Goal: Transaction & Acquisition: Purchase product/service

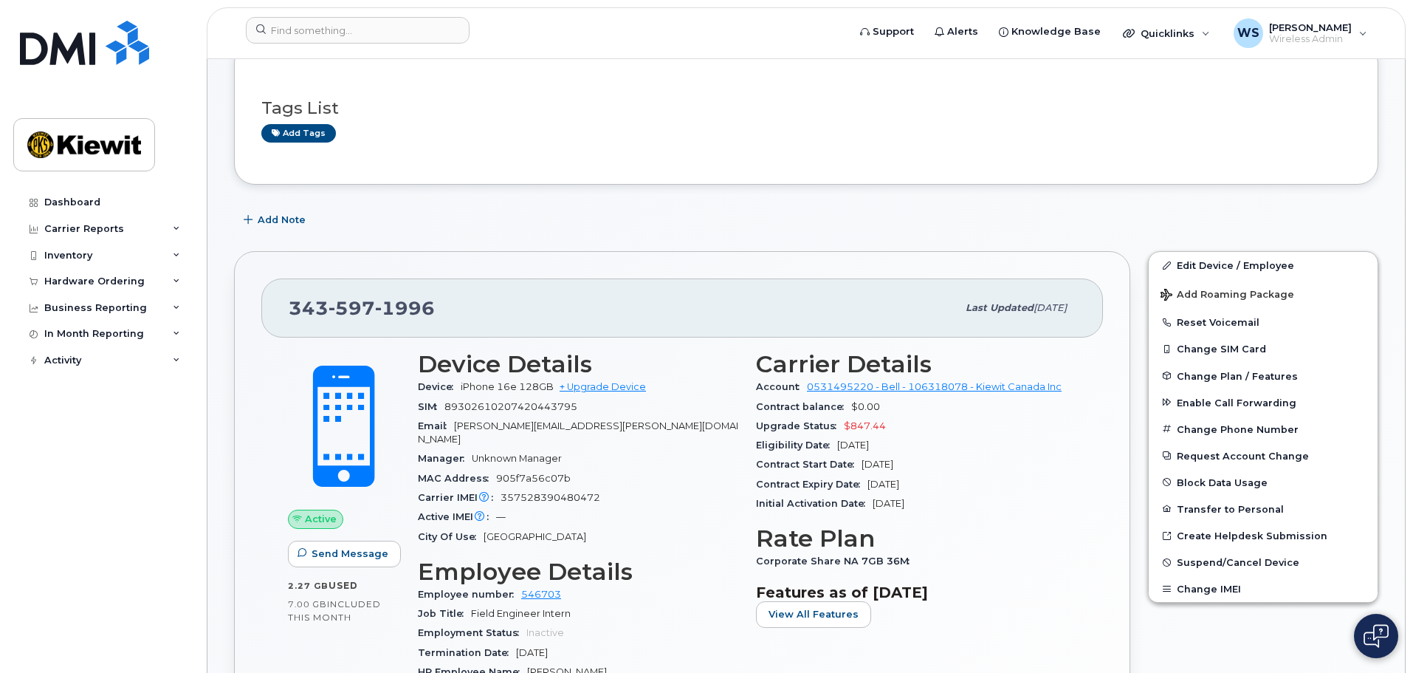
scroll to position [148, 0]
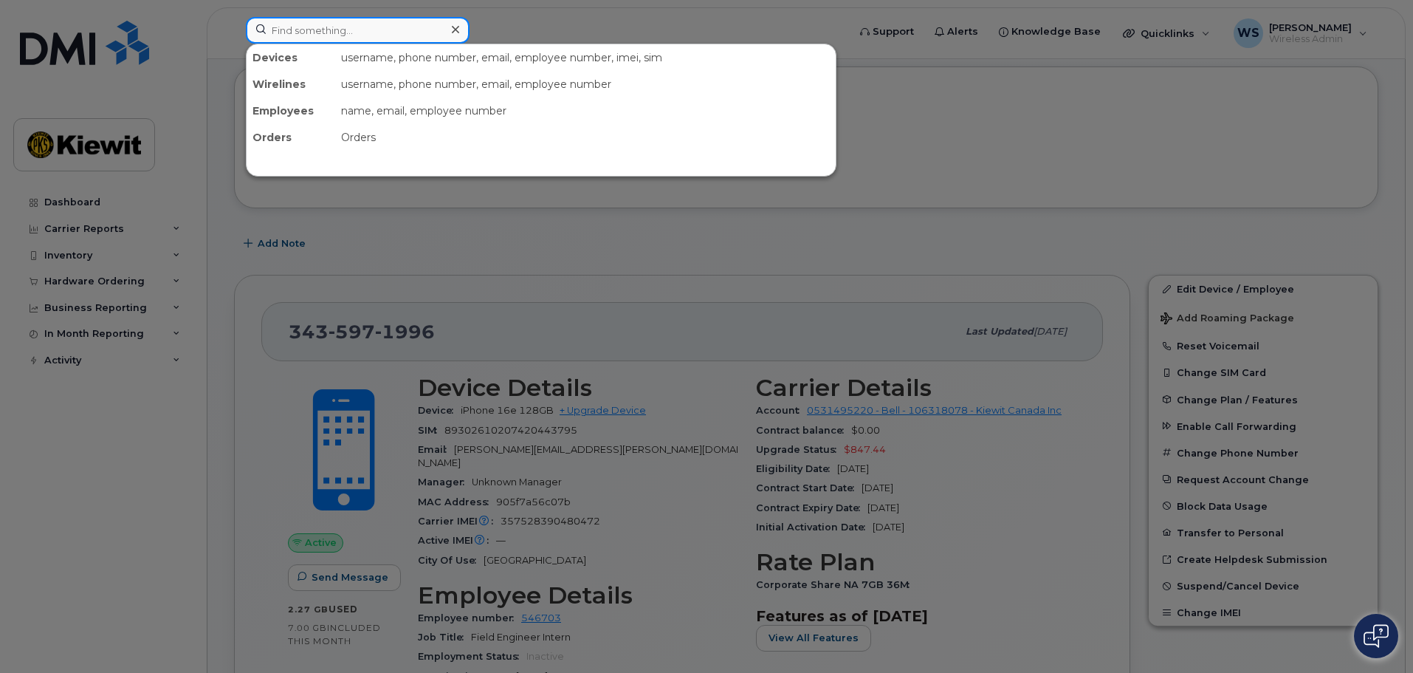
click at [299, 30] on input at bounding box center [358, 30] width 224 height 27
paste input "EMAD.ALSADER"
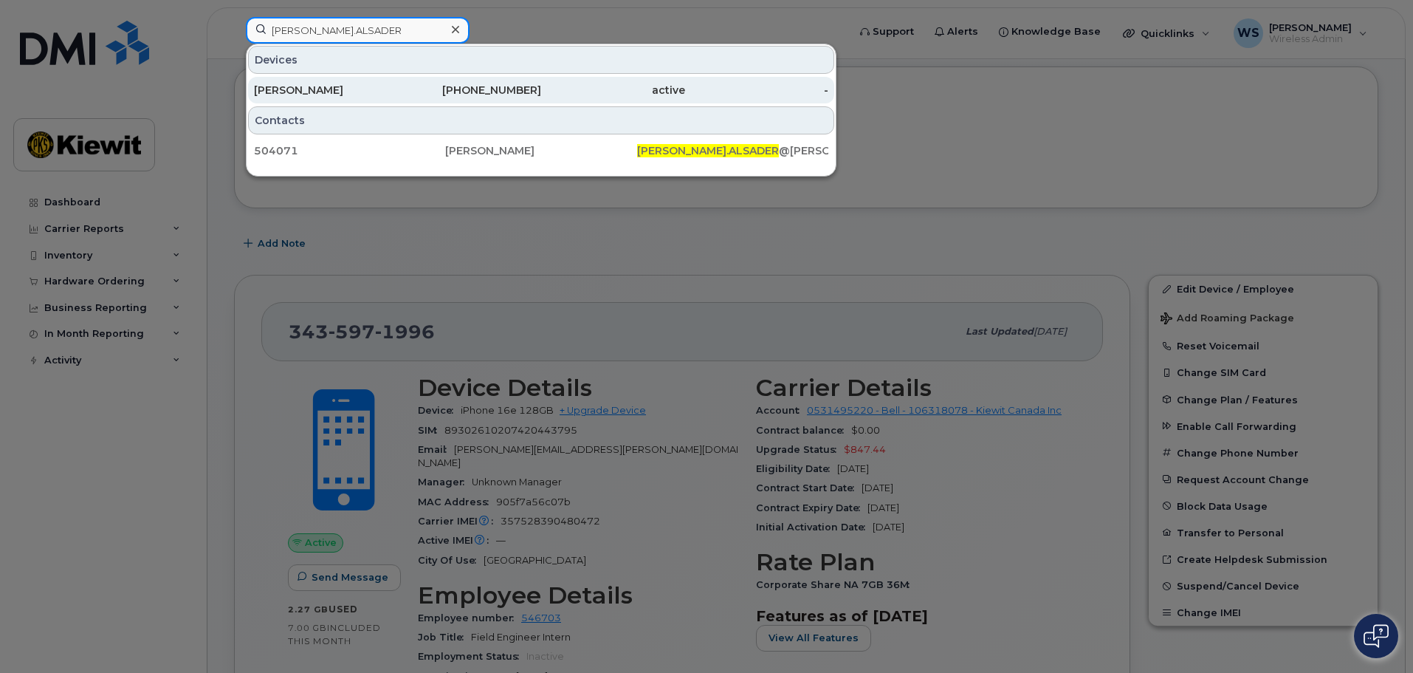
type input "EMAD.ALSADER"
click at [519, 92] on div "343-540-8324" at bounding box center [470, 90] width 144 height 15
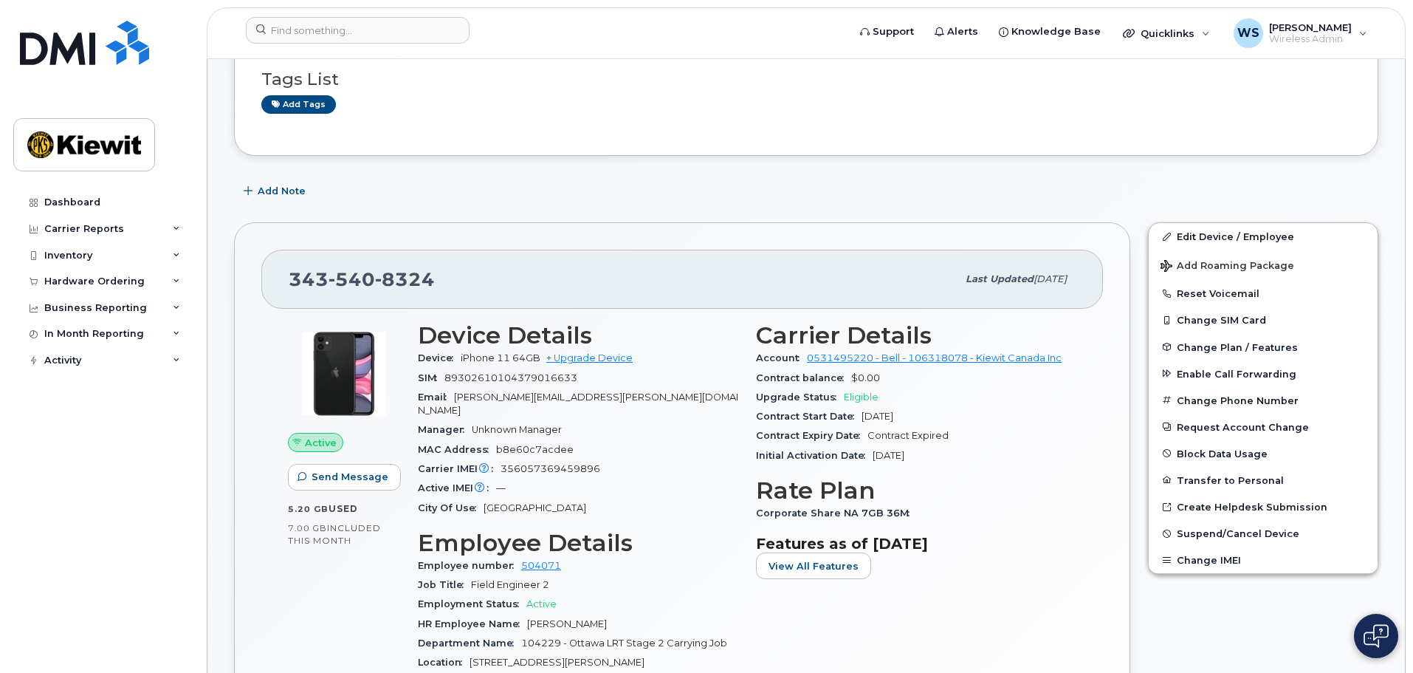
scroll to position [221, 0]
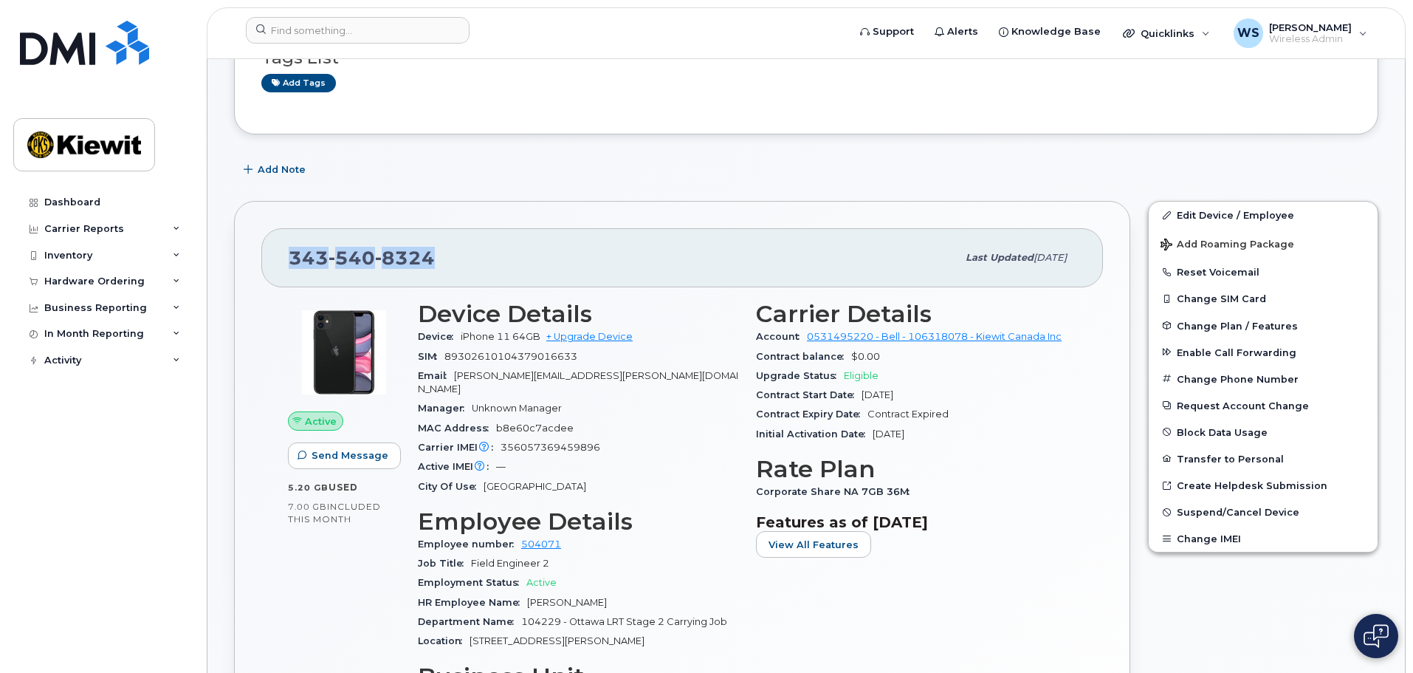
drag, startPoint x: 430, startPoint y: 257, endPoint x: 291, endPoint y: 250, distance: 139.0
click at [291, 250] on span "343 540 8324" at bounding box center [362, 258] width 146 height 22
copy span "343 540 8324"
click at [585, 338] on link "+ Upgrade Device" at bounding box center [589, 336] width 86 height 11
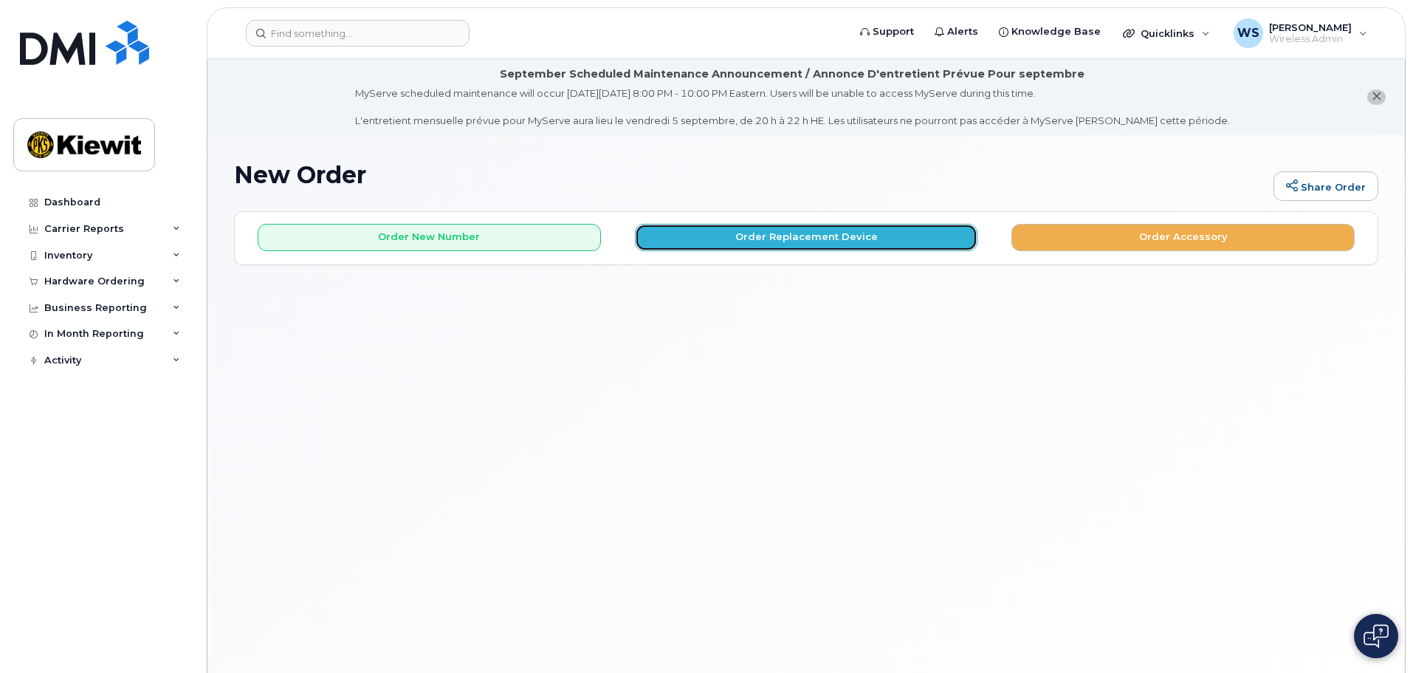
click at [760, 244] on button "Order Replacement Device" at bounding box center [806, 237] width 343 height 27
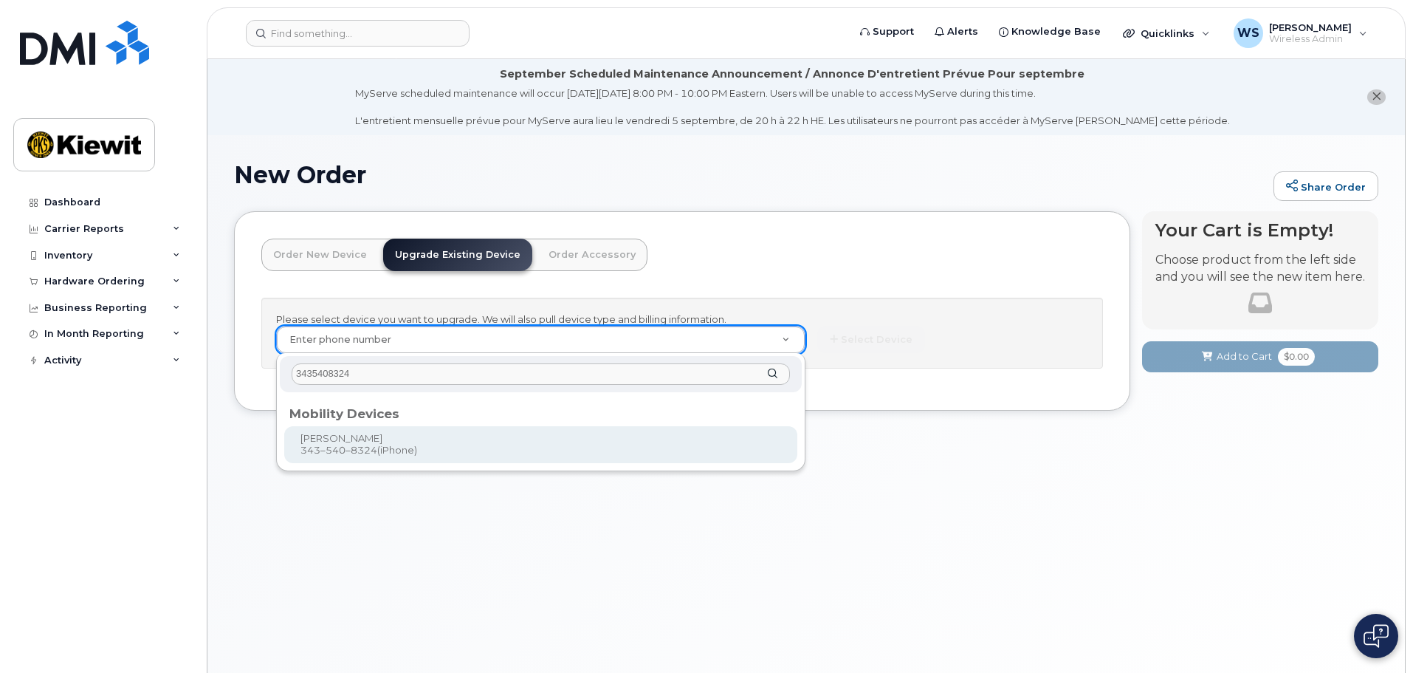
type input "3435408324"
type input "727259"
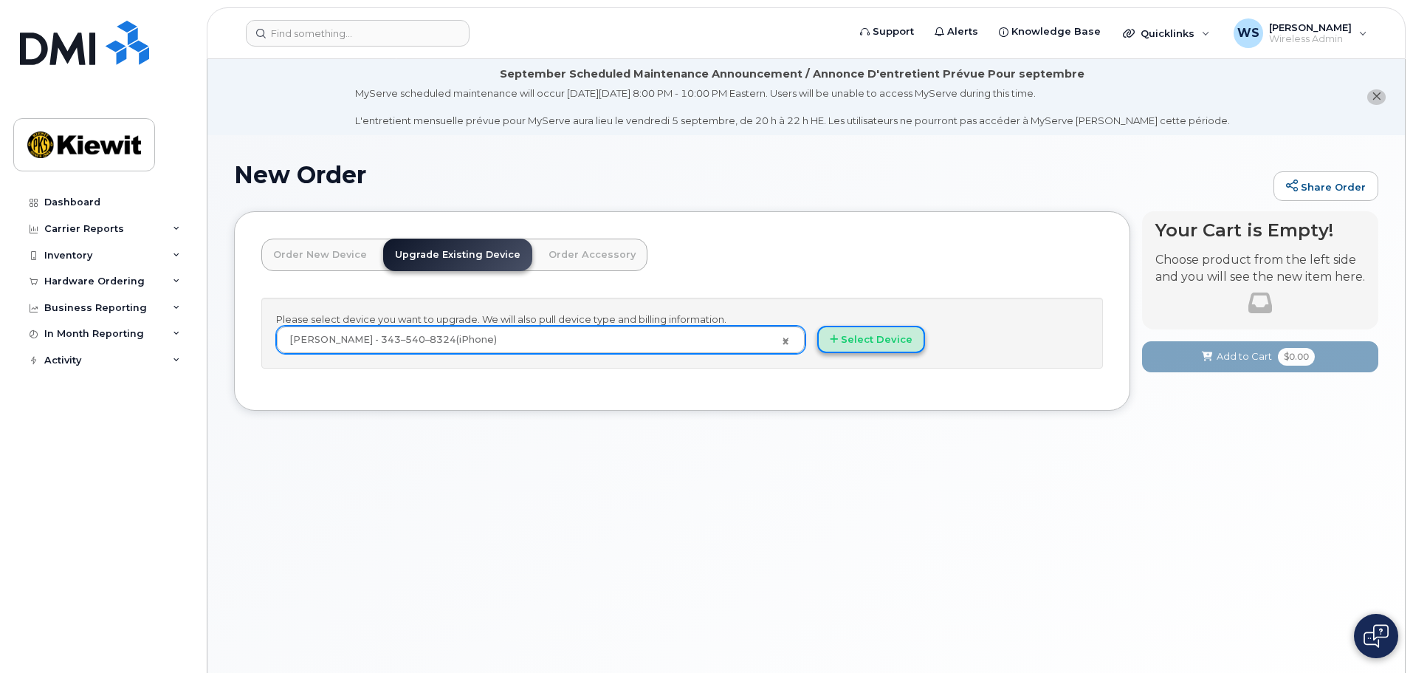
click at [892, 337] on button "Select Device" at bounding box center [871, 339] width 108 height 27
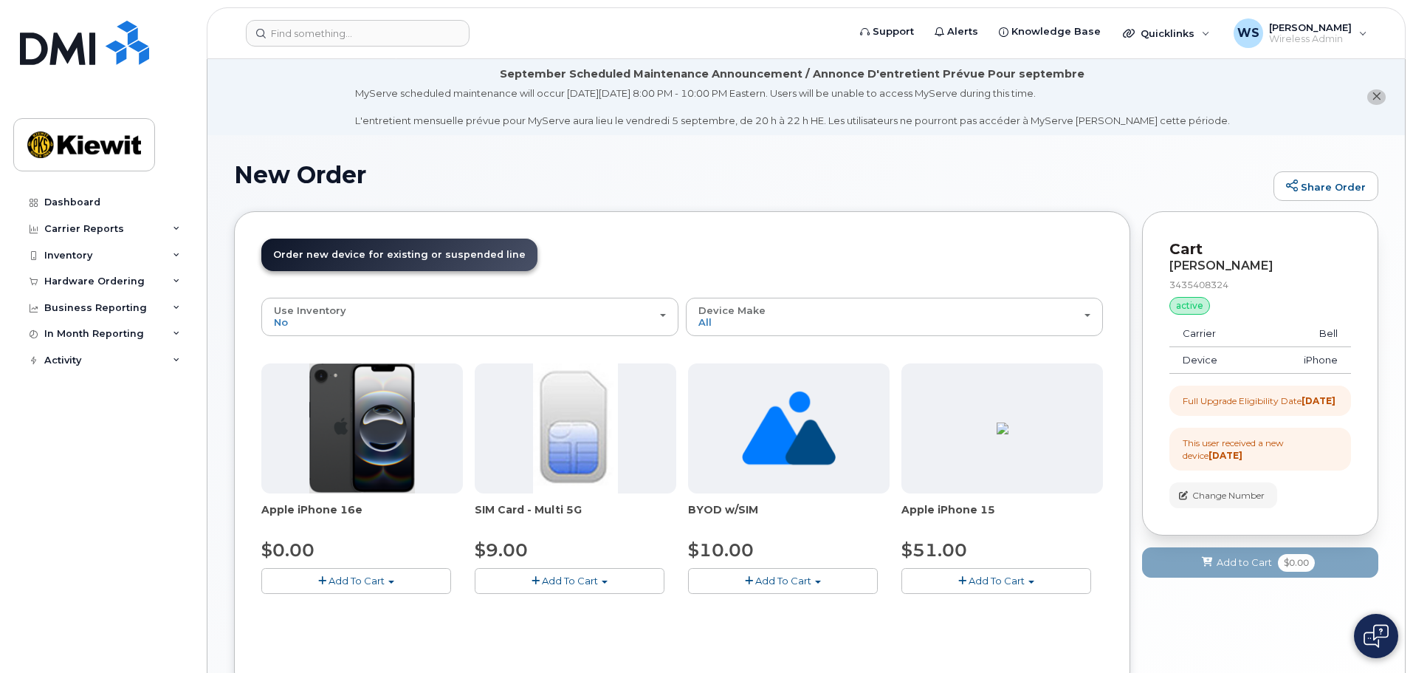
click at [419, 585] on button "Add To Cart" at bounding box center [356, 581] width 190 height 26
click at [398, 614] on link "$0.00 - 3 year upgrade (128GB)" at bounding box center [356, 608] width 183 height 18
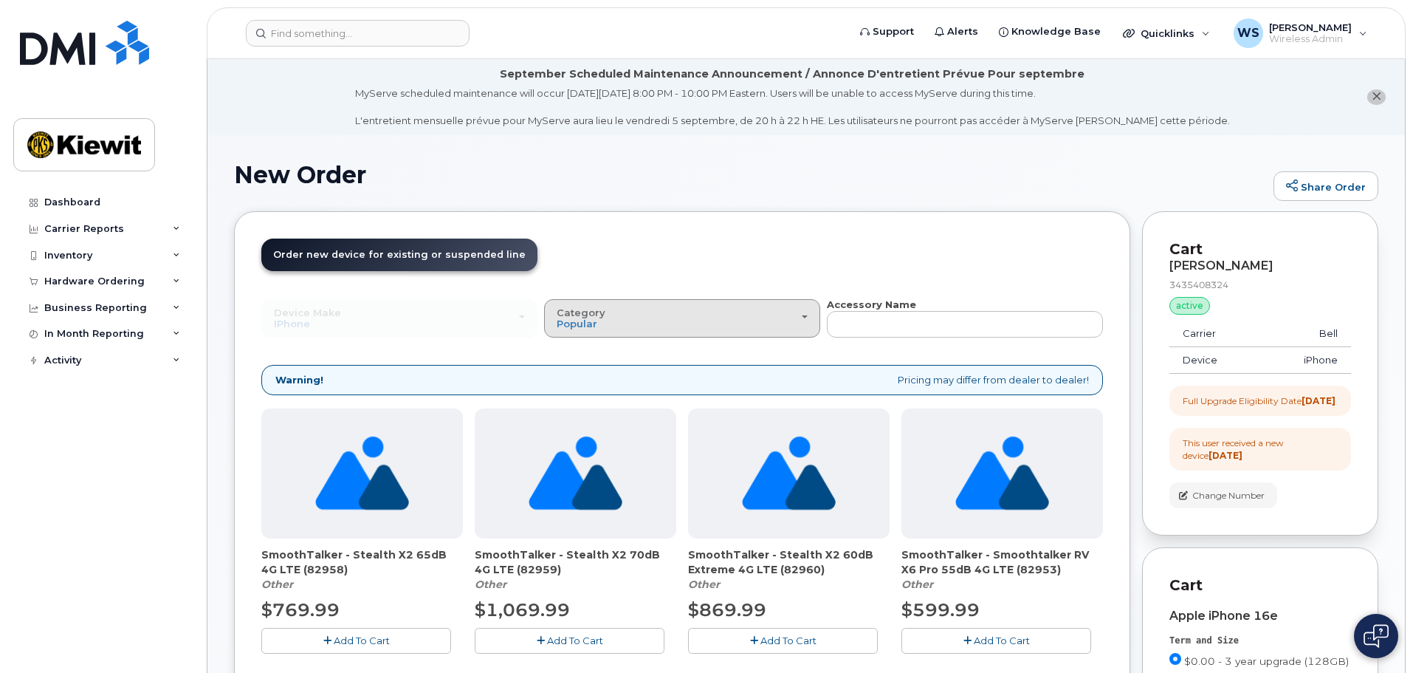
click at [713, 317] on div "Category Popular" at bounding box center [682, 318] width 251 height 23
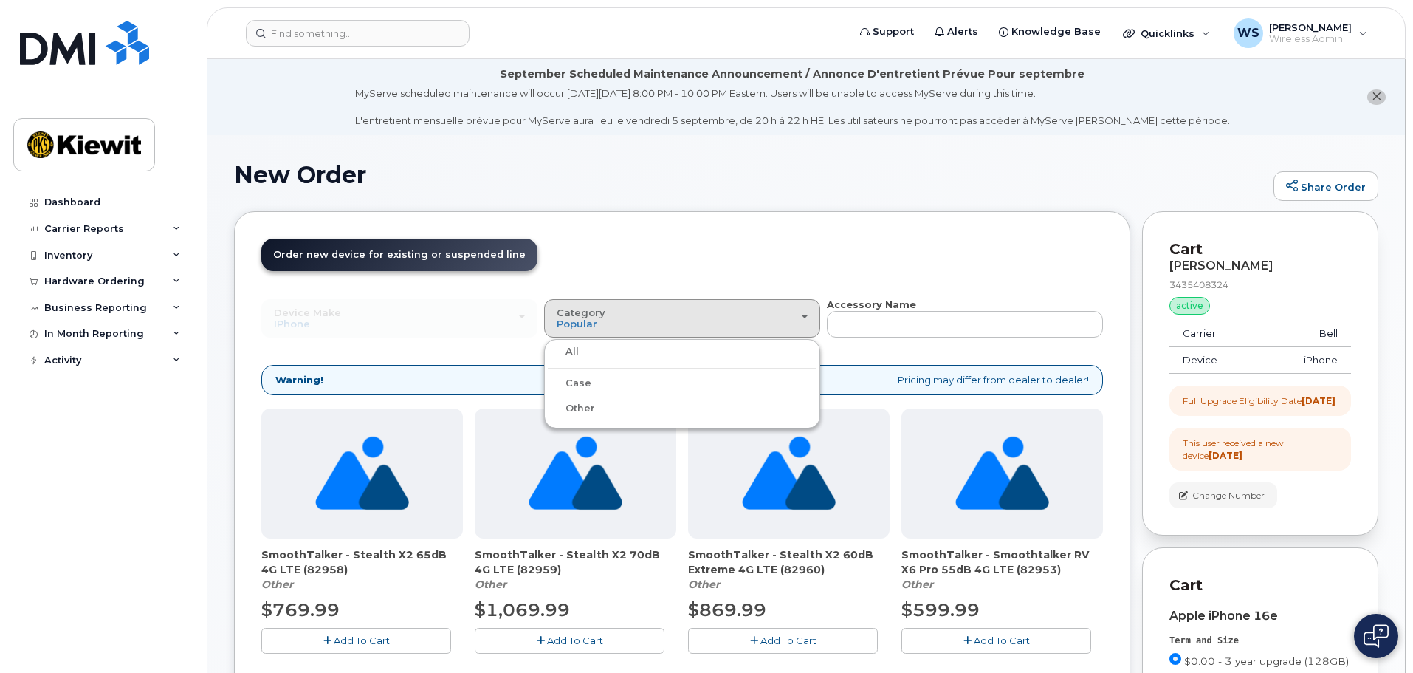
click at [584, 382] on label "Case" at bounding box center [570, 383] width 44 height 18
click at [0, 0] on input "Case" at bounding box center [0, 0] width 0 height 0
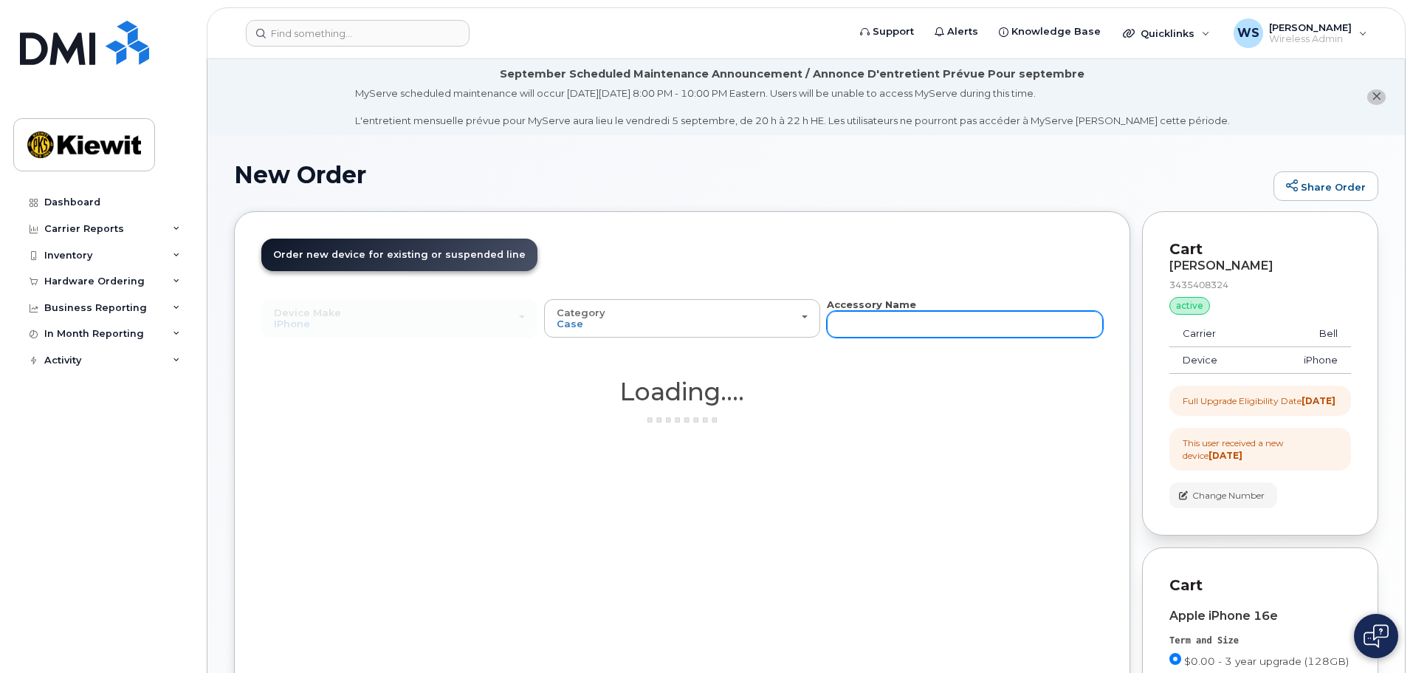
click at [891, 317] on input "text" at bounding box center [965, 324] width 276 height 27
type input "otterbox"
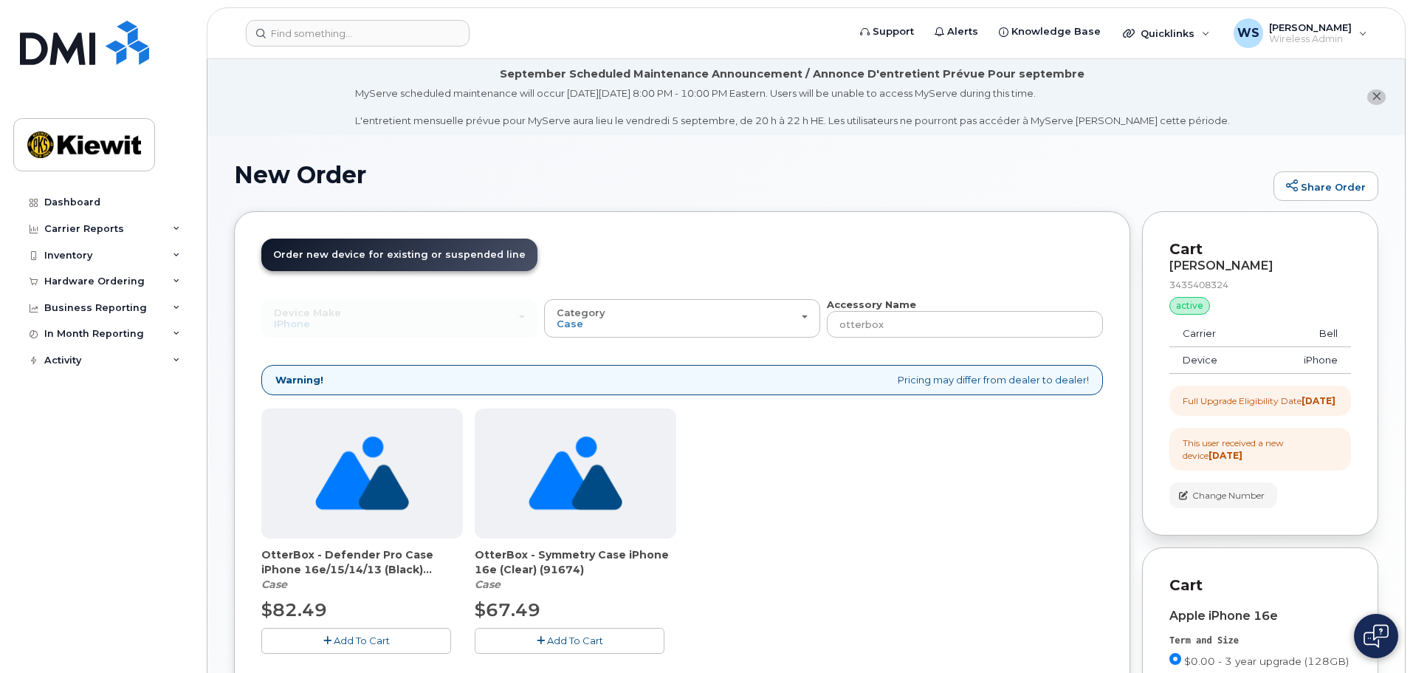
click at [374, 640] on span "Add To Cart" at bounding box center [362, 640] width 56 height 12
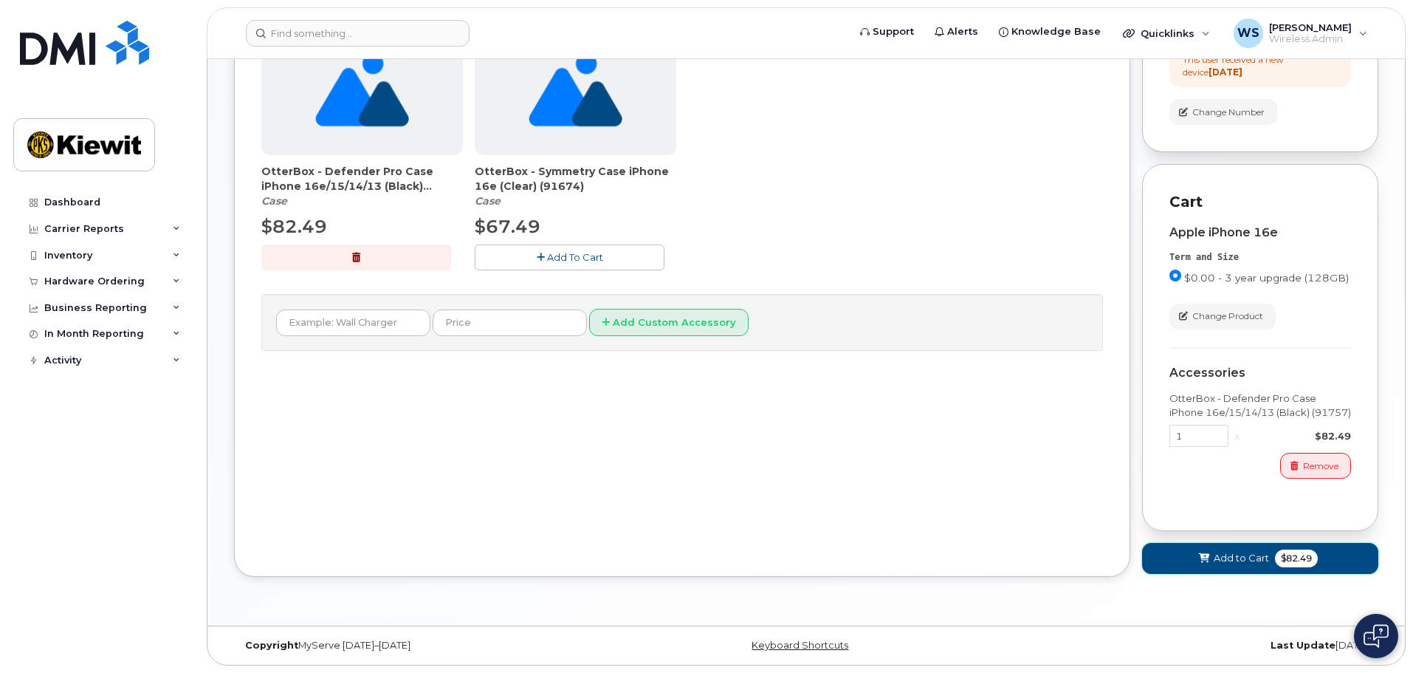
click at [1254, 556] on span "Add to Cart" at bounding box center [1241, 558] width 55 height 14
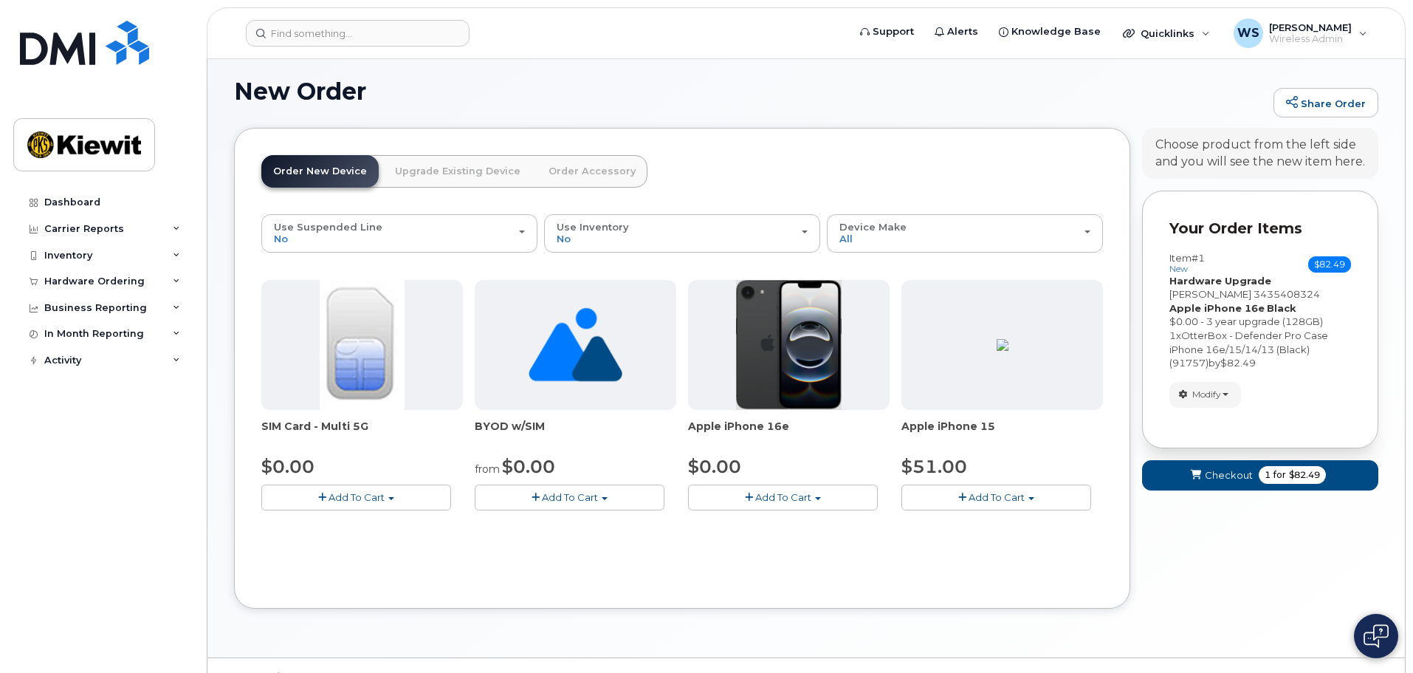
scroll to position [115, 0]
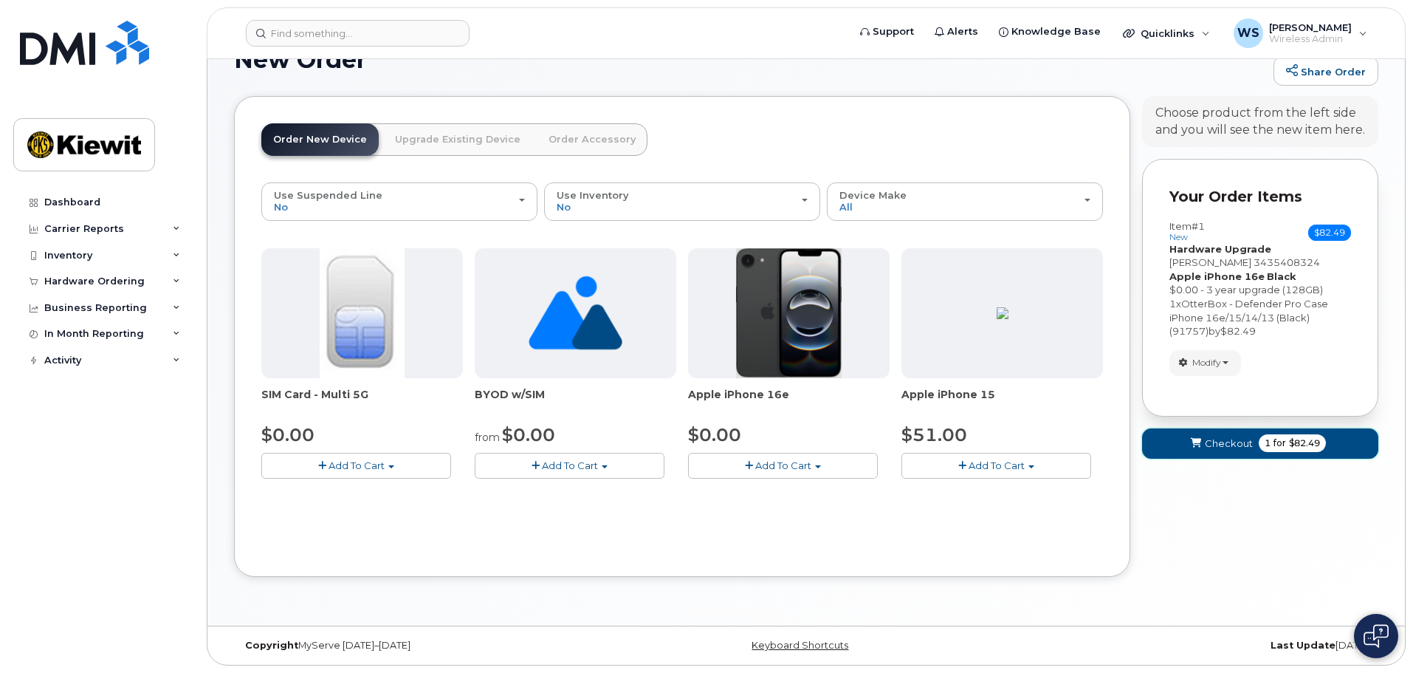
click at [1229, 447] on span "Checkout" at bounding box center [1229, 443] width 48 height 14
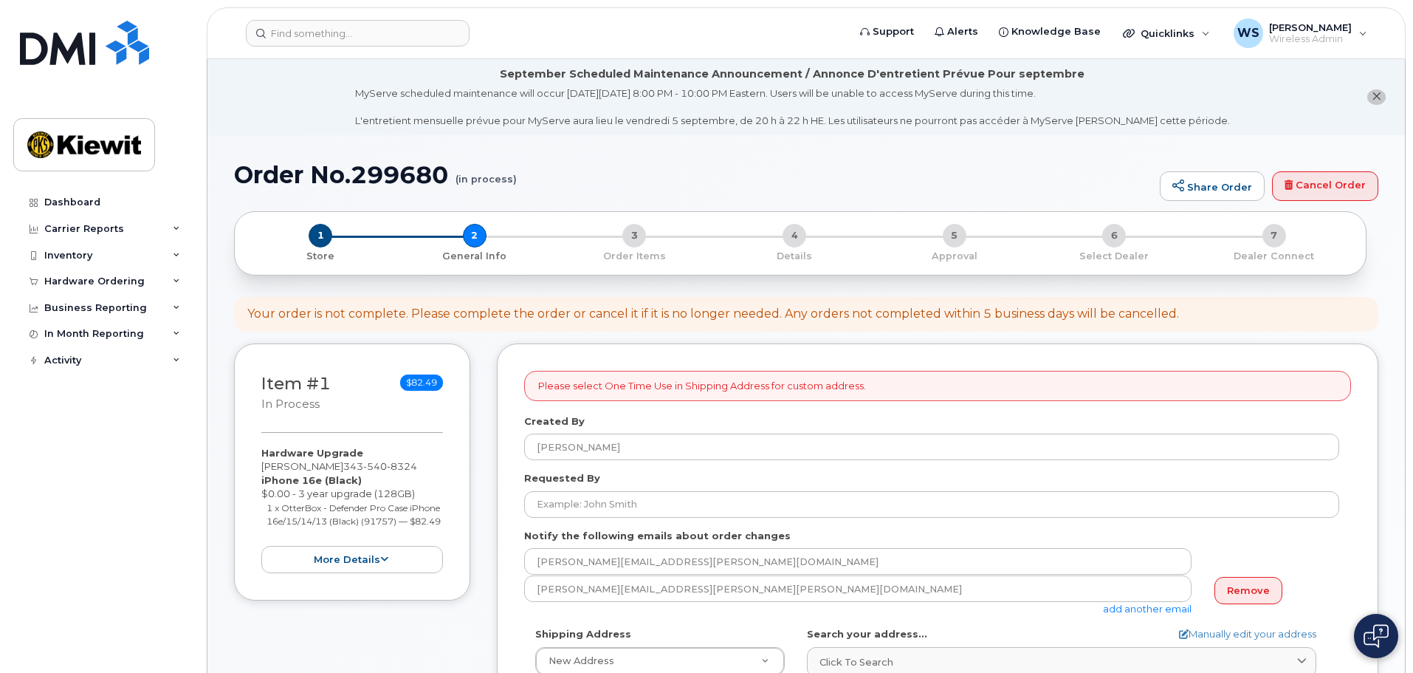
select select
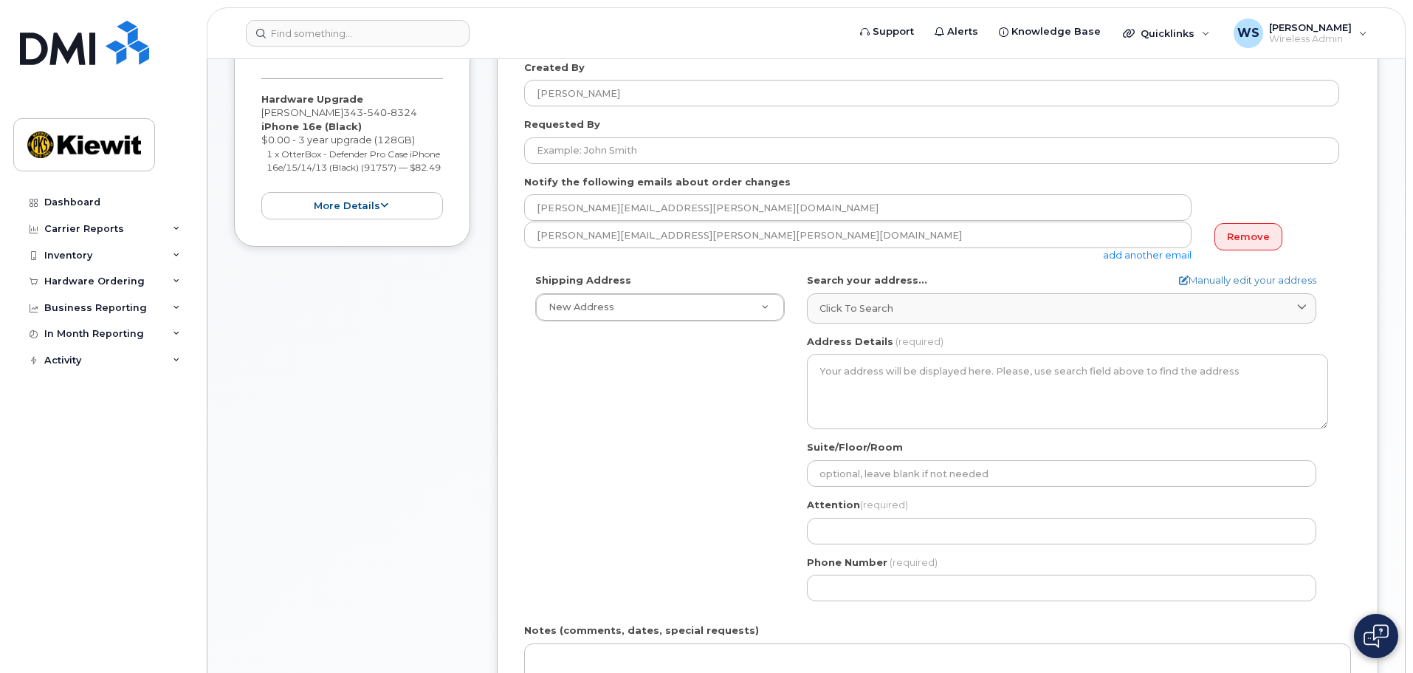
scroll to position [369, 0]
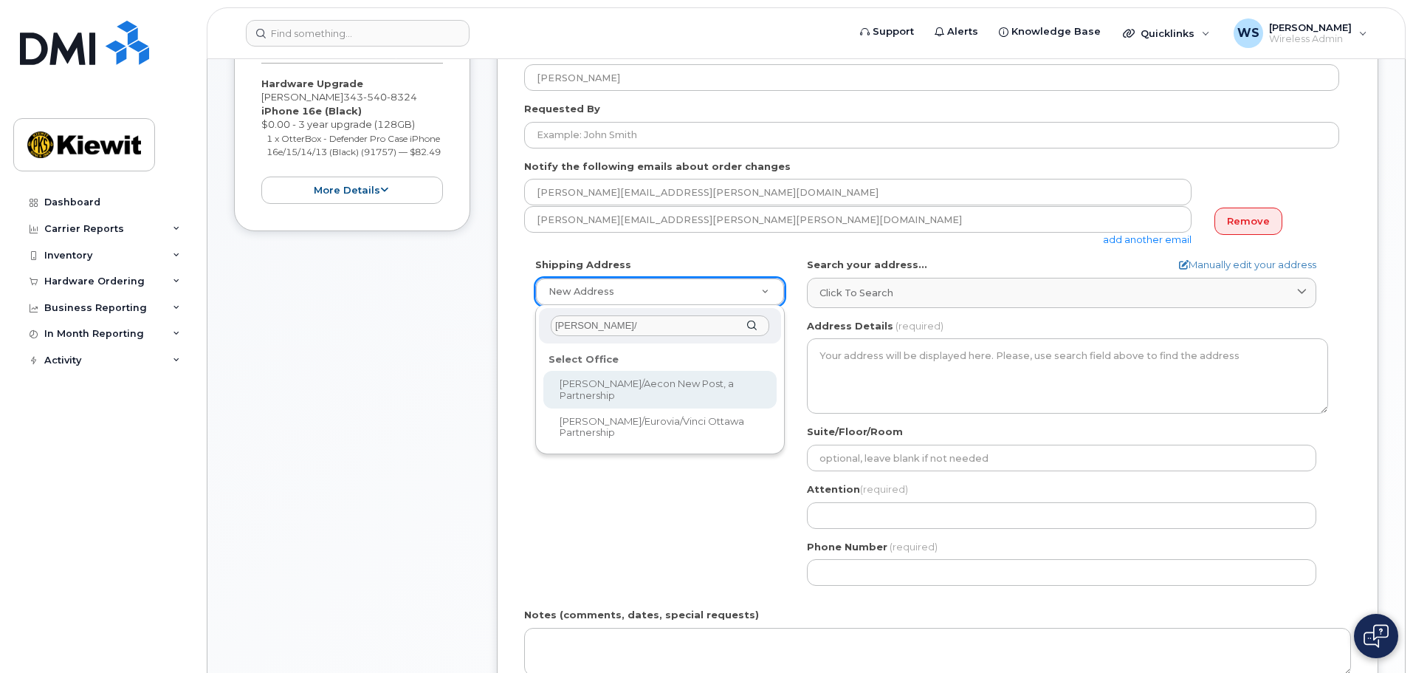
type input "[PERSON_NAME]/e"
select select
type textarea "[STREET_ADDRESS][PERSON_NAME]"
type input "[PERSON_NAME]"
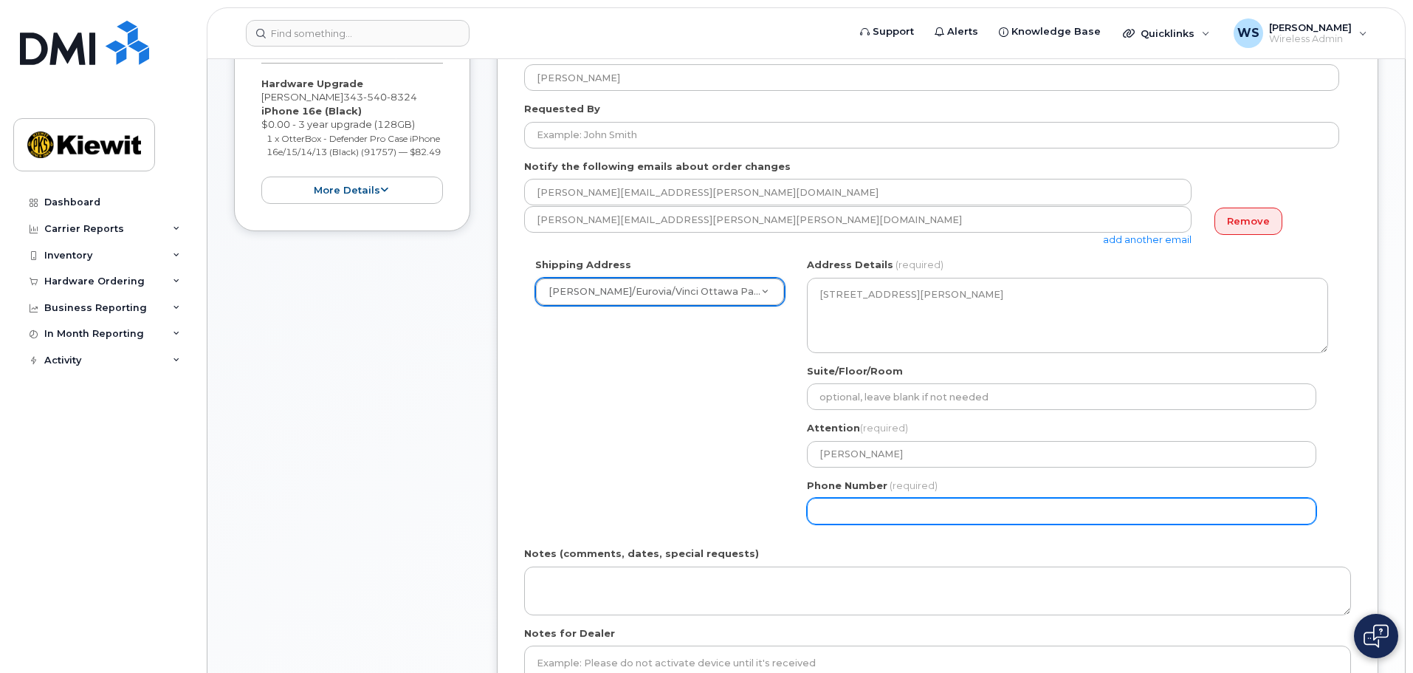
click at [856, 503] on input "Phone Number" at bounding box center [1061, 511] width 509 height 27
select select
type input "613298981"
select select
click at [832, 503] on input "6132989818" at bounding box center [1061, 511] width 509 height 27
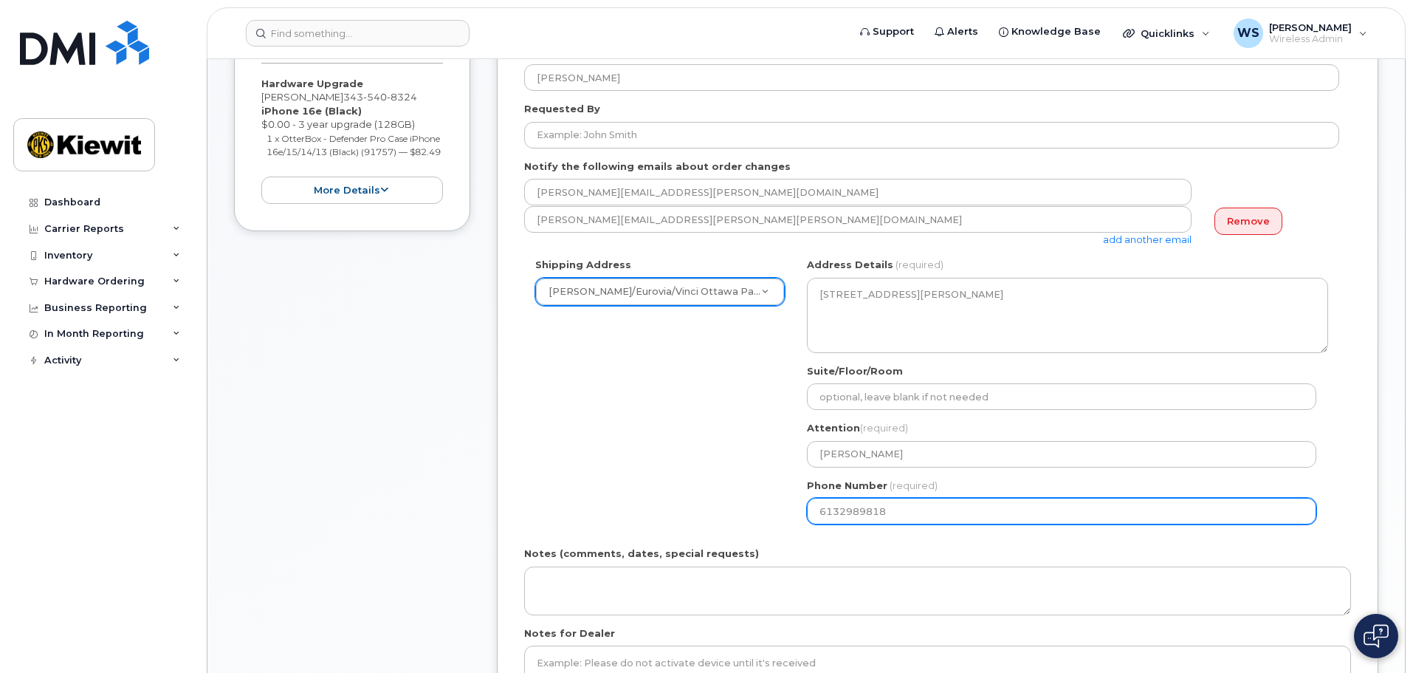
type input "6132989818"
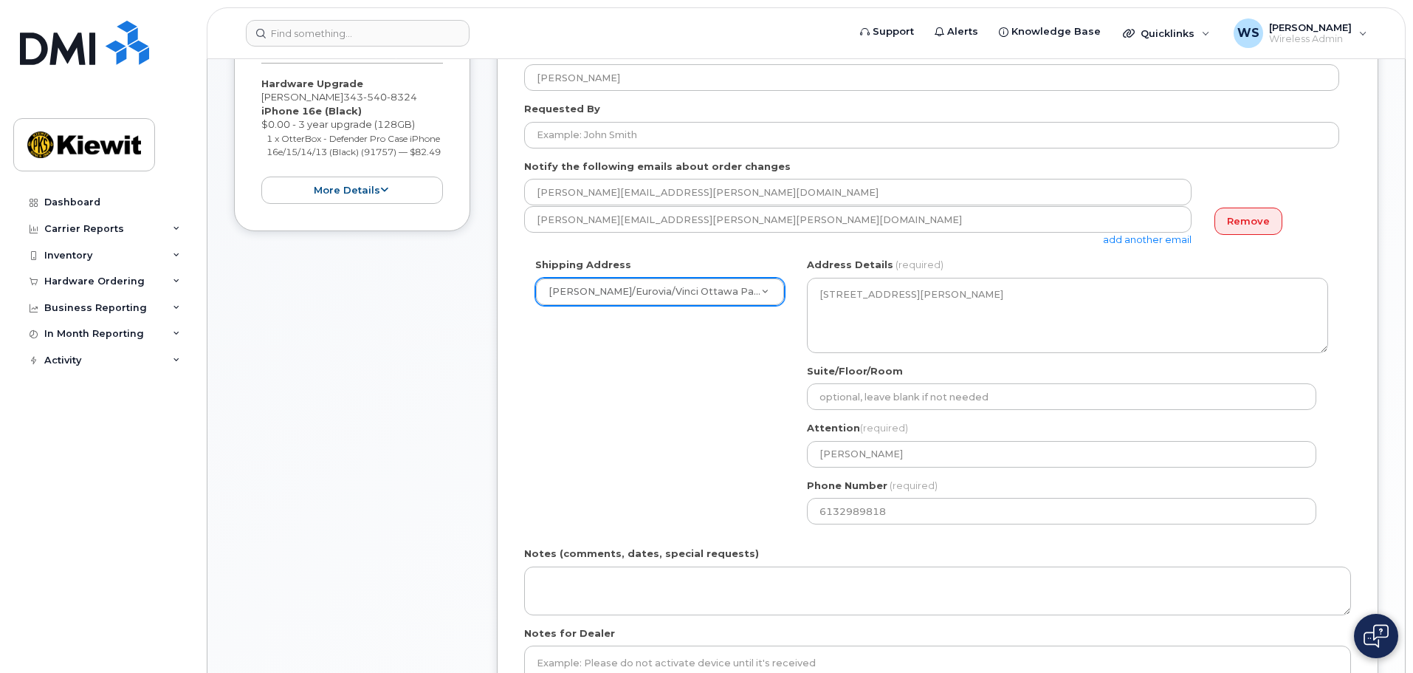
click at [678, 503] on div "Shipping Address Kiewit/Eurovia/Vinci Ottawa Partnership New Address Beaver Mar…" at bounding box center [931, 397] width 815 height 278
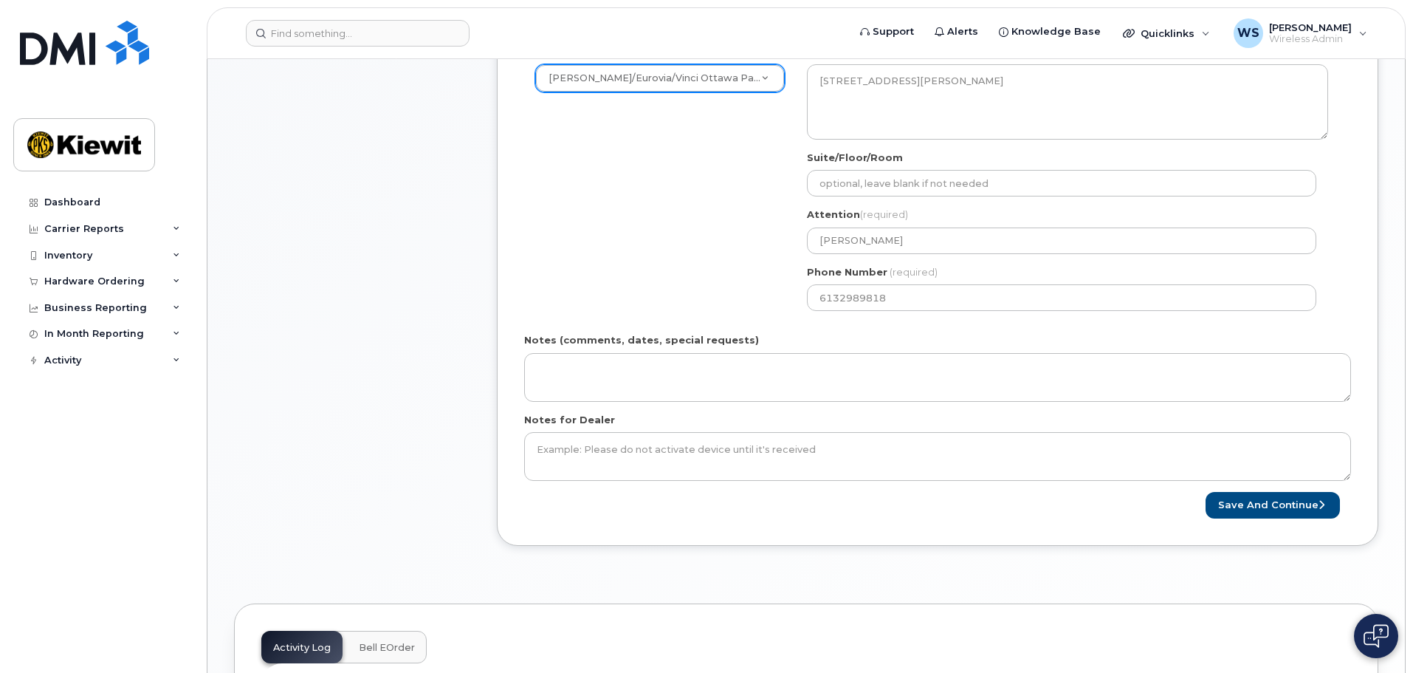
scroll to position [591, 0]
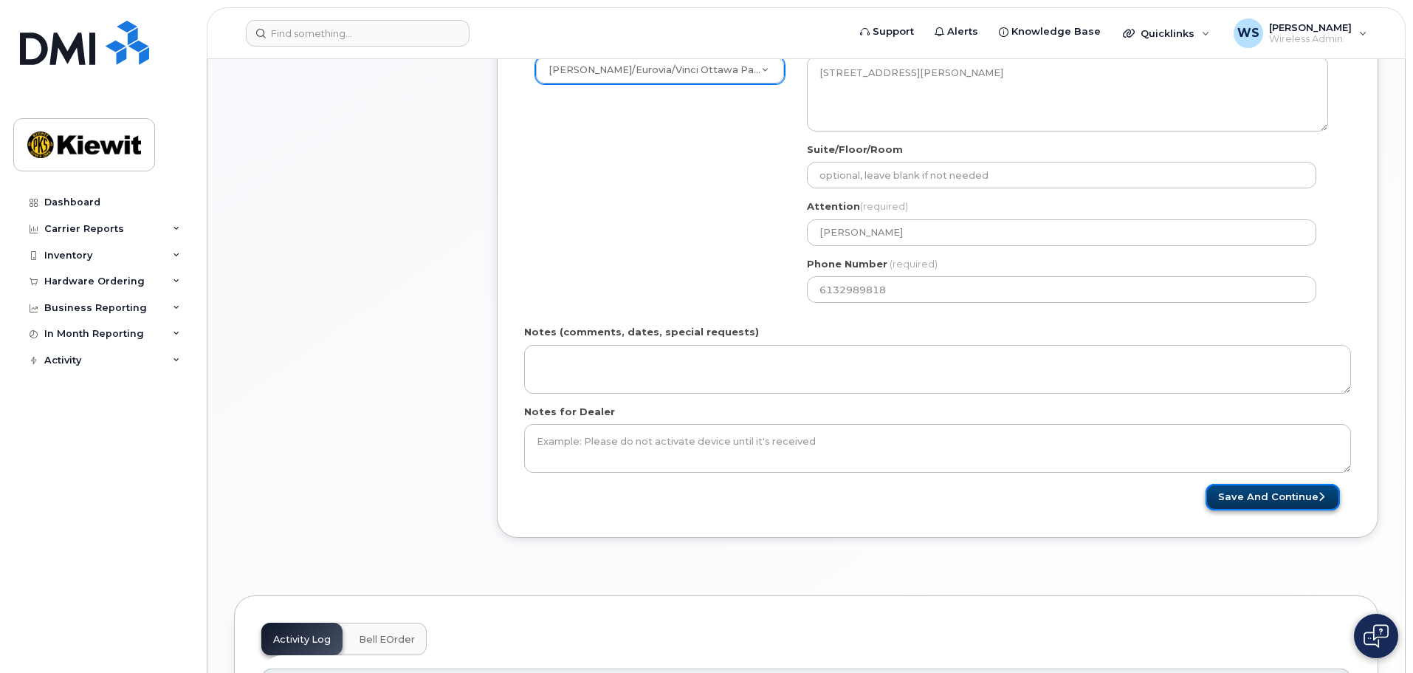
click at [1285, 489] on button "Save and Continue" at bounding box center [1273, 497] width 134 height 27
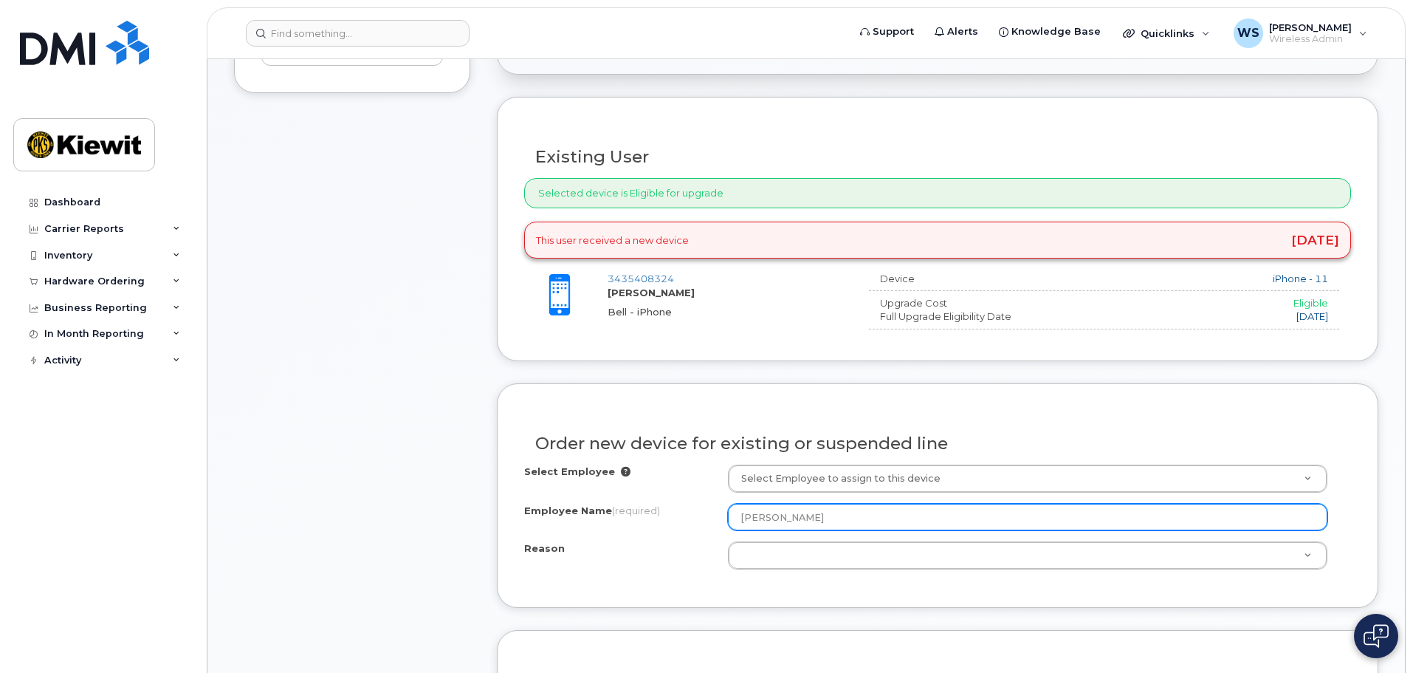
scroll to position [517, 0]
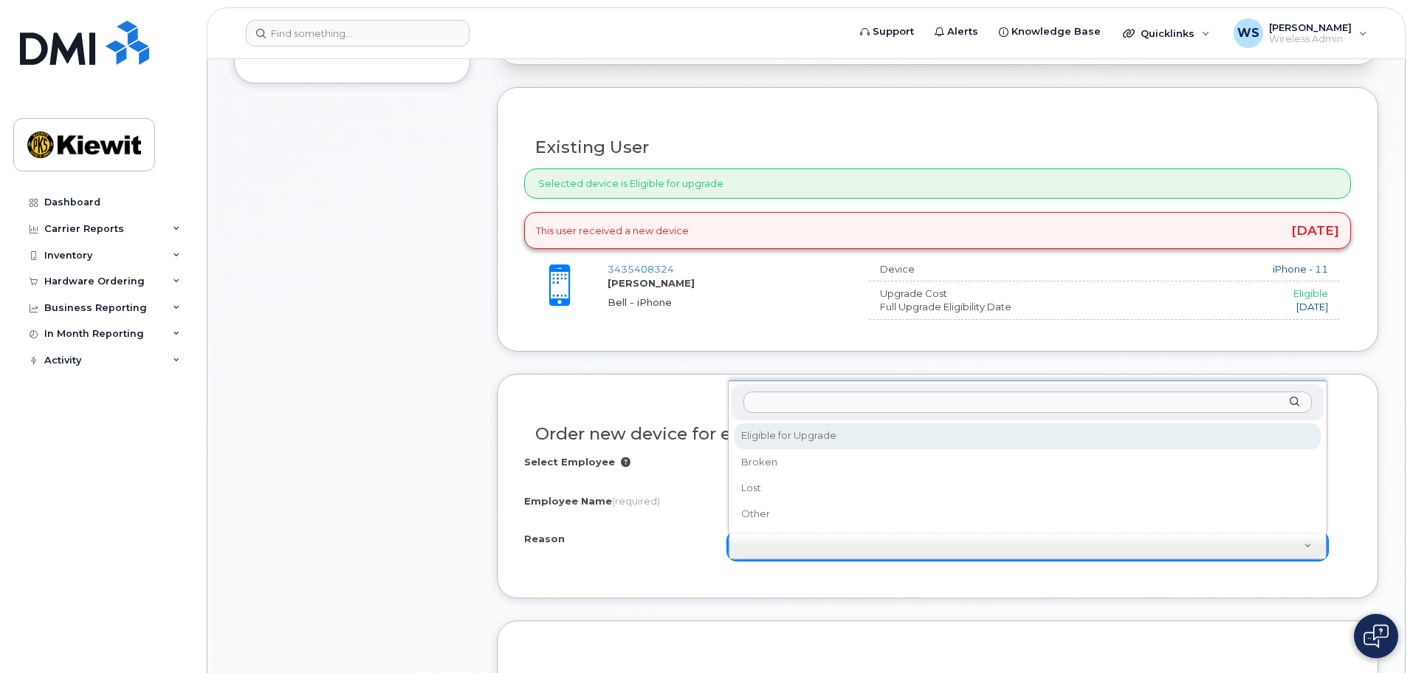
select select "eligible_for_upgrade"
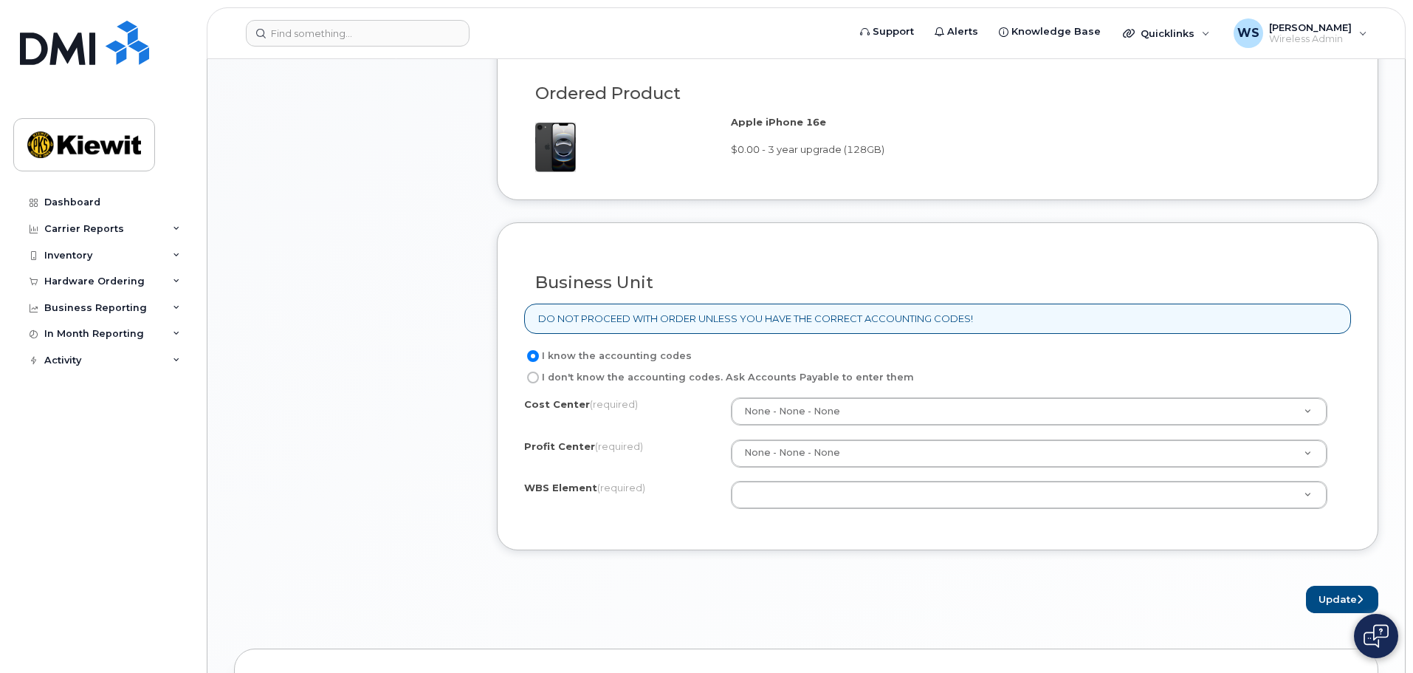
scroll to position [1107, 0]
click at [1335, 585] on button "Update" at bounding box center [1342, 595] width 72 height 27
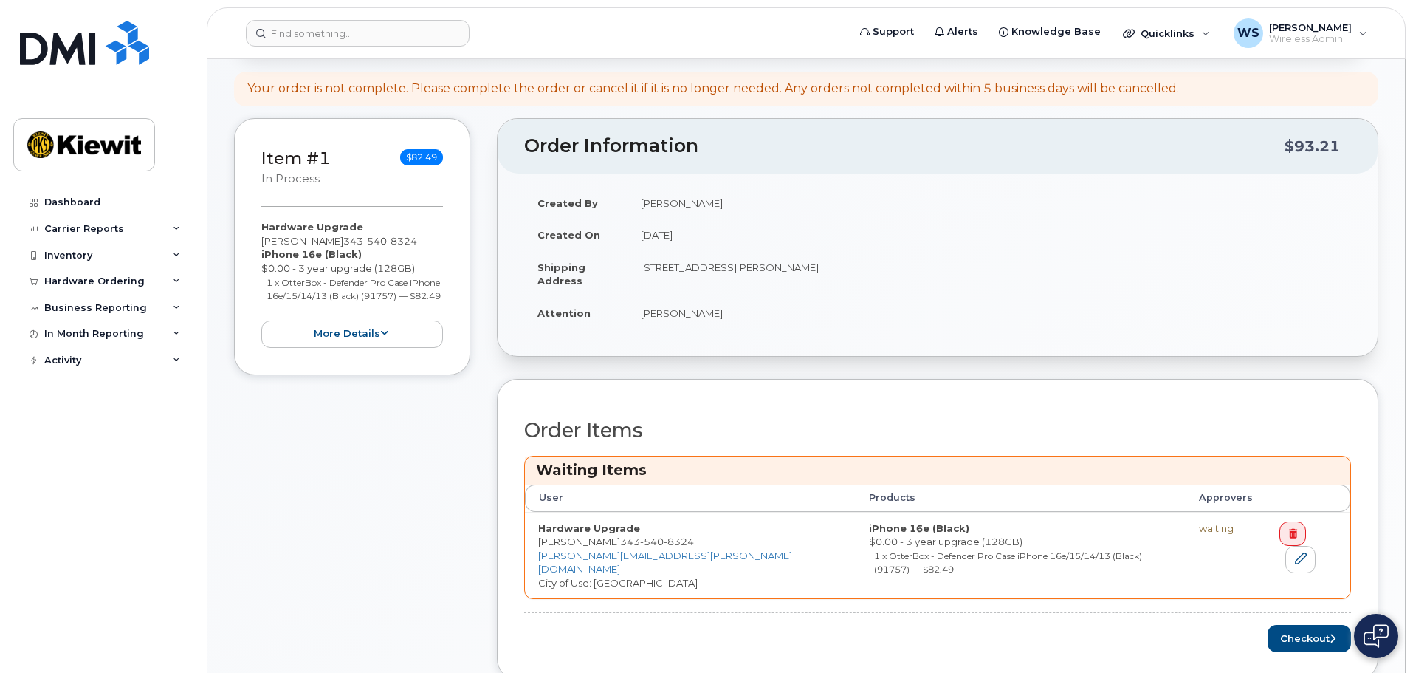
scroll to position [591, 0]
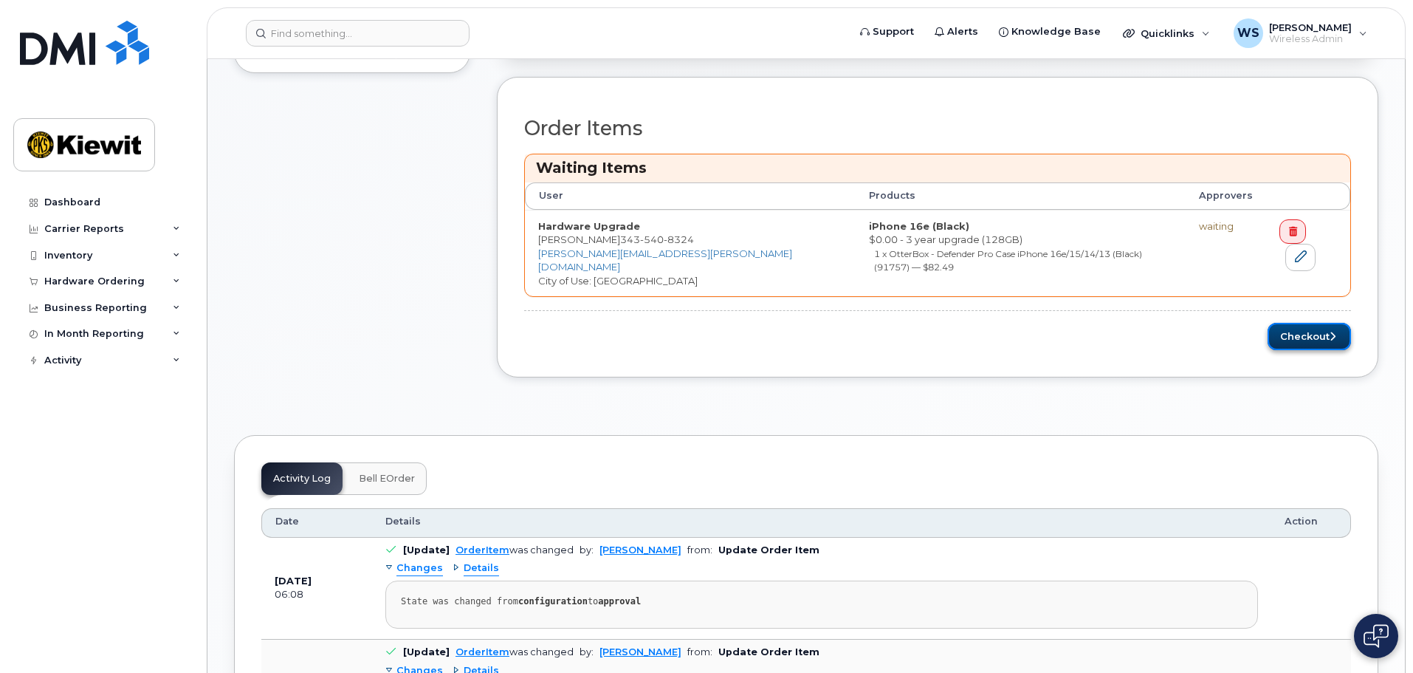
click at [1292, 327] on button "Checkout" at bounding box center [1309, 336] width 83 height 27
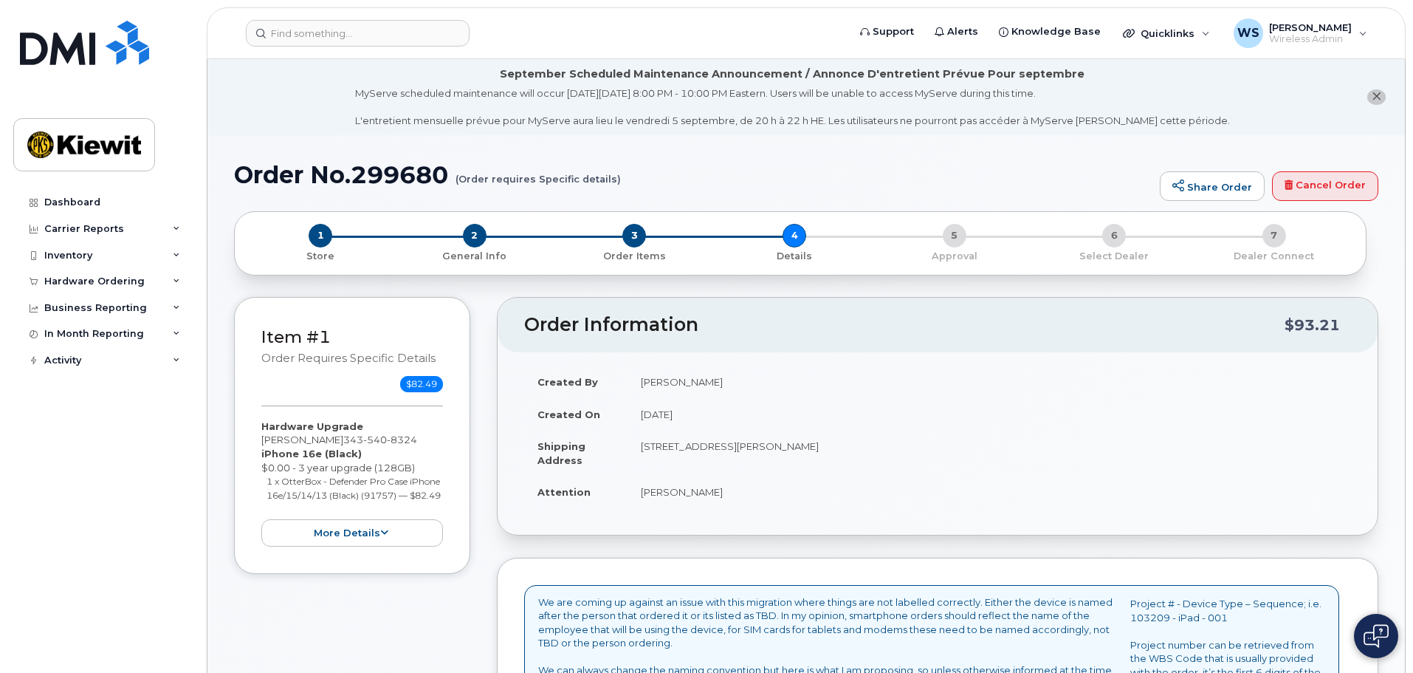
click at [399, 173] on h1 "Order No.299680 (Order requires Specific details)" at bounding box center [693, 175] width 918 height 26
copy h1 "299680"
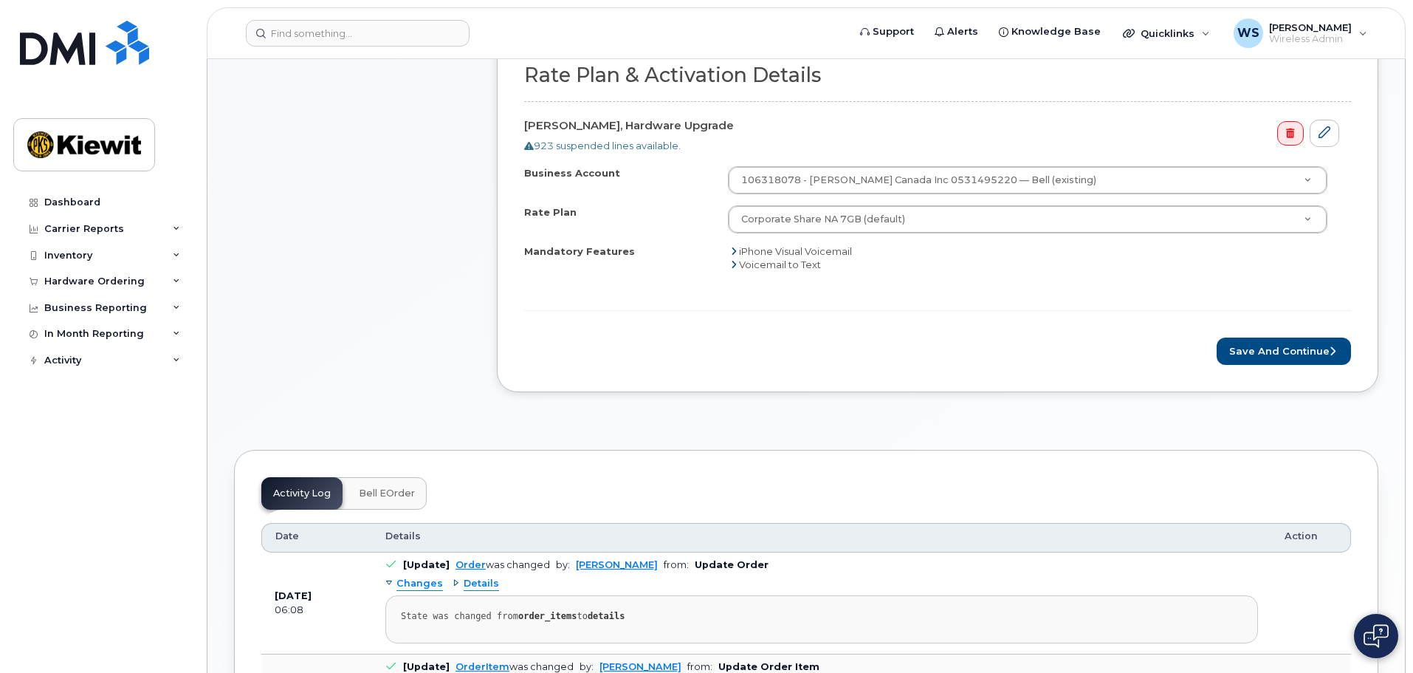
scroll to position [664, 0]
click at [1307, 348] on button "Save and Continue" at bounding box center [1284, 349] width 134 height 27
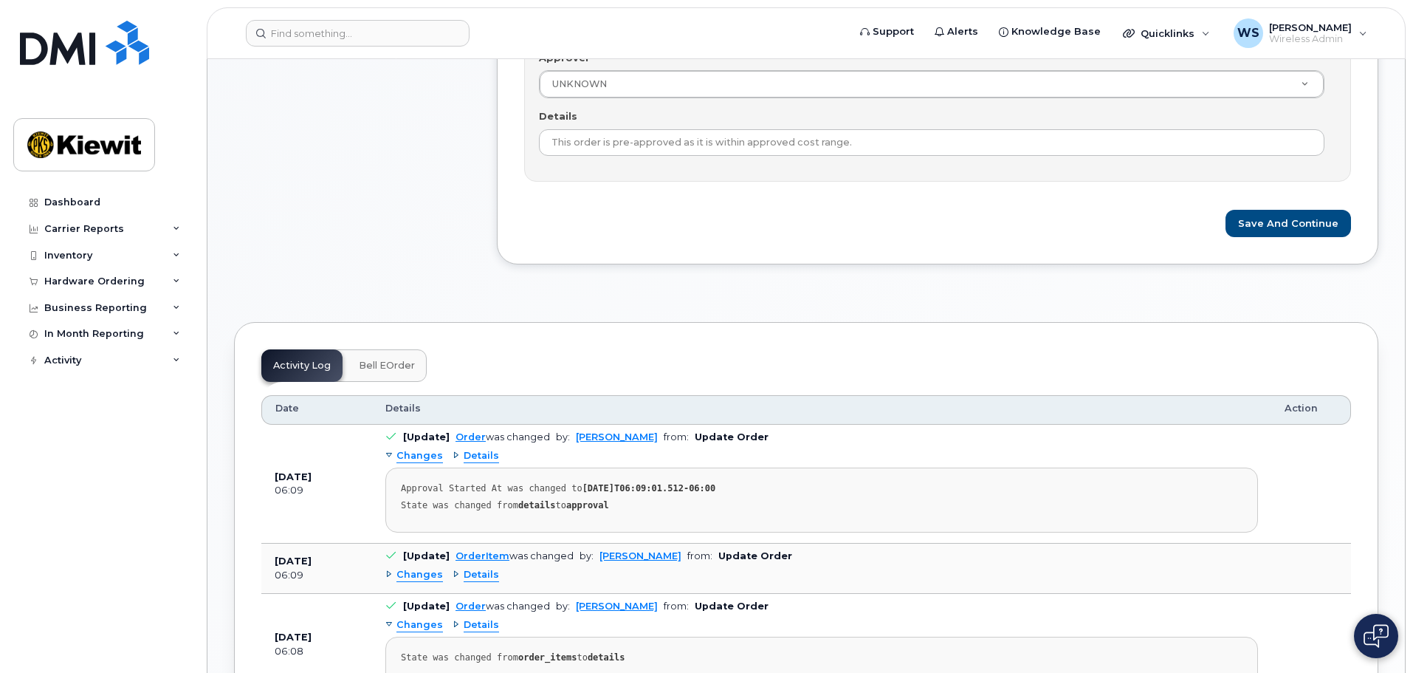
scroll to position [664, 0]
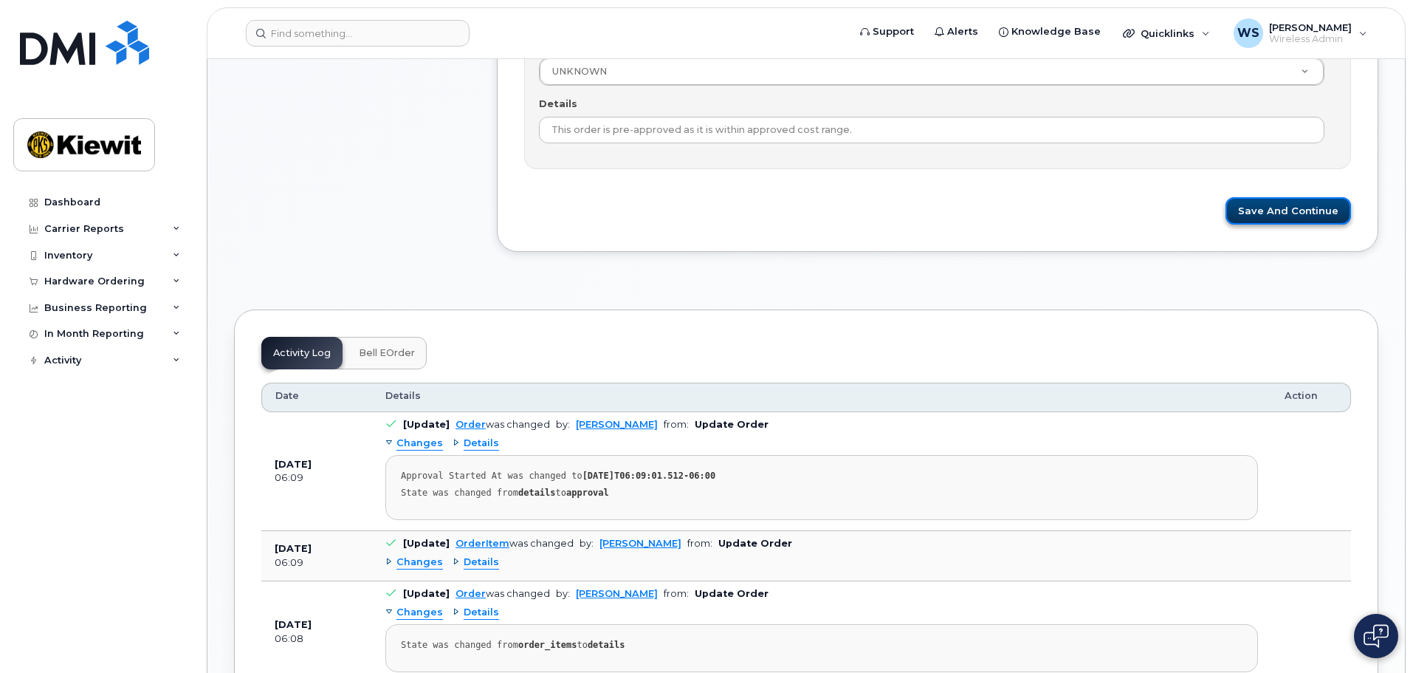
click at [1302, 208] on button "Save and Continue" at bounding box center [1289, 210] width 126 height 27
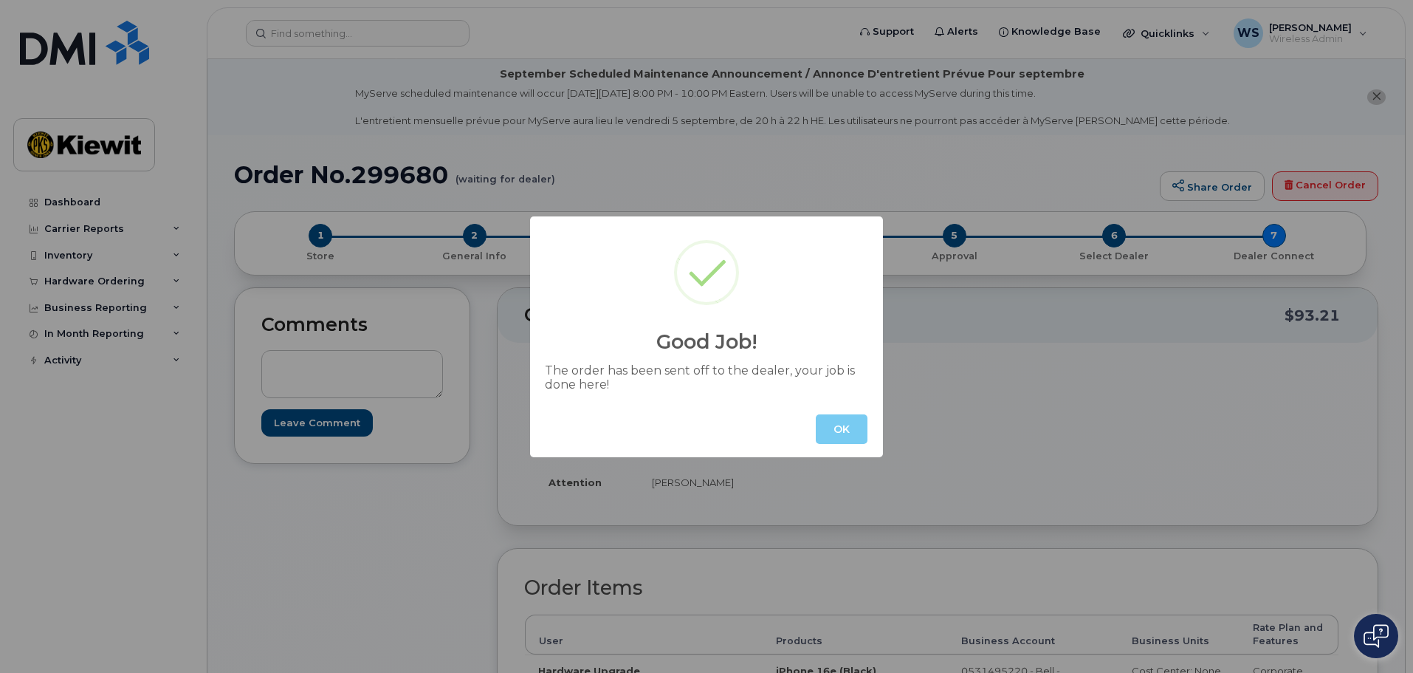
click at [844, 433] on button "OK" at bounding box center [842, 429] width 52 height 30
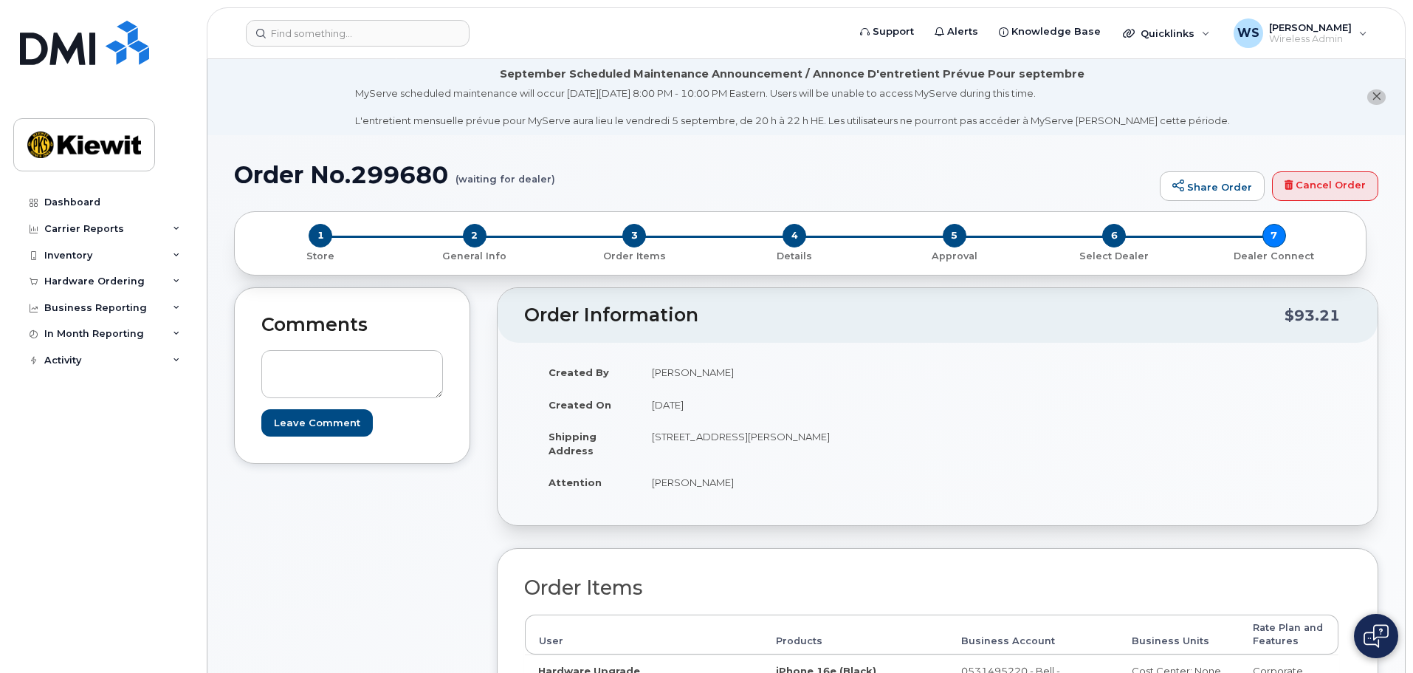
click at [342, 13] on header "Support Alerts Knowledge Base Quicklinks Suspend / Cancel Device Change SIM Car…" at bounding box center [806, 33] width 1199 height 52
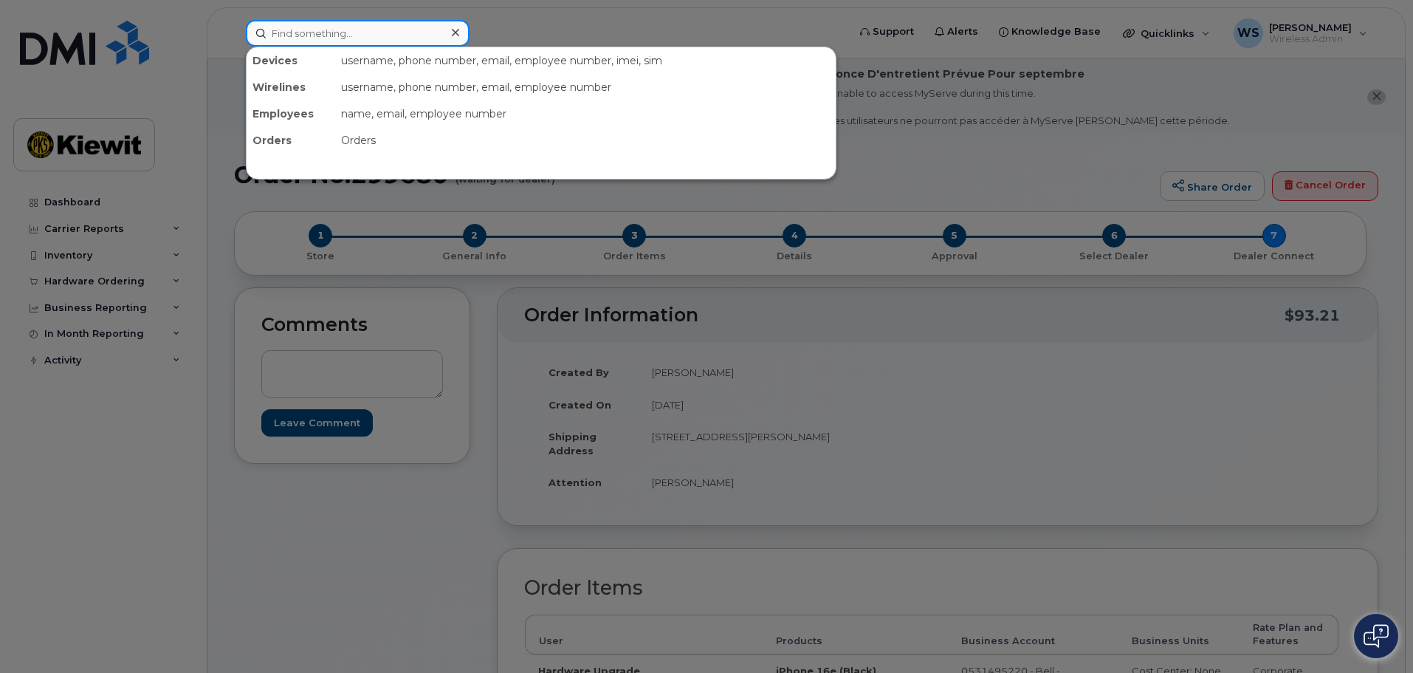
click at [329, 38] on input at bounding box center [358, 33] width 224 height 27
paste input "[PERSON_NAME]"
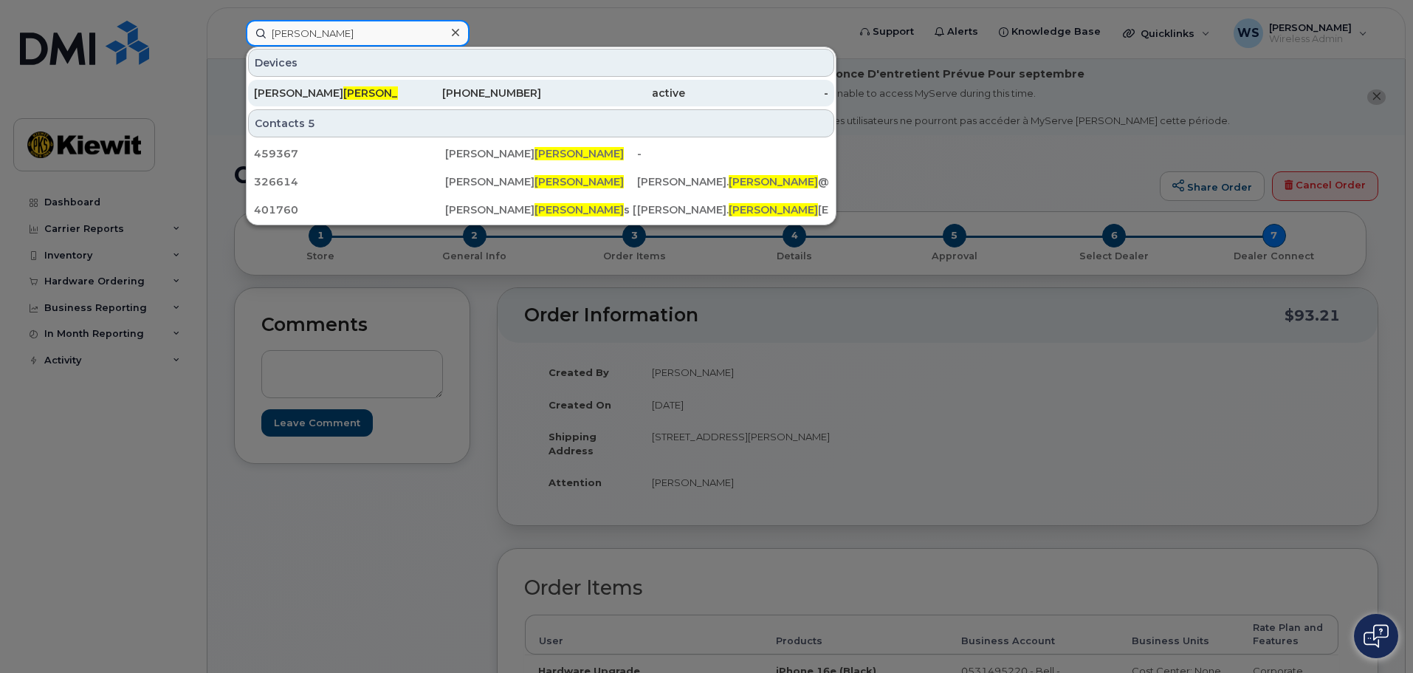
type input "[PERSON_NAME]"
click at [382, 100] on div "[PERSON_NAME]" at bounding box center [326, 93] width 144 height 15
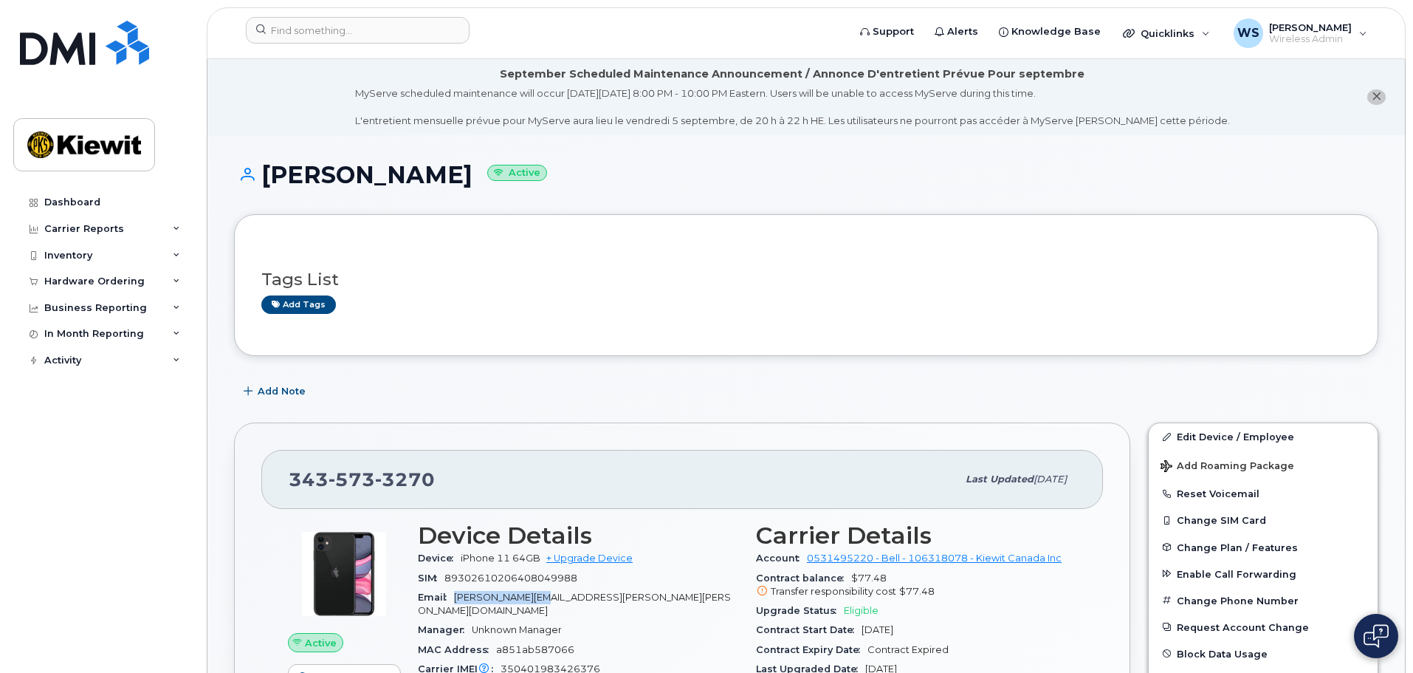
drag, startPoint x: 456, startPoint y: 595, endPoint x: 555, endPoint y: 597, distance: 98.9
click at [555, 597] on span "RICHARD.BUSSIERE@KIEWIT.COM" at bounding box center [574, 603] width 313 height 24
copy span "RICHARD.BUSSIERE"
drag, startPoint x: 288, startPoint y: 475, endPoint x: 426, endPoint y: 470, distance: 138.1
click at [426, 470] on div "343 573 3270 Last updated Jul 31, 2025" at bounding box center [682, 479] width 842 height 59
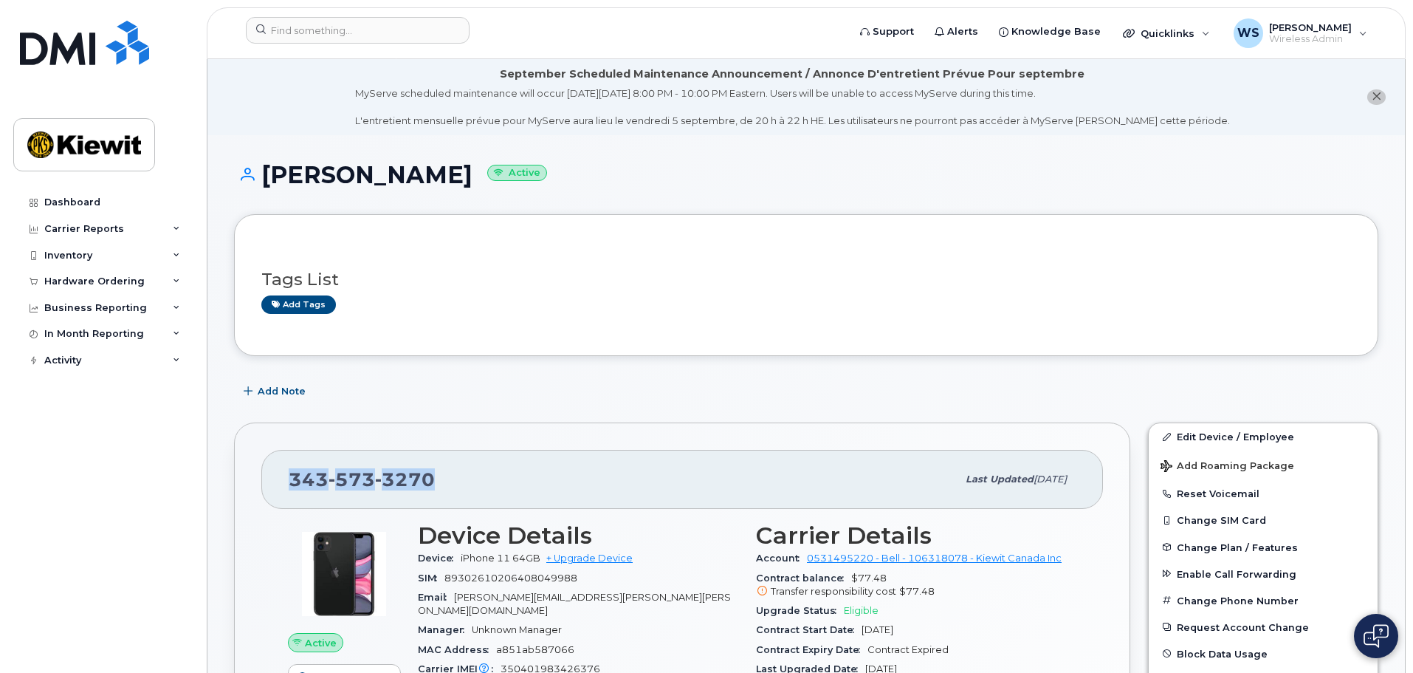
copy span "343 573 3270"
click at [577, 554] on link "+ Upgrade Device" at bounding box center [589, 557] width 86 height 11
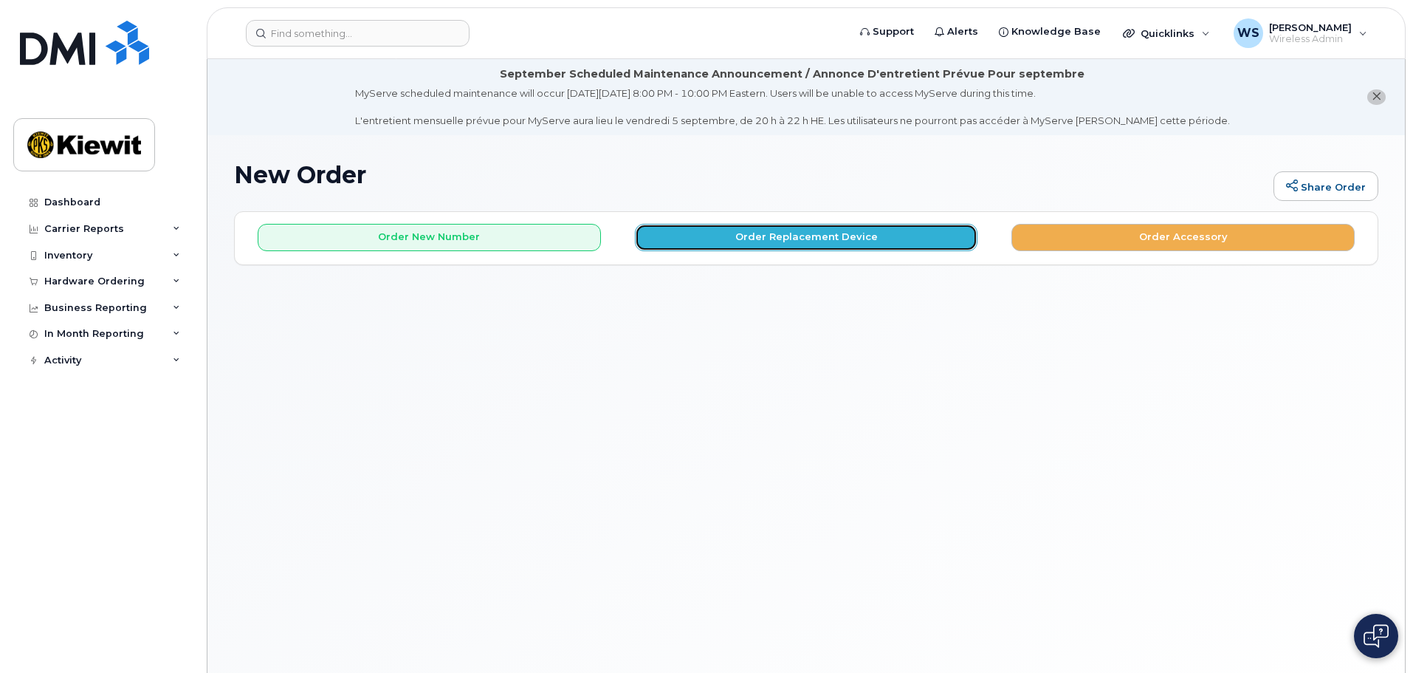
click at [847, 242] on button "Order Replacement Device" at bounding box center [806, 237] width 343 height 27
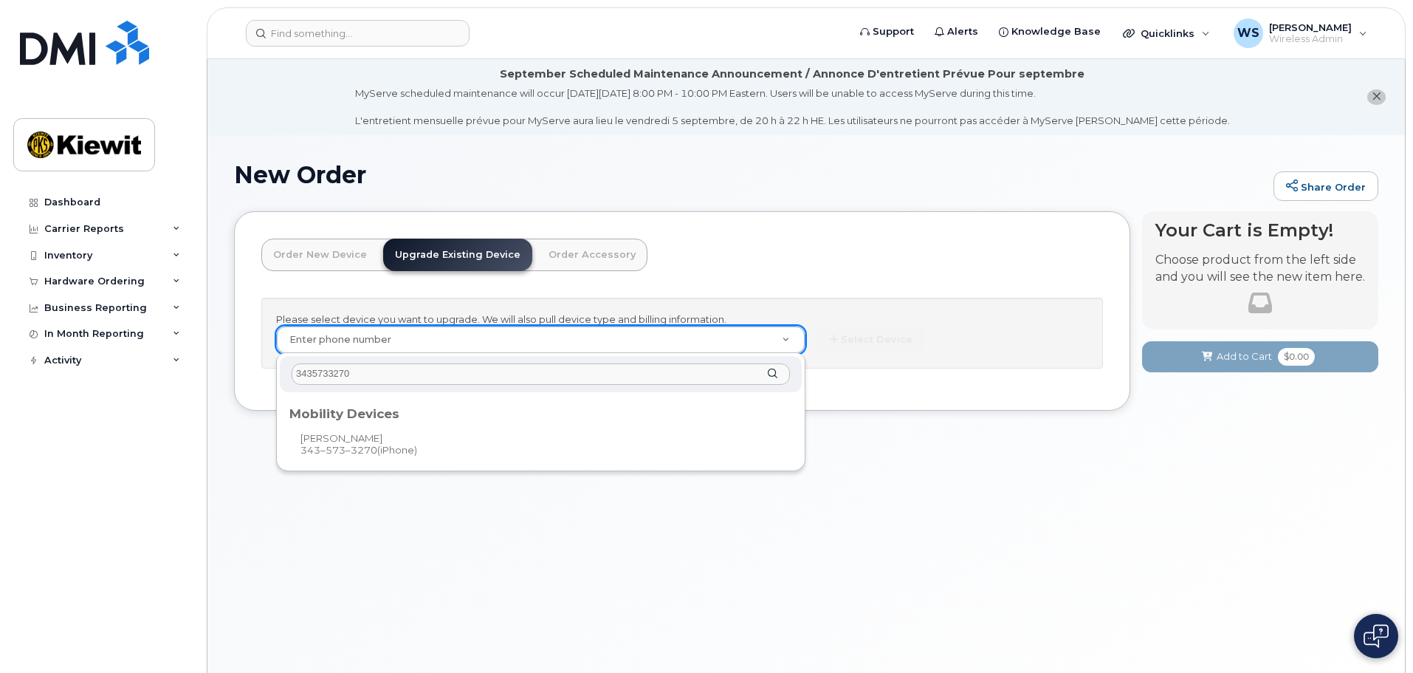
type input "3435733270"
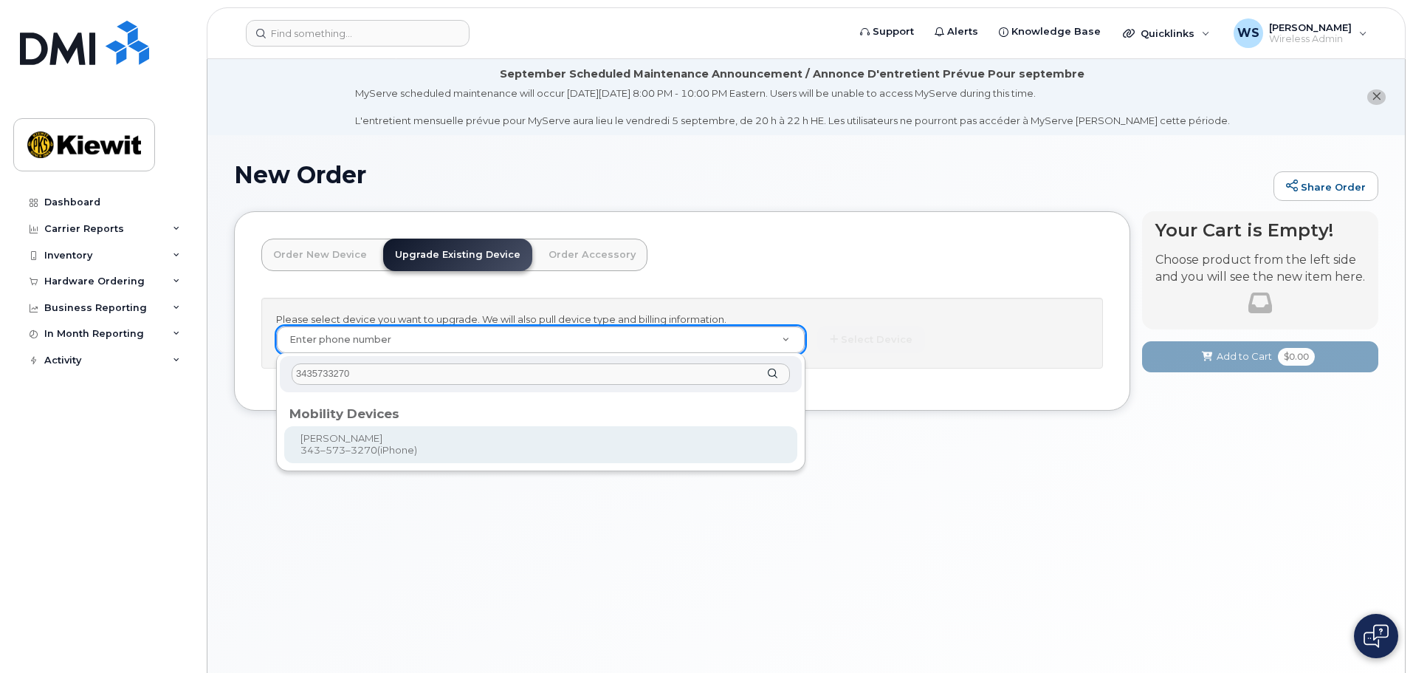
type input "551573"
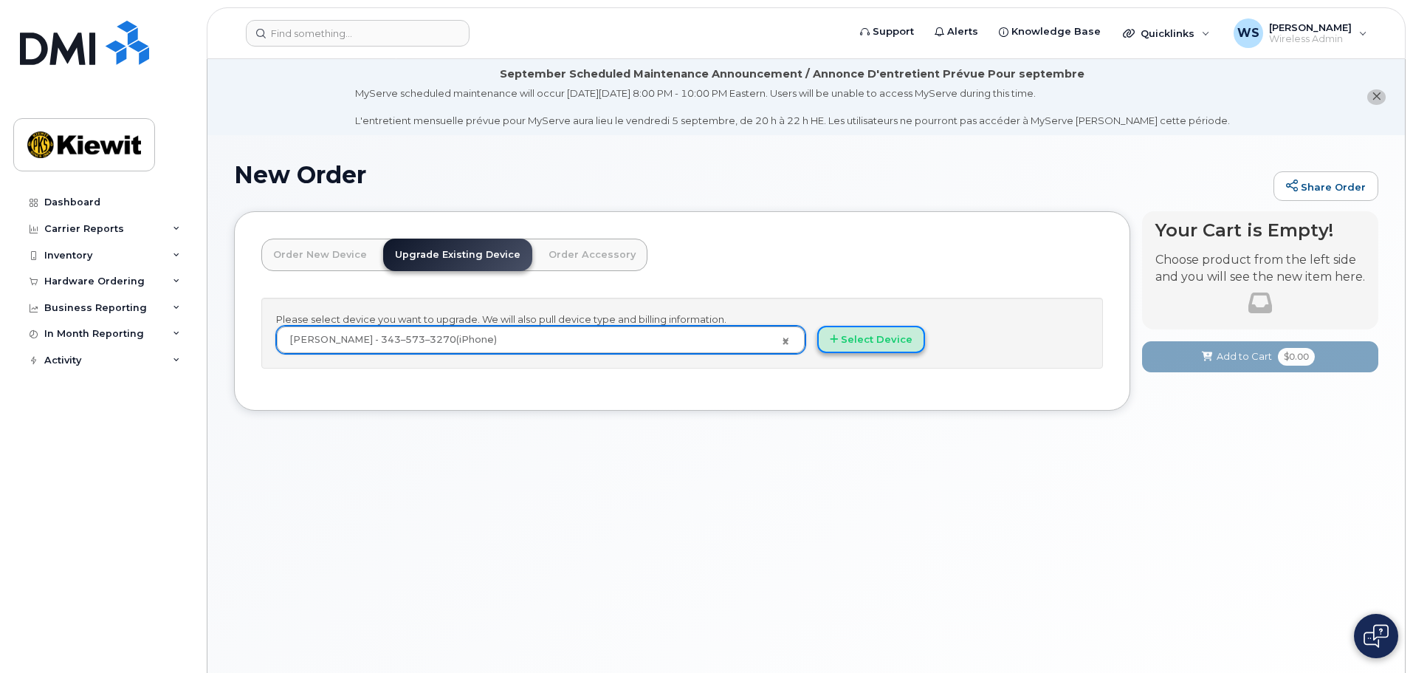
click at [864, 332] on button "Select Device" at bounding box center [871, 339] width 108 height 27
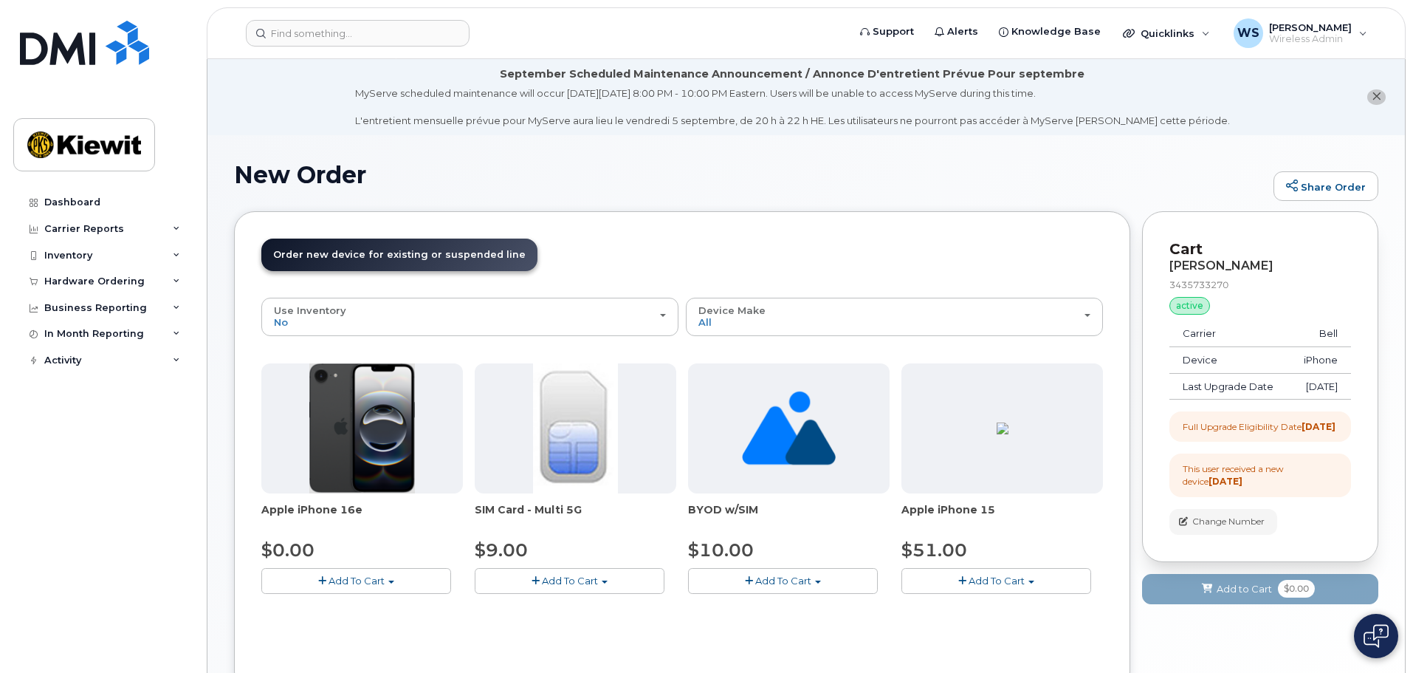
click at [351, 588] on button "Add To Cart" at bounding box center [356, 581] width 190 height 26
click at [360, 614] on link "$0.00 - 3 year upgrade (128GB)" at bounding box center [356, 608] width 183 height 18
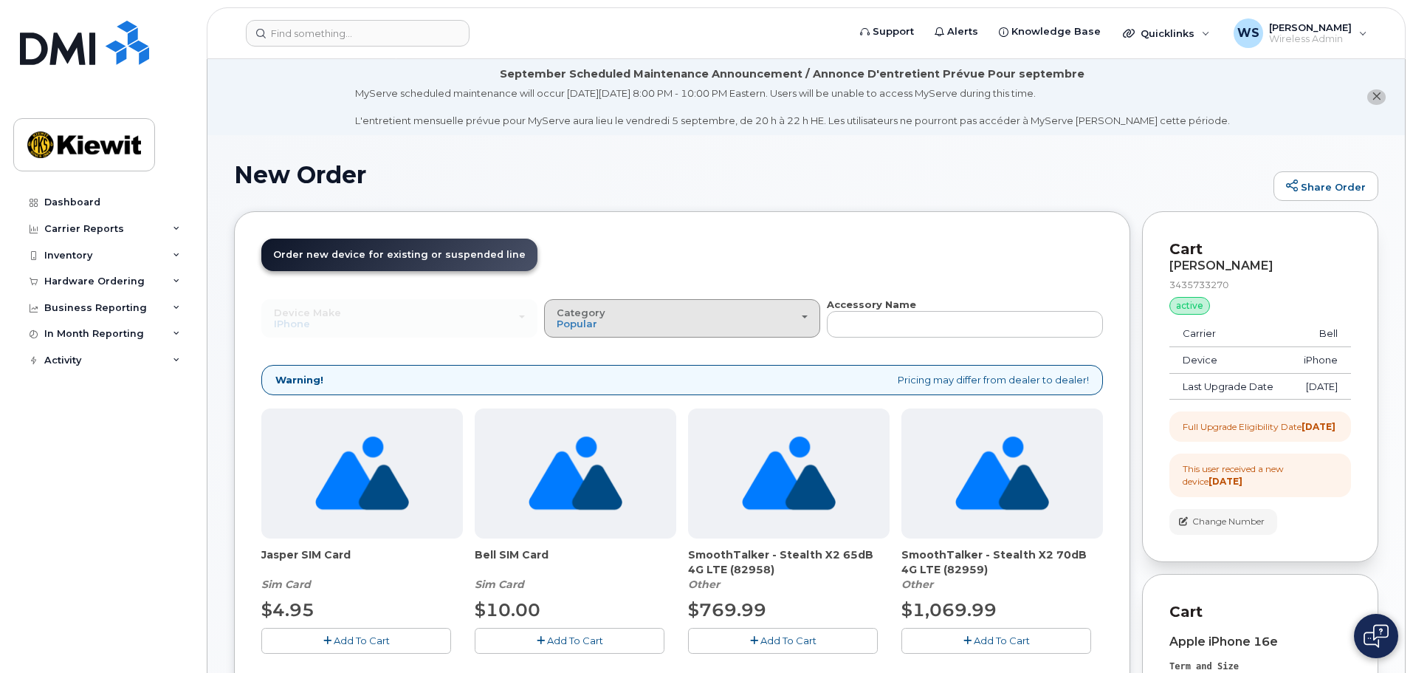
click at [670, 318] on div "Category Popular" at bounding box center [682, 318] width 251 height 23
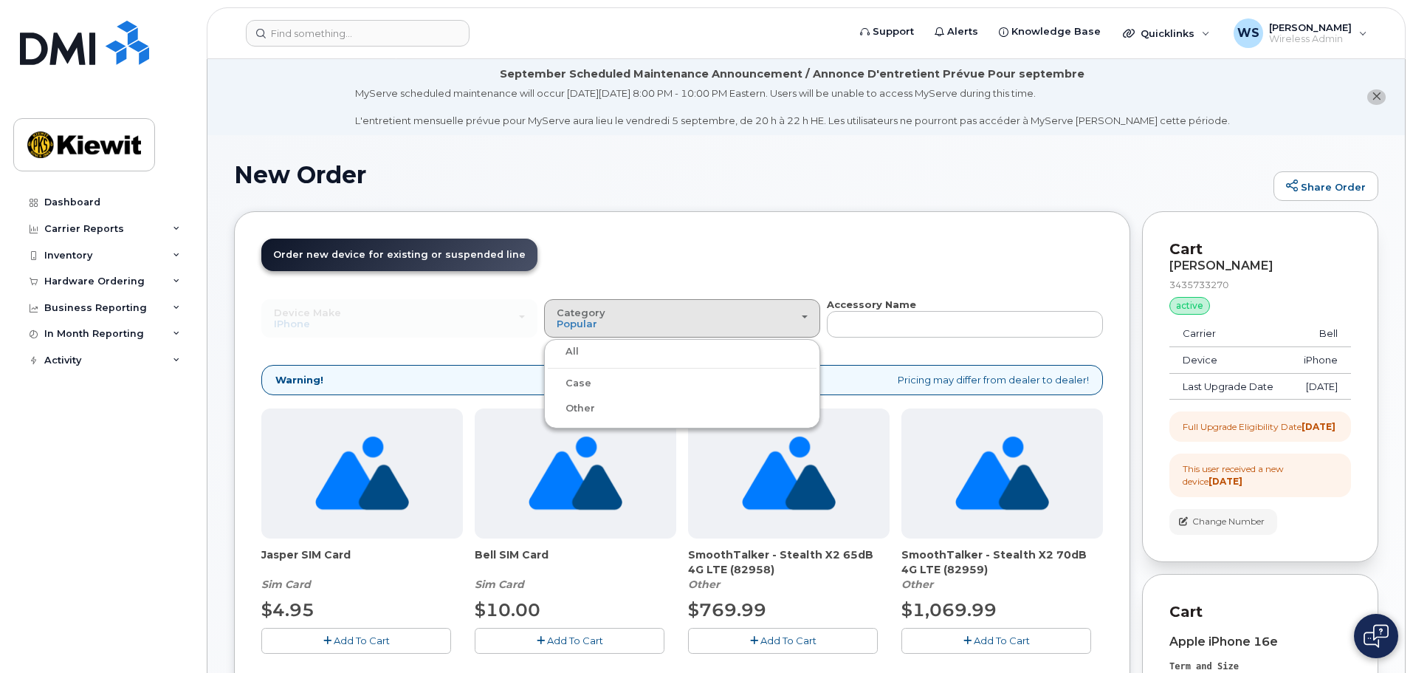
click at [593, 380] on div "Case" at bounding box center [682, 383] width 269 height 18
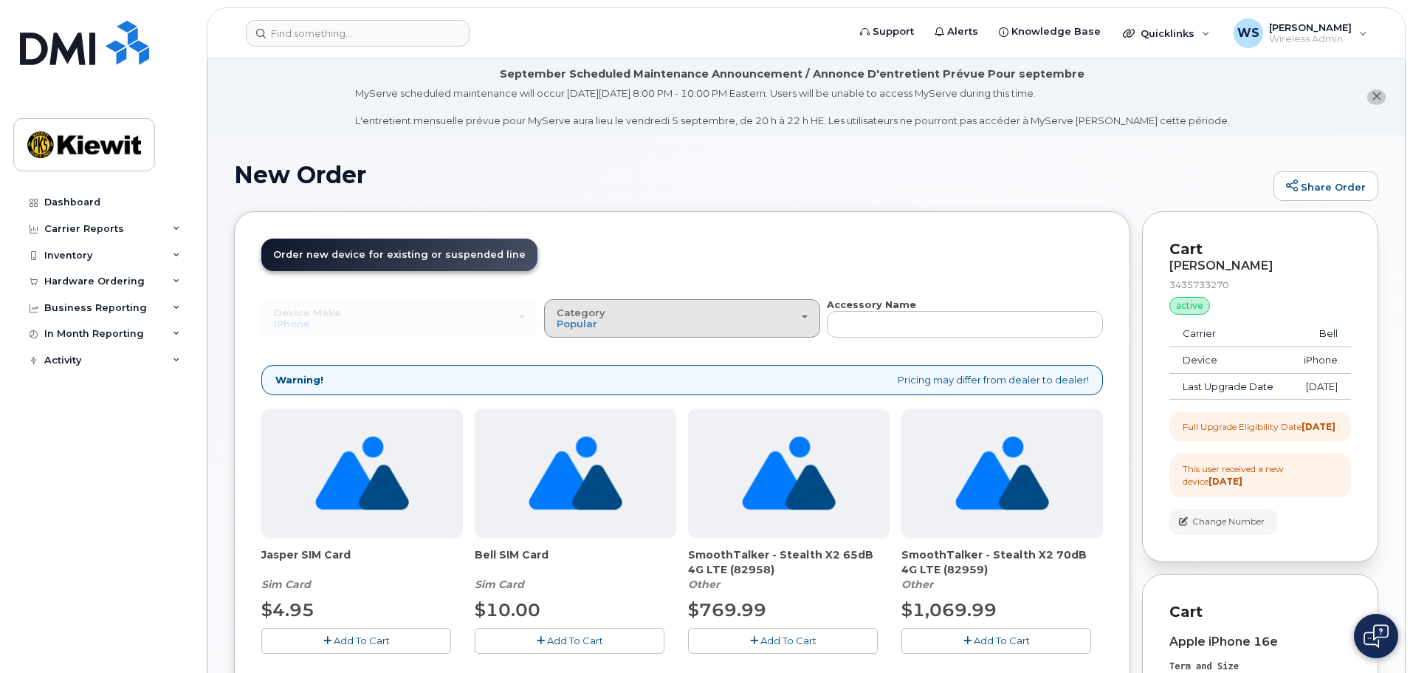
click at [561, 332] on button "Category Popular" at bounding box center [682, 318] width 276 height 38
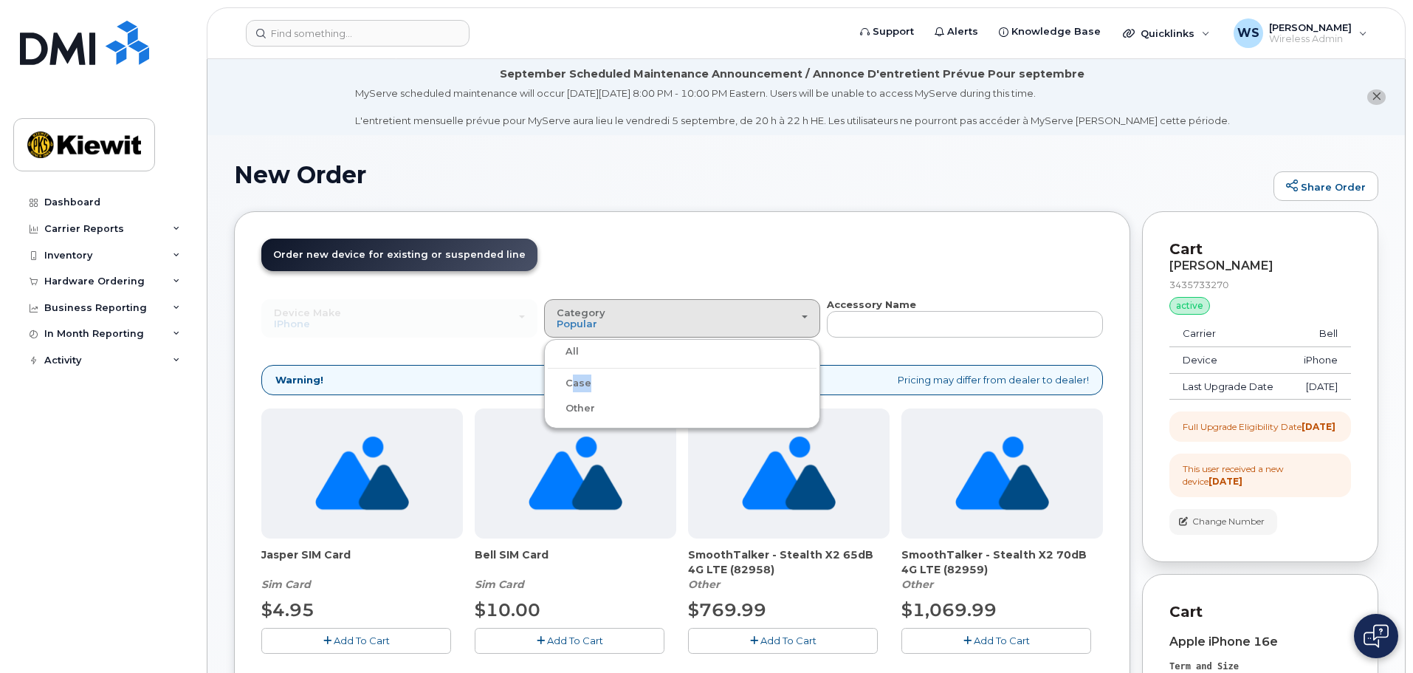
click at [567, 392] on ul "All Case Other" at bounding box center [682, 383] width 276 height 89
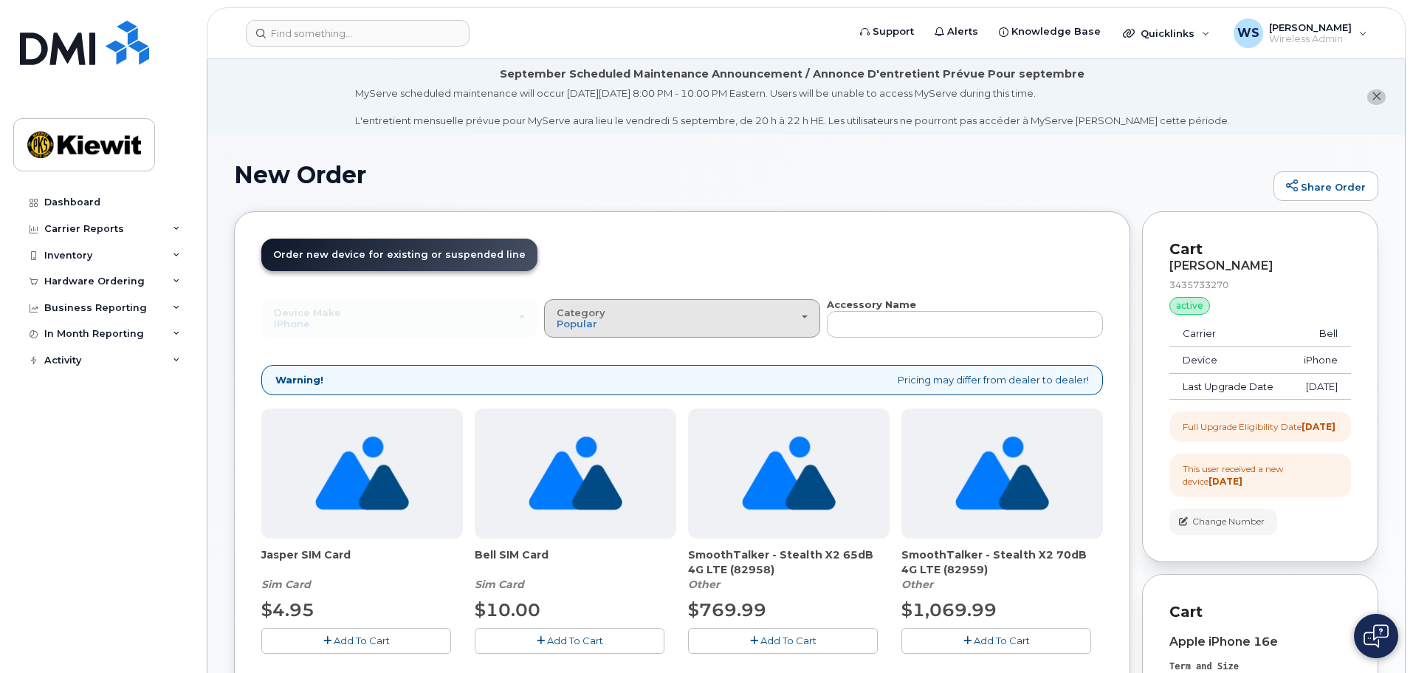
click at [711, 332] on button "Category Popular" at bounding box center [682, 318] width 276 height 38
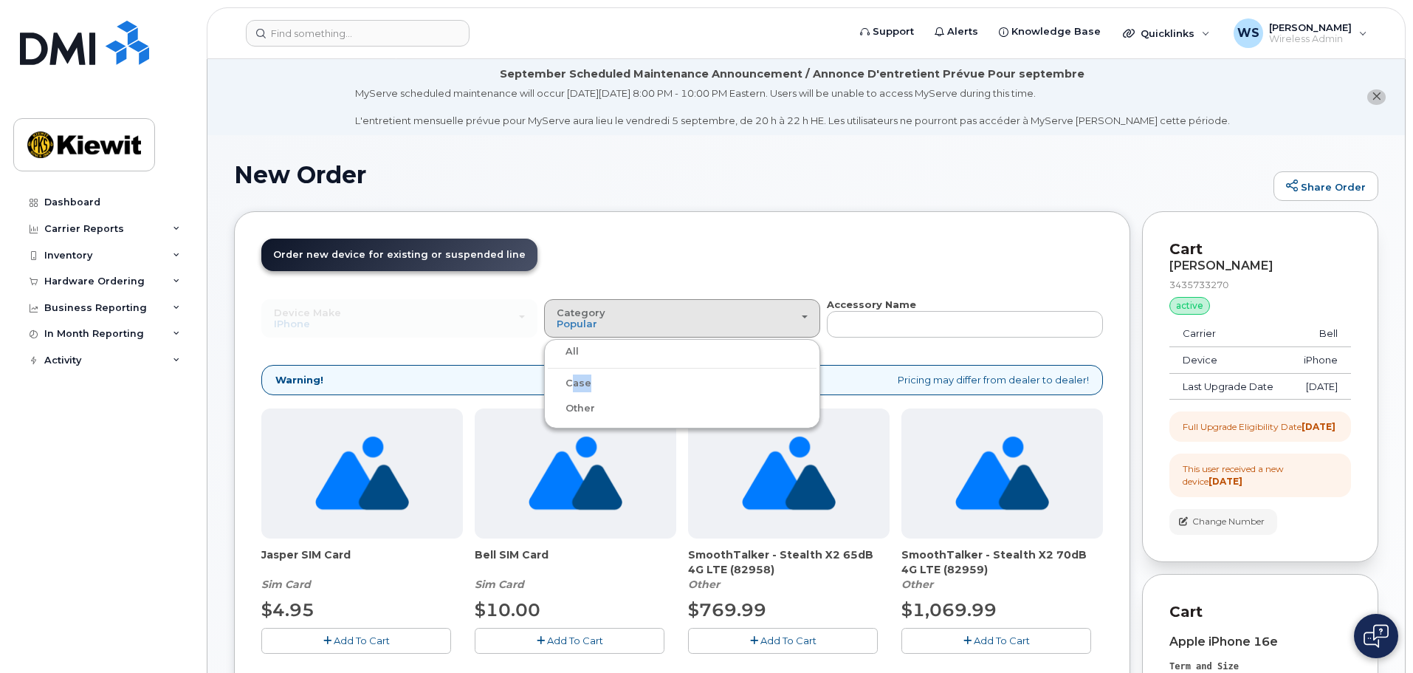
click at [599, 384] on div "Case" at bounding box center [682, 383] width 269 height 18
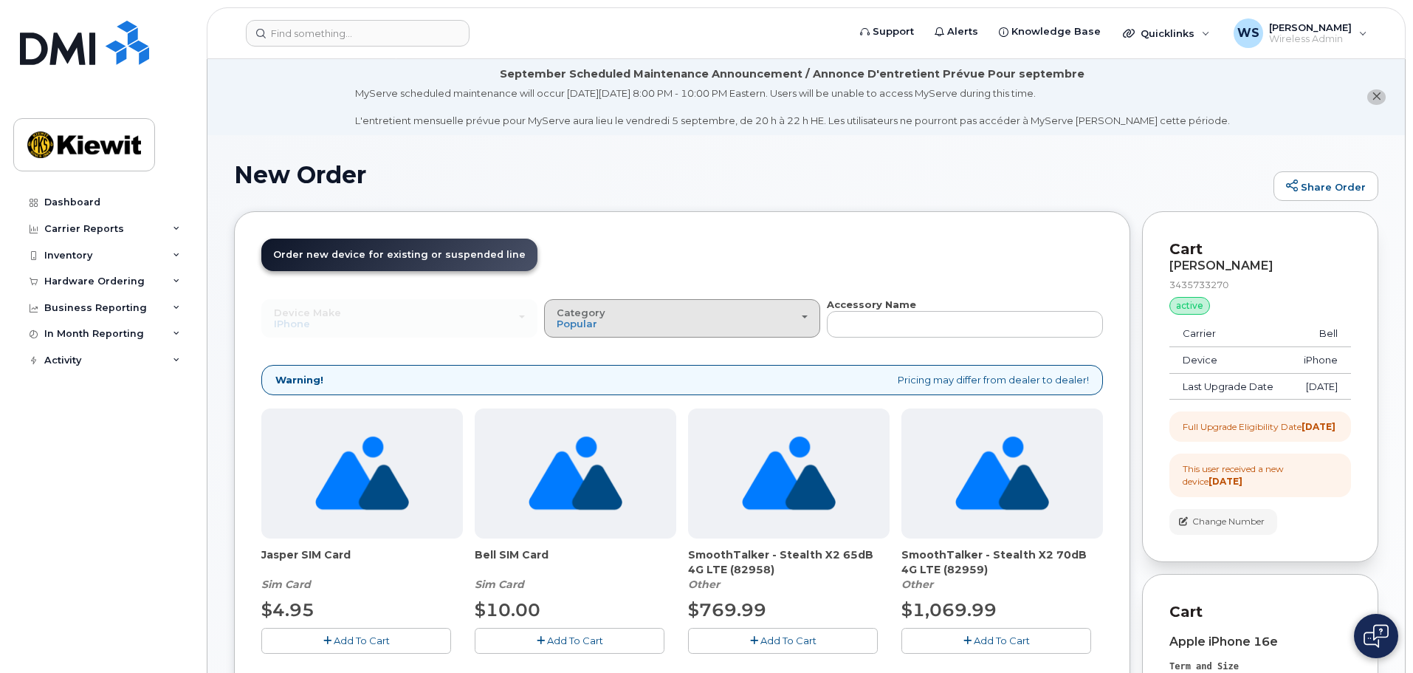
click at [588, 315] on span "Category" at bounding box center [581, 312] width 49 height 12
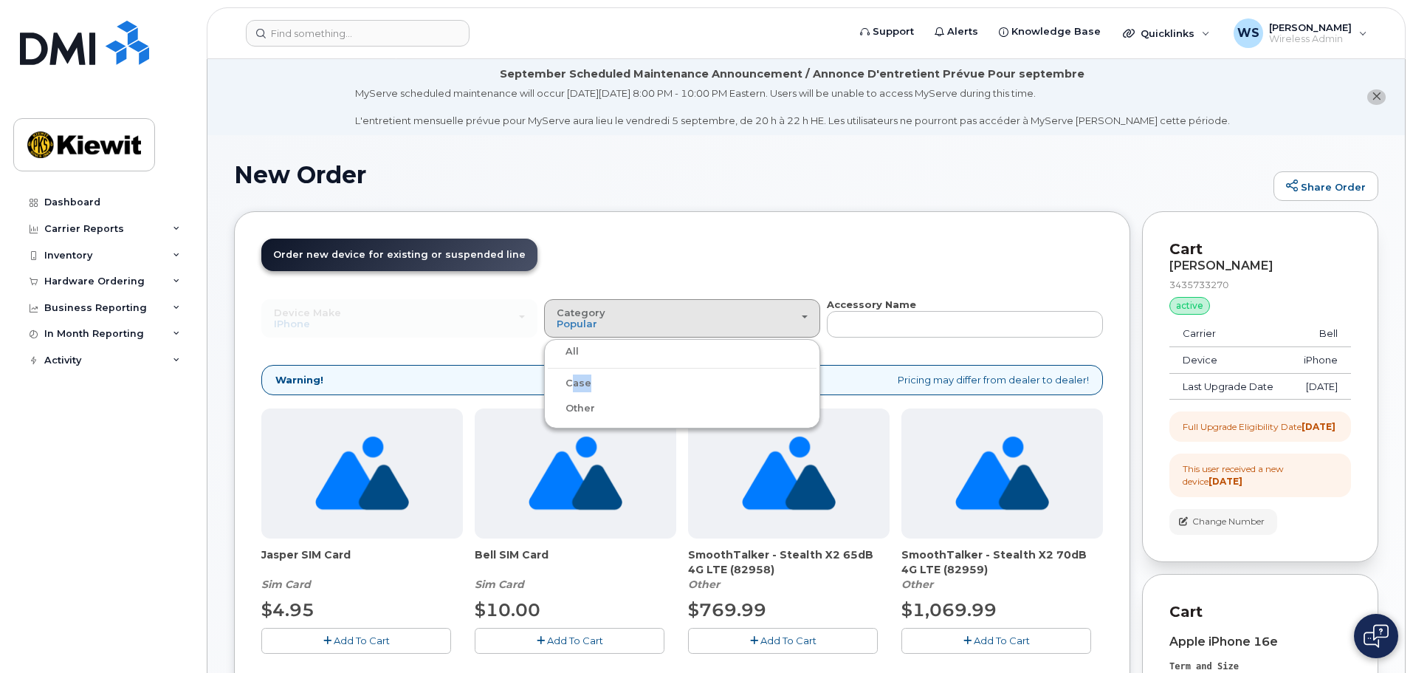
click at [576, 381] on label "Case" at bounding box center [570, 383] width 44 height 18
click at [0, 0] on input "Case" at bounding box center [0, 0] width 0 height 0
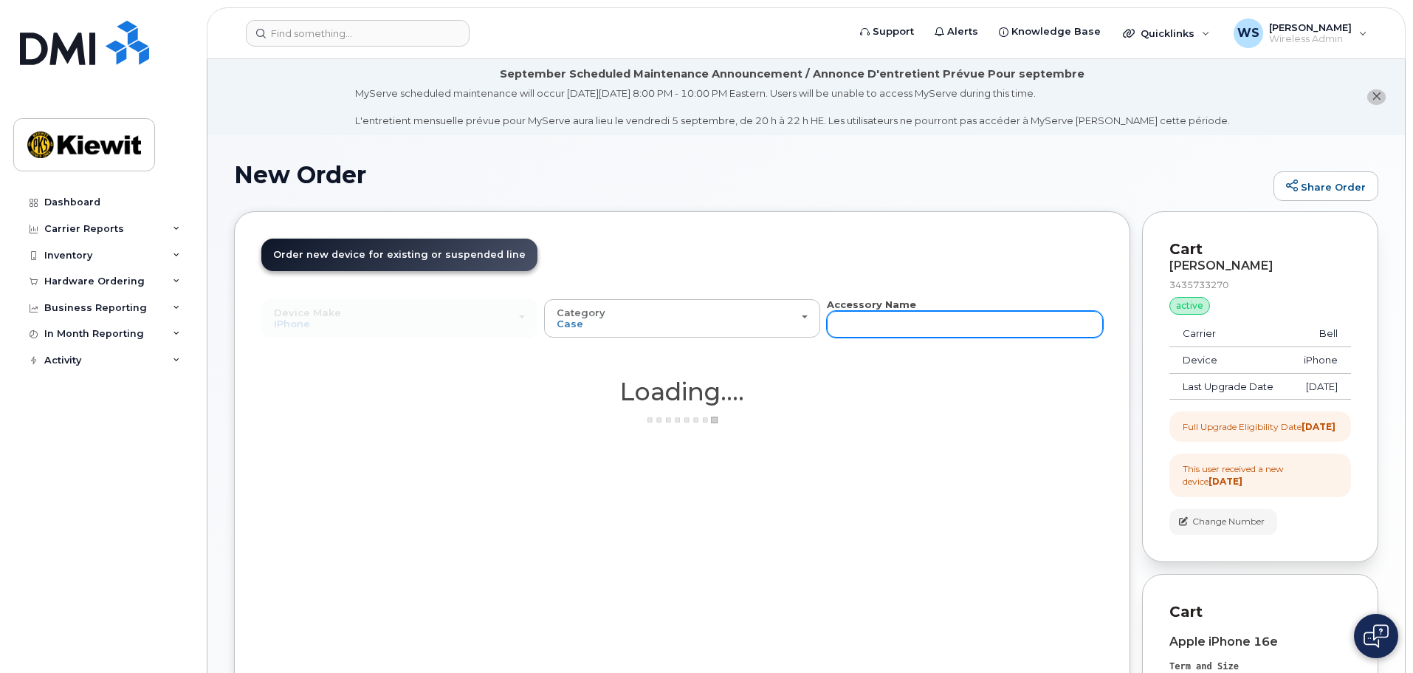
click at [887, 328] on input "text" at bounding box center [965, 324] width 276 height 27
type input "otterbox"
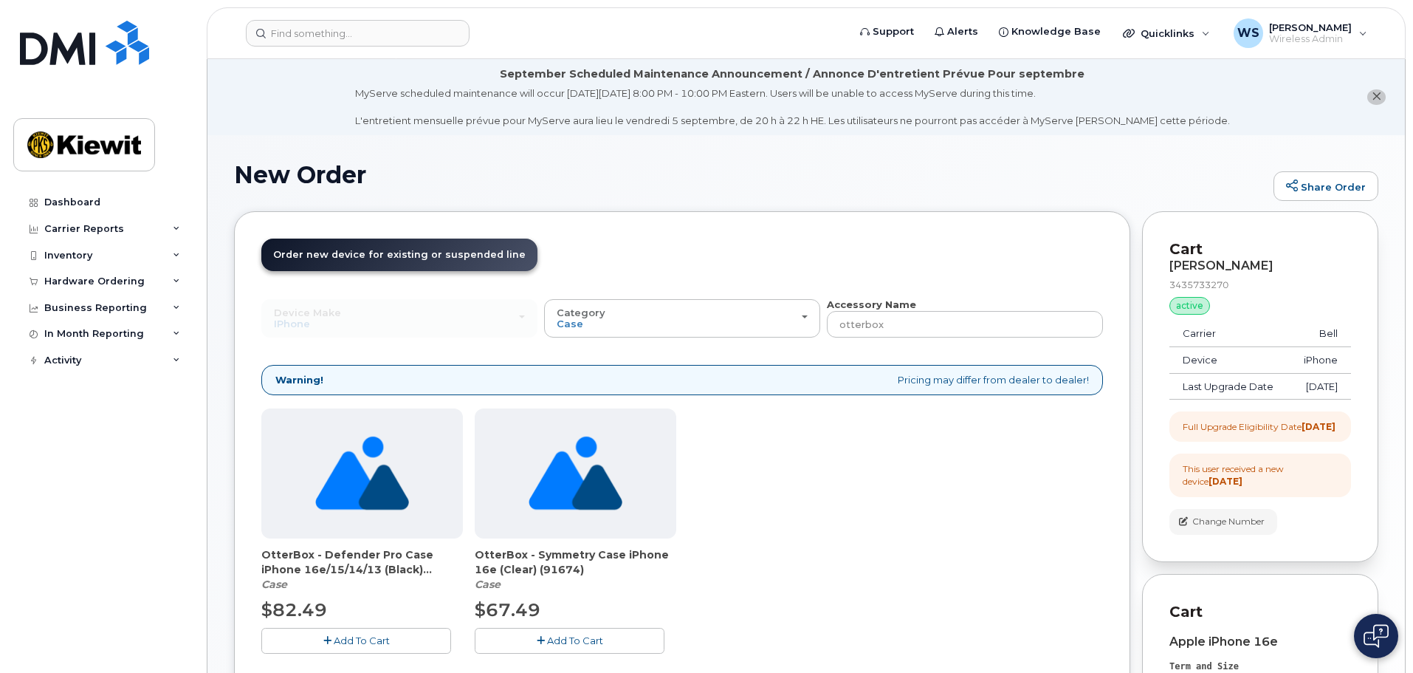
click at [361, 641] on span "Add To Cart" at bounding box center [362, 640] width 56 height 12
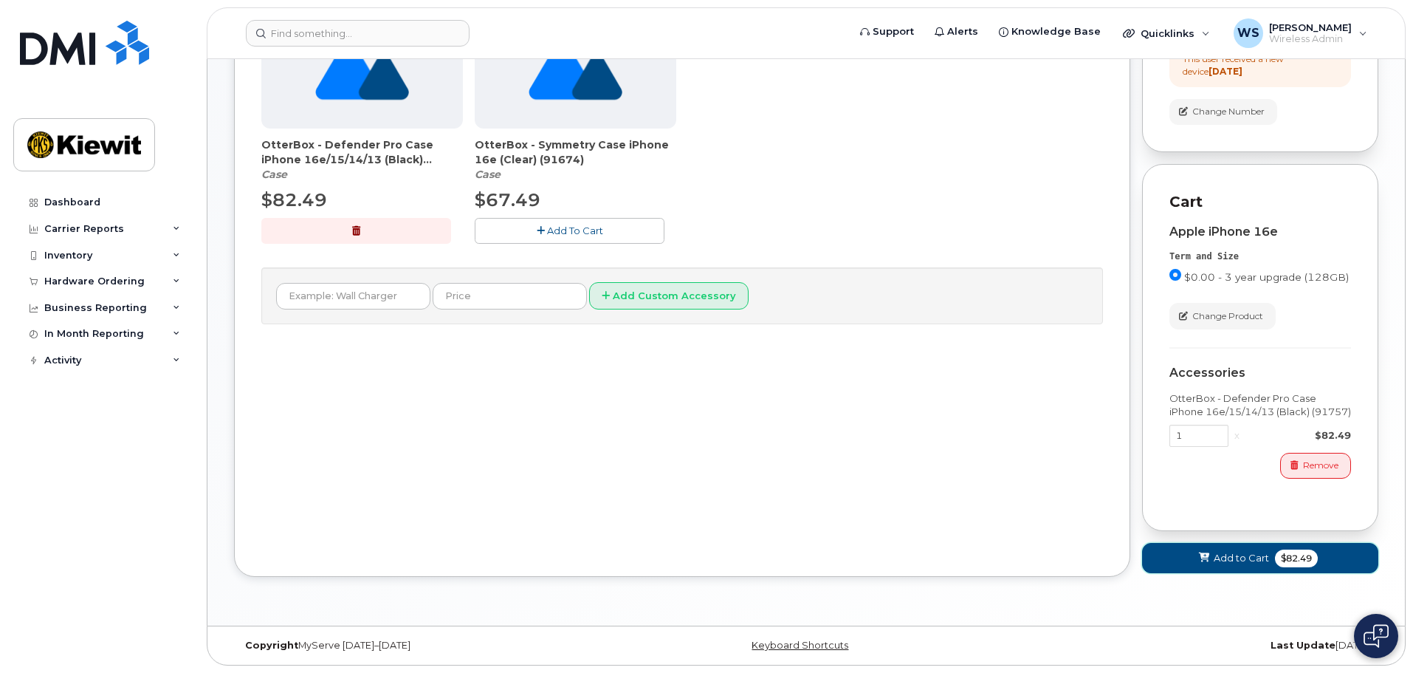
click at [1243, 555] on span "Add to Cart" at bounding box center [1241, 558] width 55 height 14
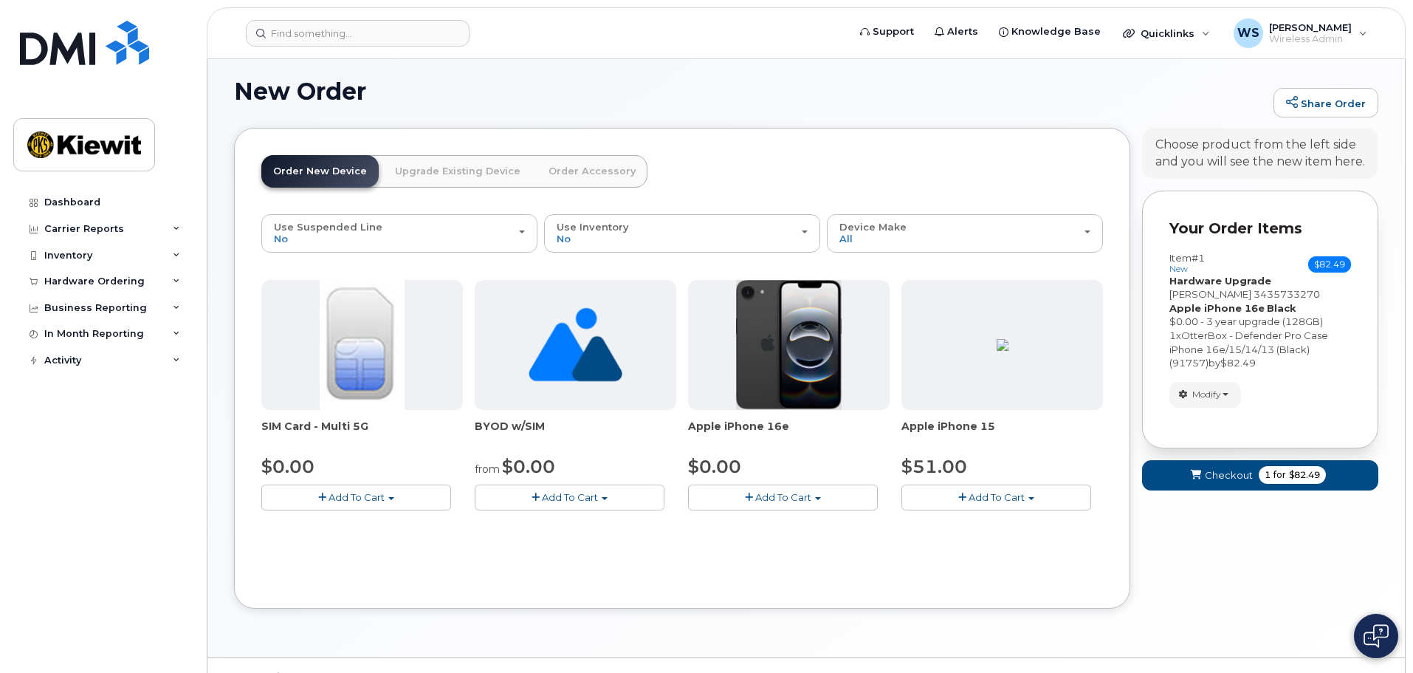
scroll to position [115, 0]
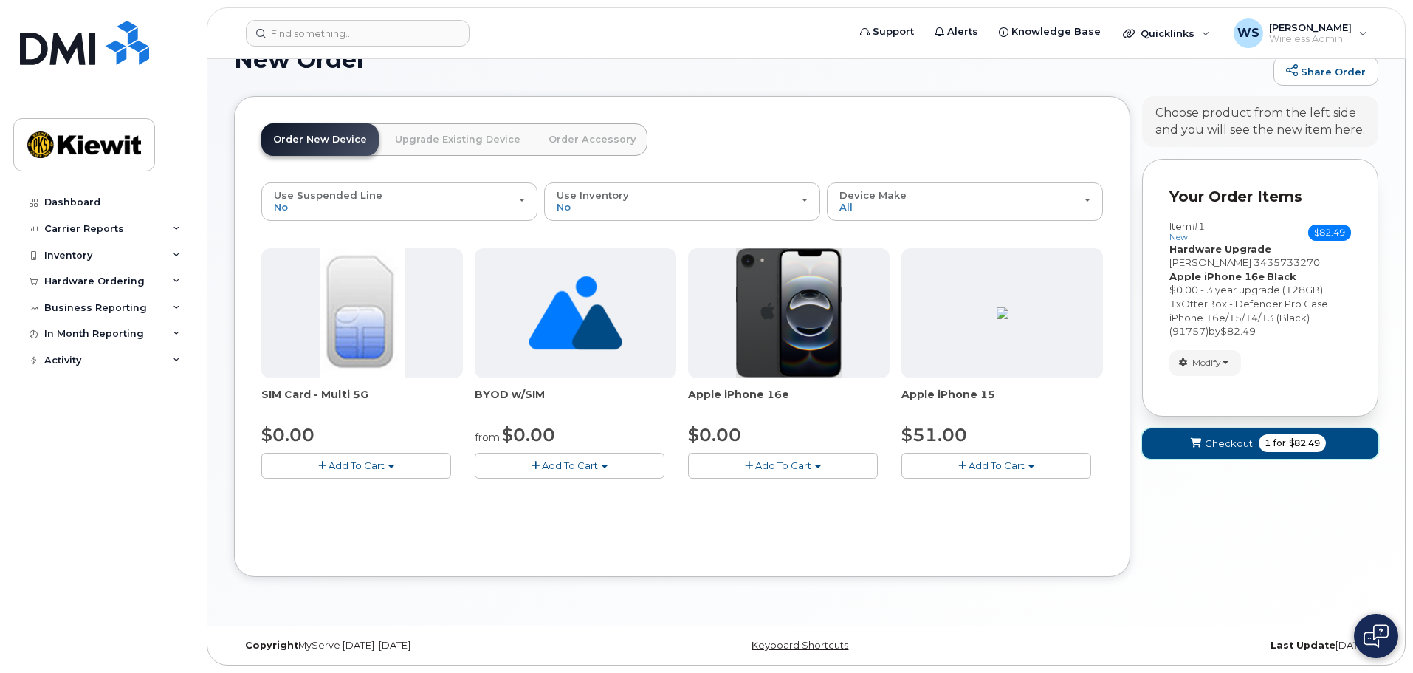
click at [1279, 450] on span "for" at bounding box center [1280, 442] width 18 height 13
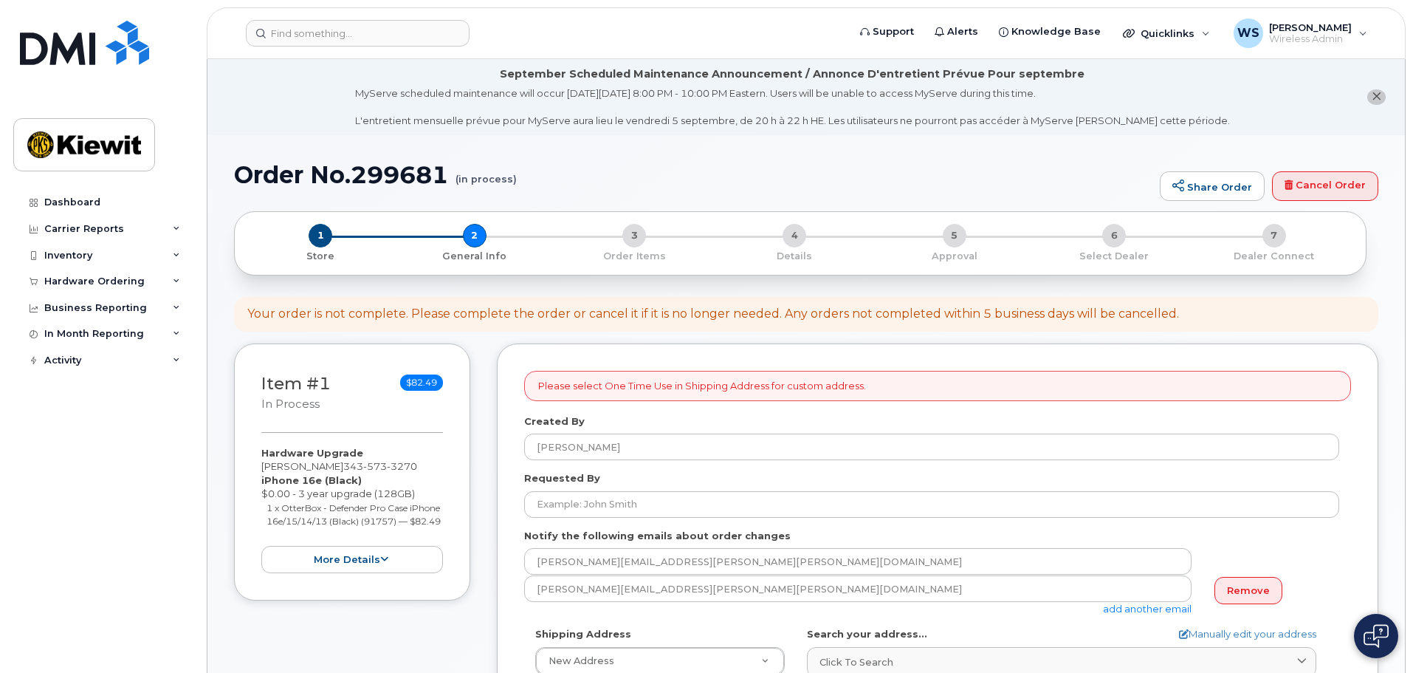
select select
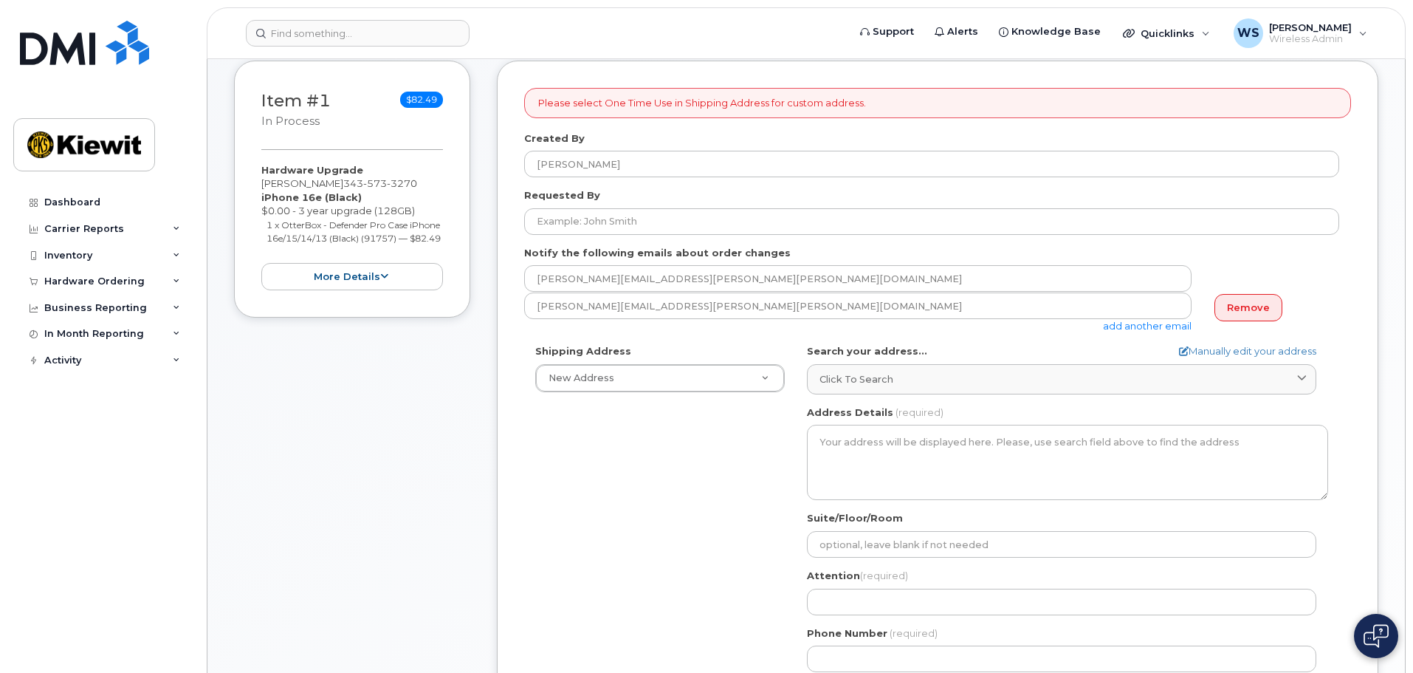
scroll to position [295, 0]
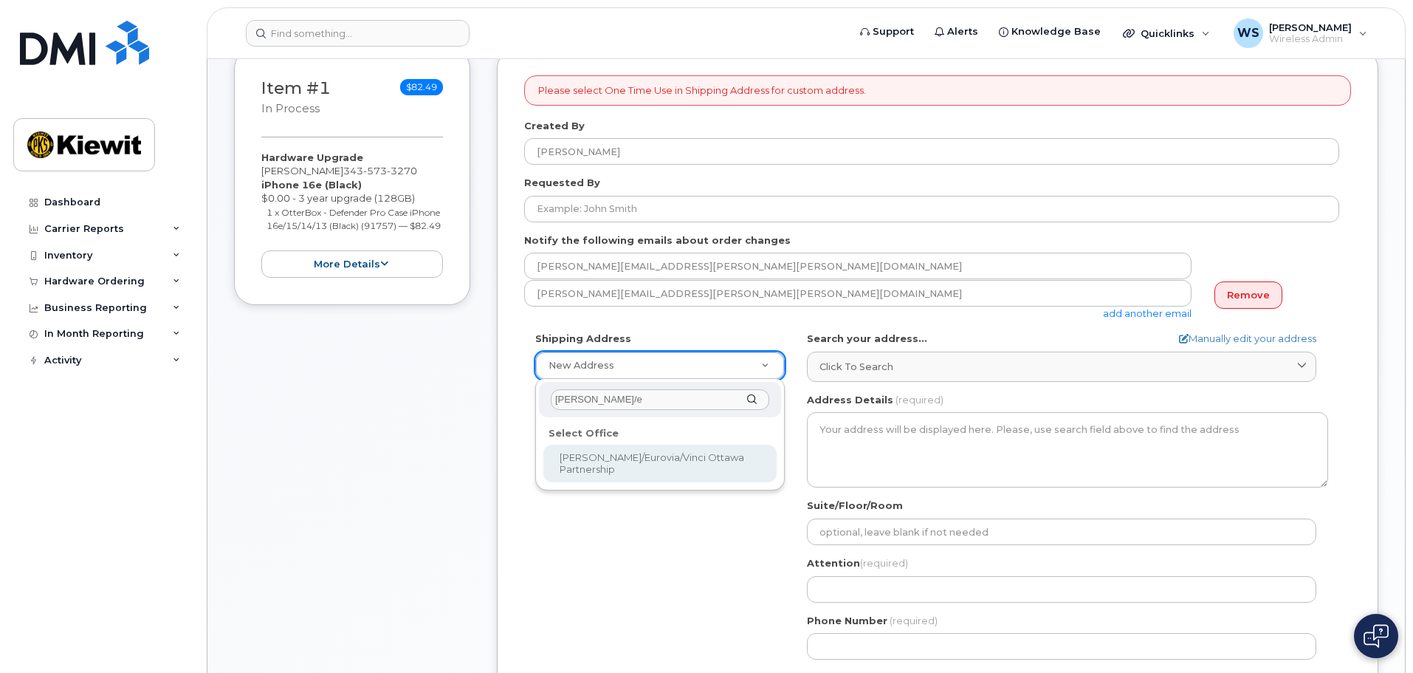
type input "[PERSON_NAME]/e"
select select
type textarea "2440 Don Reid Dr Ottawa Ontario K1H 1E1"
type input "[PERSON_NAME]"
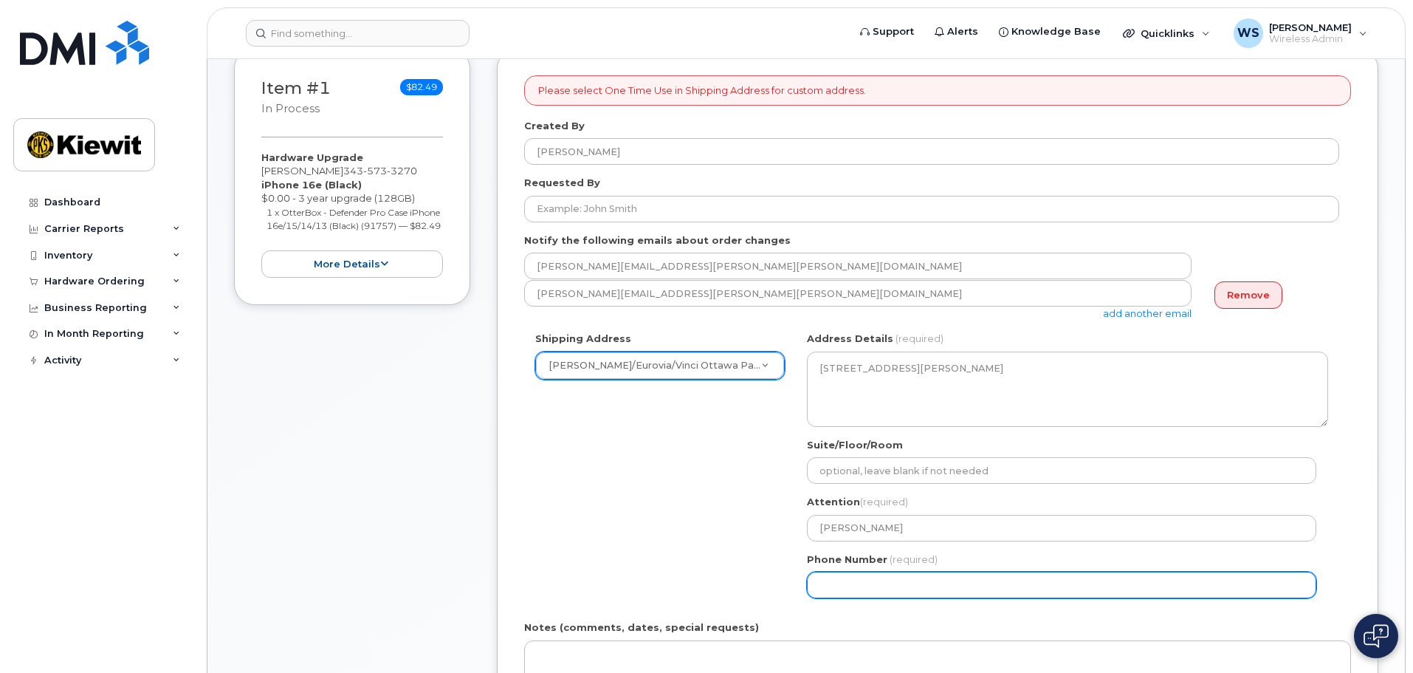
click at [838, 577] on input "Phone Number" at bounding box center [1061, 584] width 509 height 27
select select
type input "613298981"
select select
type input "6132989818"
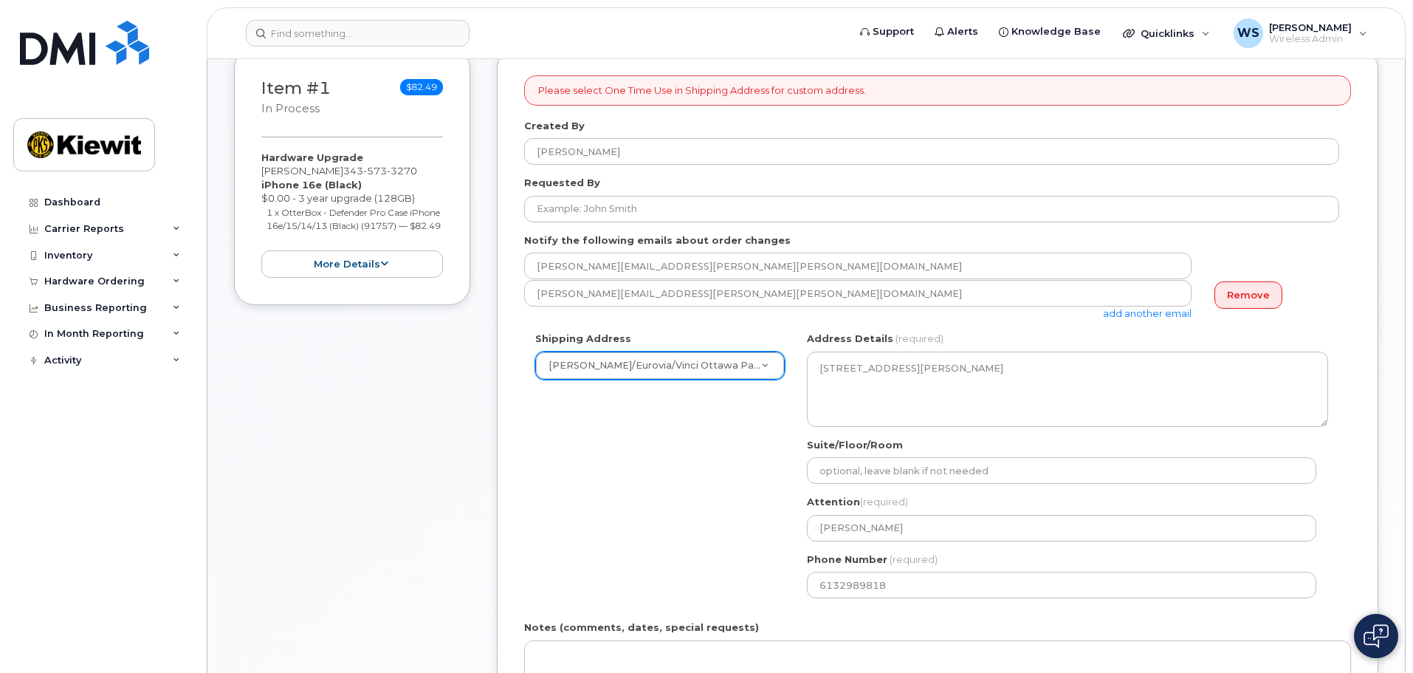
drag, startPoint x: 640, startPoint y: 495, endPoint x: 650, endPoint y: 501, distance: 11.7
click at [641, 493] on div "Shipping Address Kiewit/Eurovia/Vinci Ottawa Partnership New Address Beaver Mar…" at bounding box center [931, 471] width 815 height 278
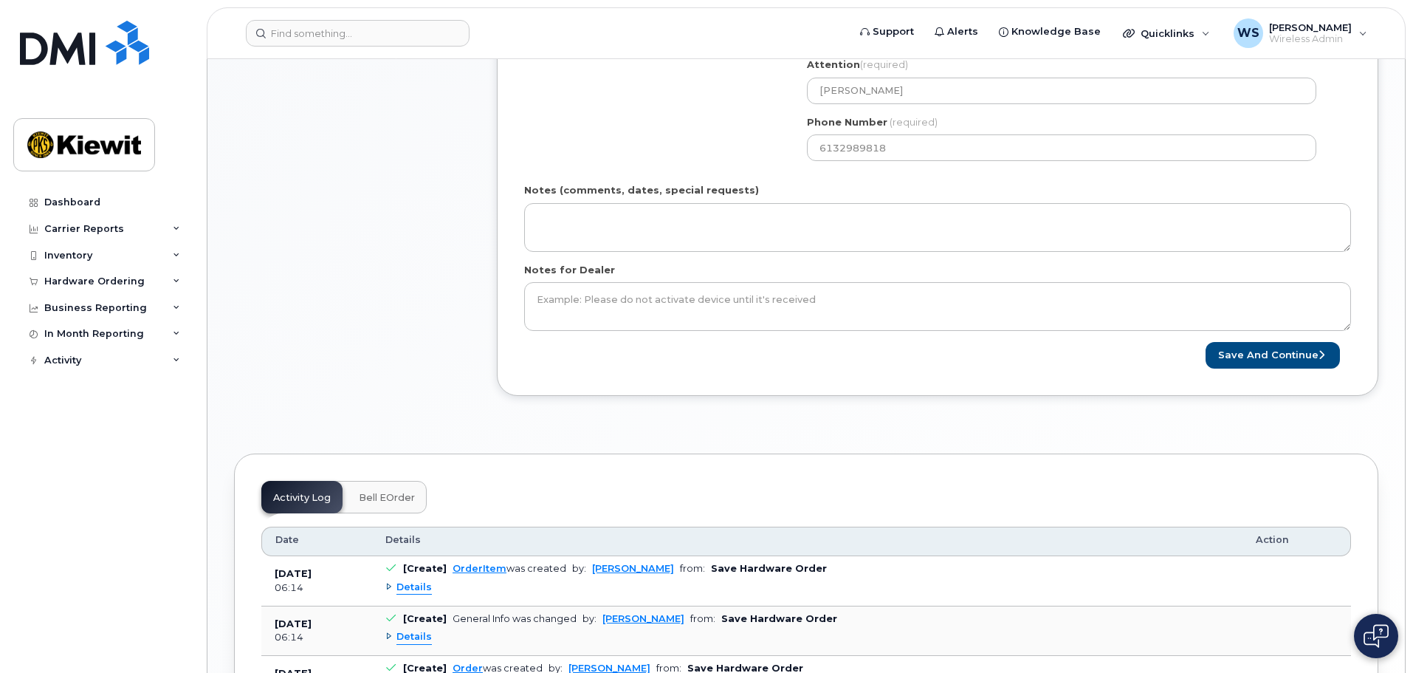
scroll to position [738, 0]
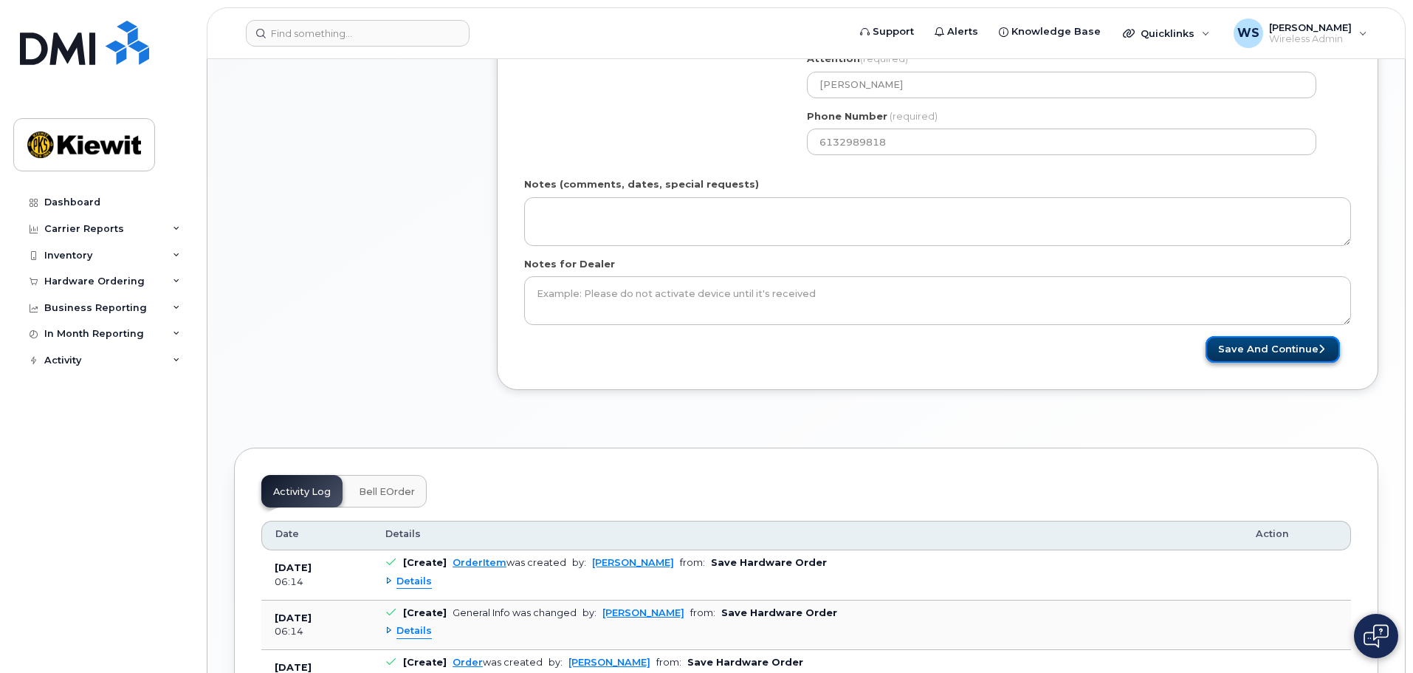
click at [1287, 343] on button "Save and Continue" at bounding box center [1273, 349] width 134 height 27
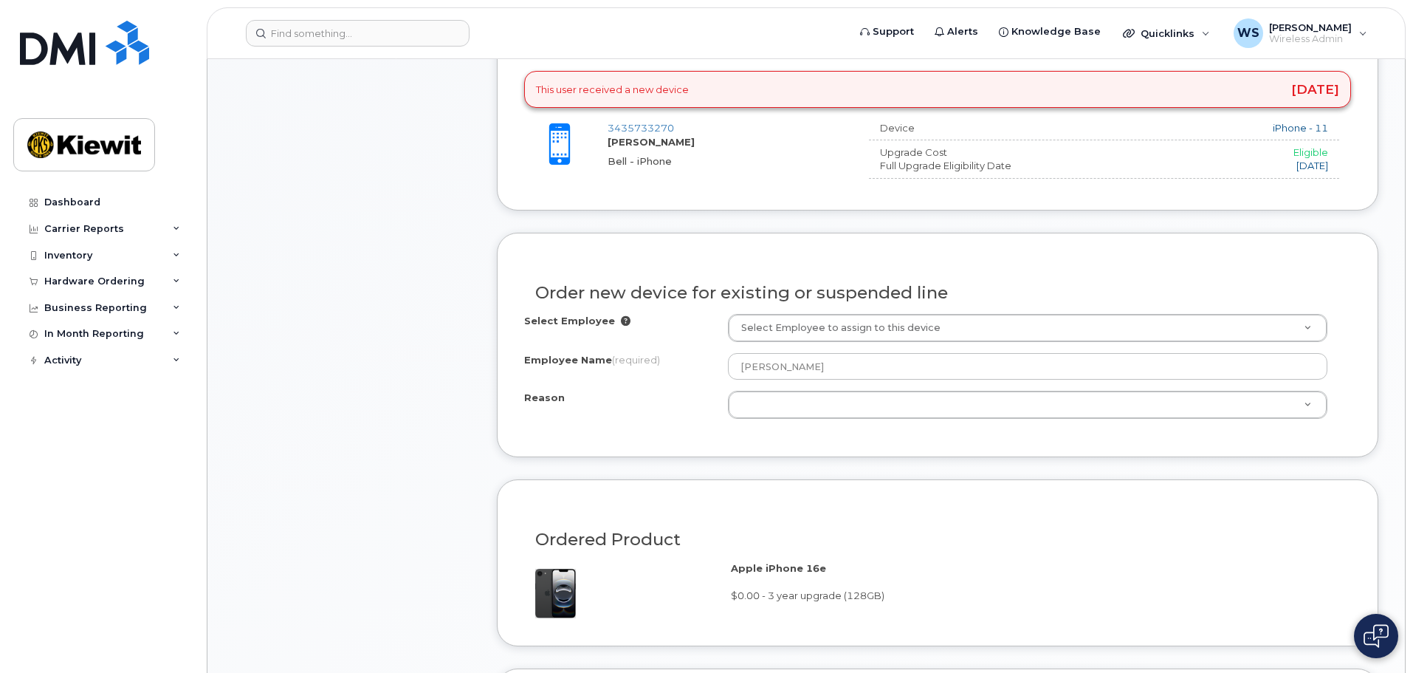
scroll to position [664, 0]
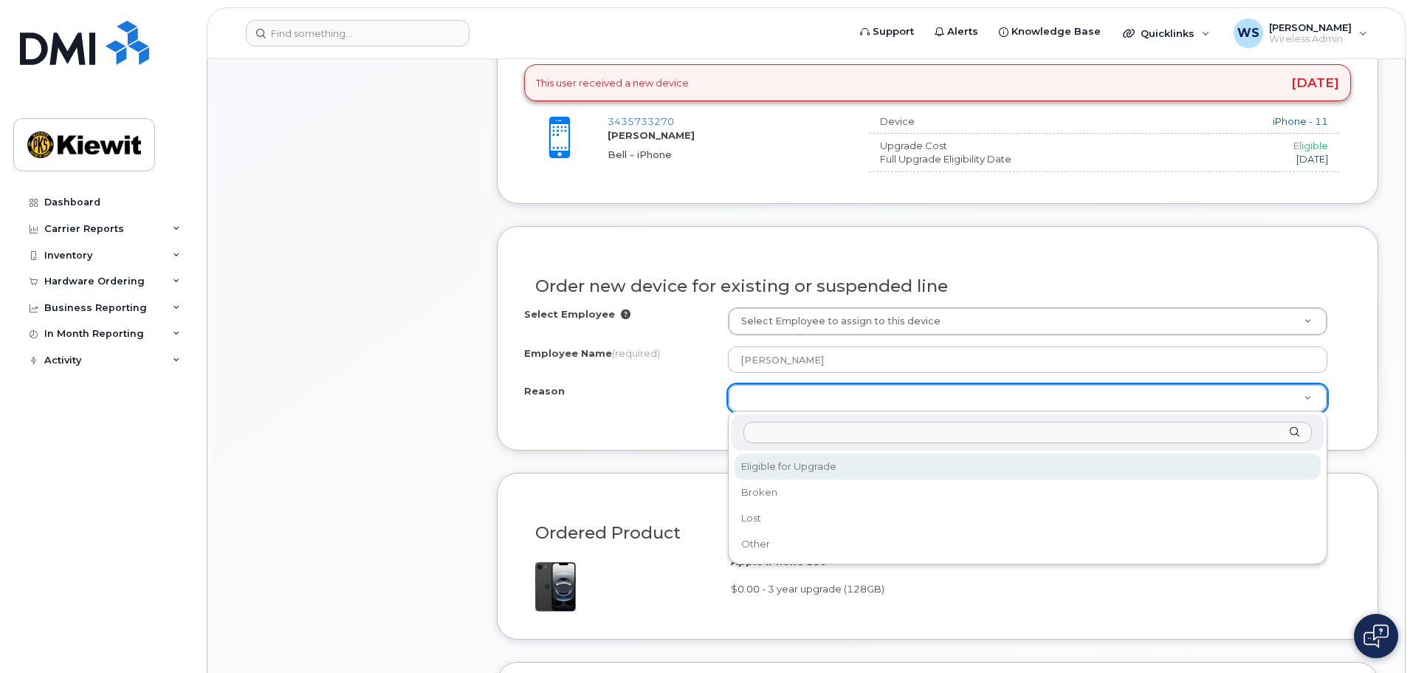
select select "eligible_for_upgrade"
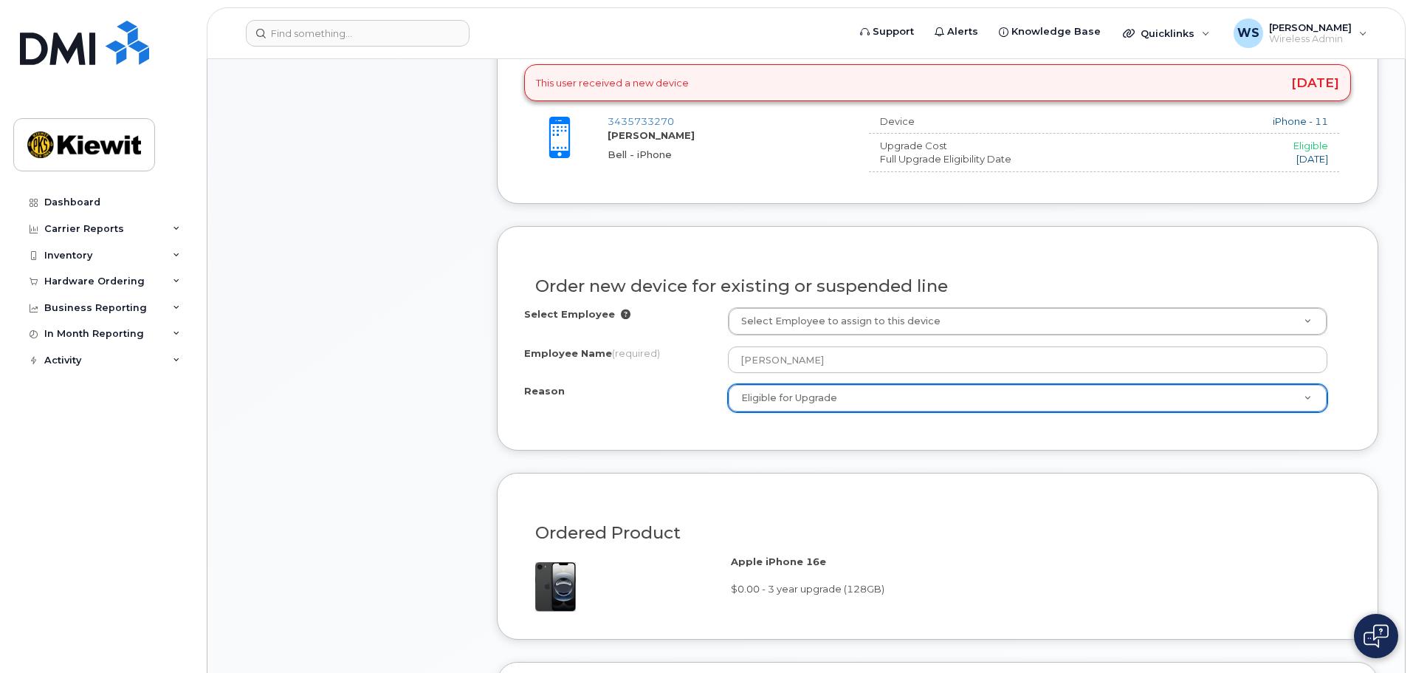
click at [846, 478] on div "Ordered Product Apple iPhone 16e $0.00 - 3 year upgrade (128GB)" at bounding box center [938, 556] width 882 height 167
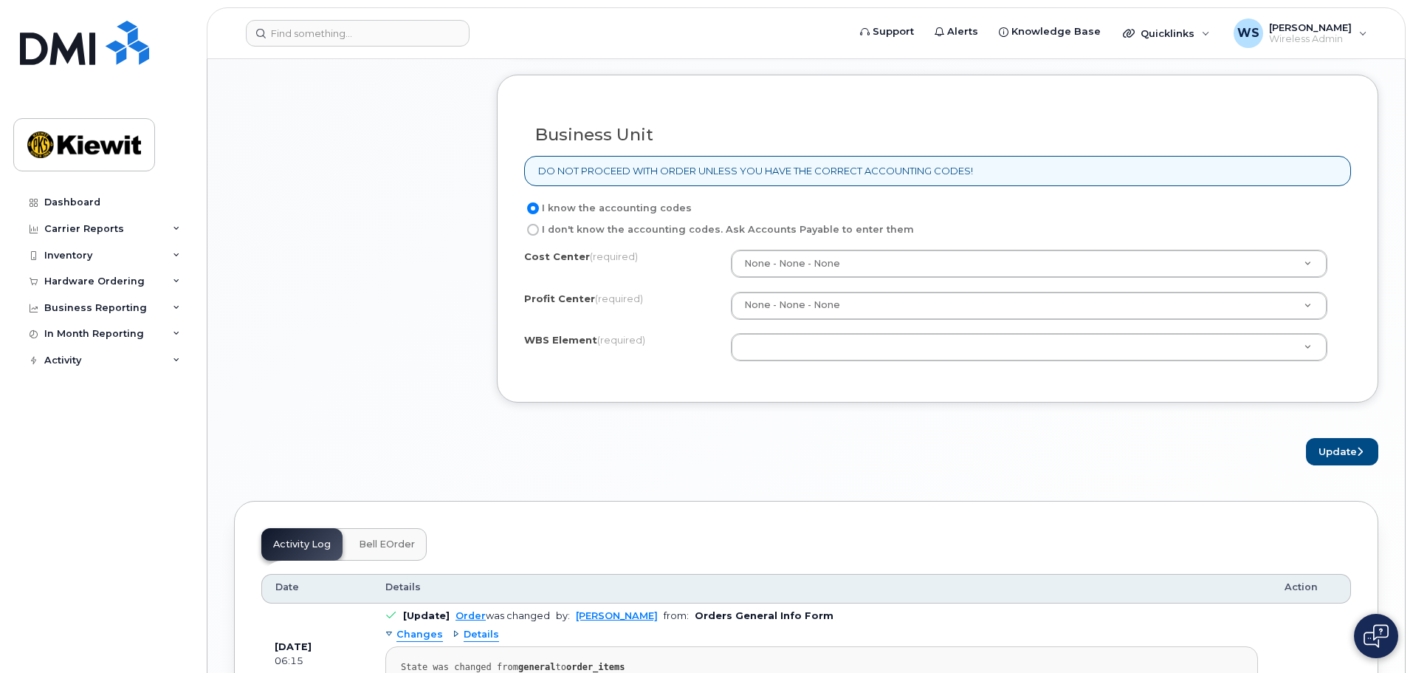
scroll to position [1255, 0]
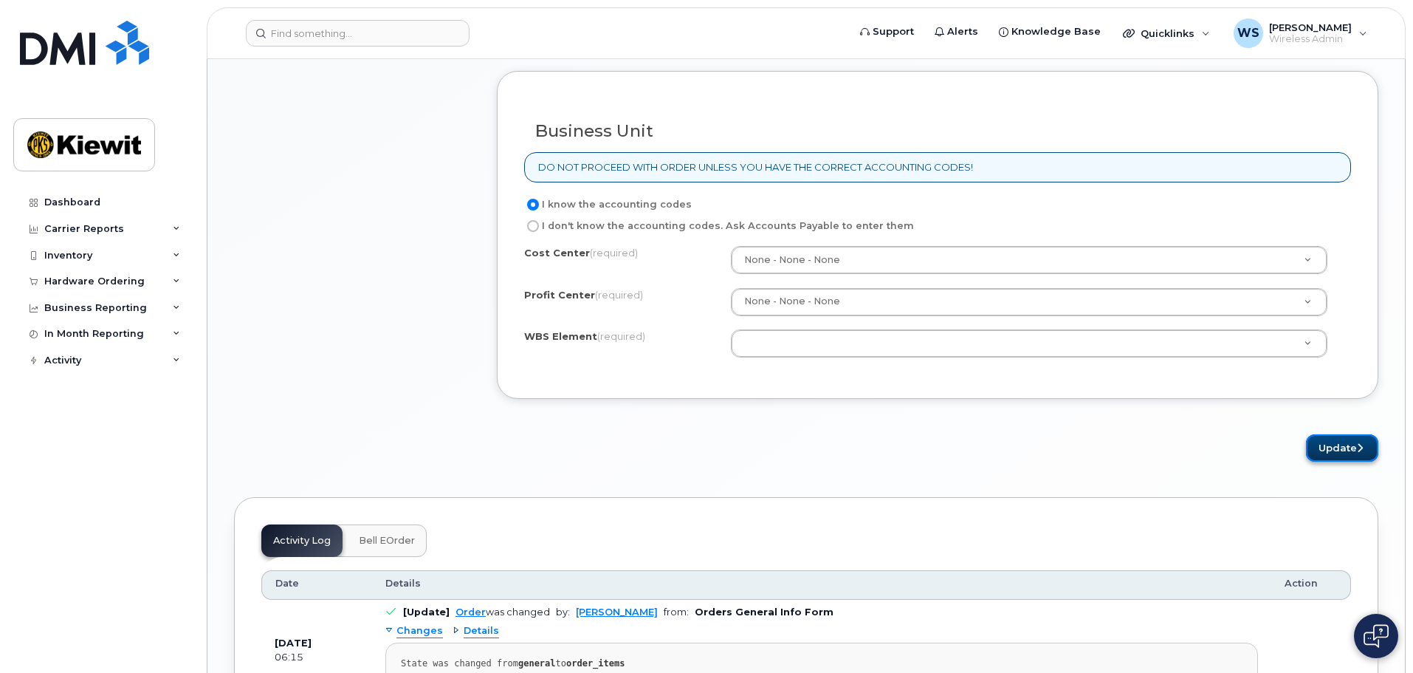
click at [1335, 447] on button "Update" at bounding box center [1342, 447] width 72 height 27
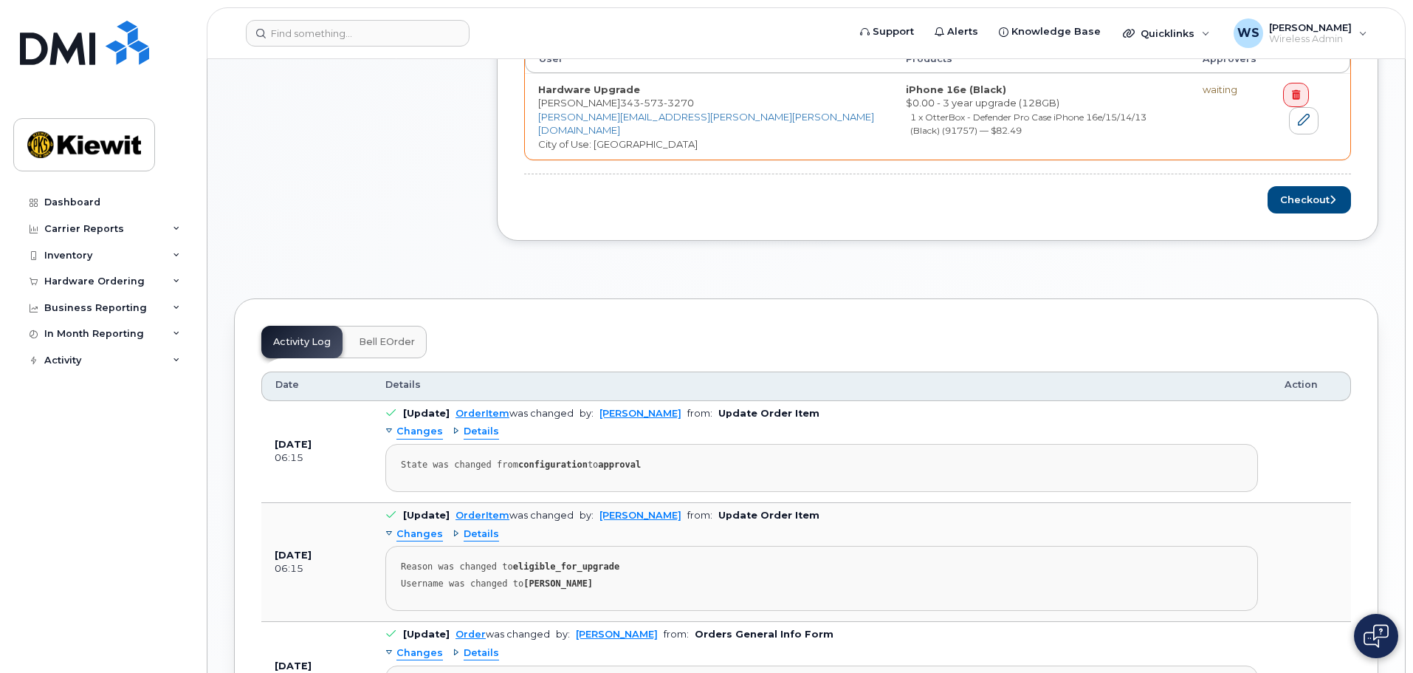
scroll to position [738, 0]
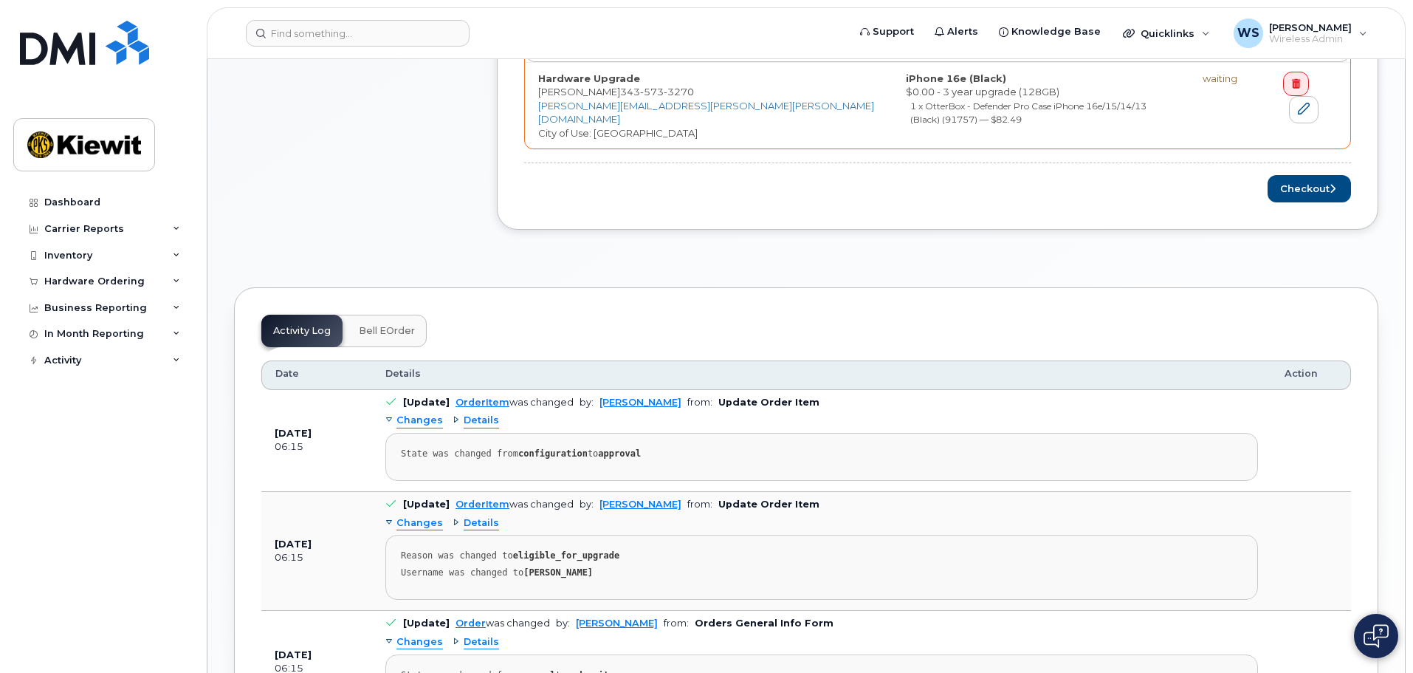
click at [1289, 159] on div "Order Items Waiting Items User Products Approvers Hardware Upgrade Richard Buss…" at bounding box center [937, 86] width 827 height 233
click at [1294, 175] on button "Checkout" at bounding box center [1309, 188] width 83 height 27
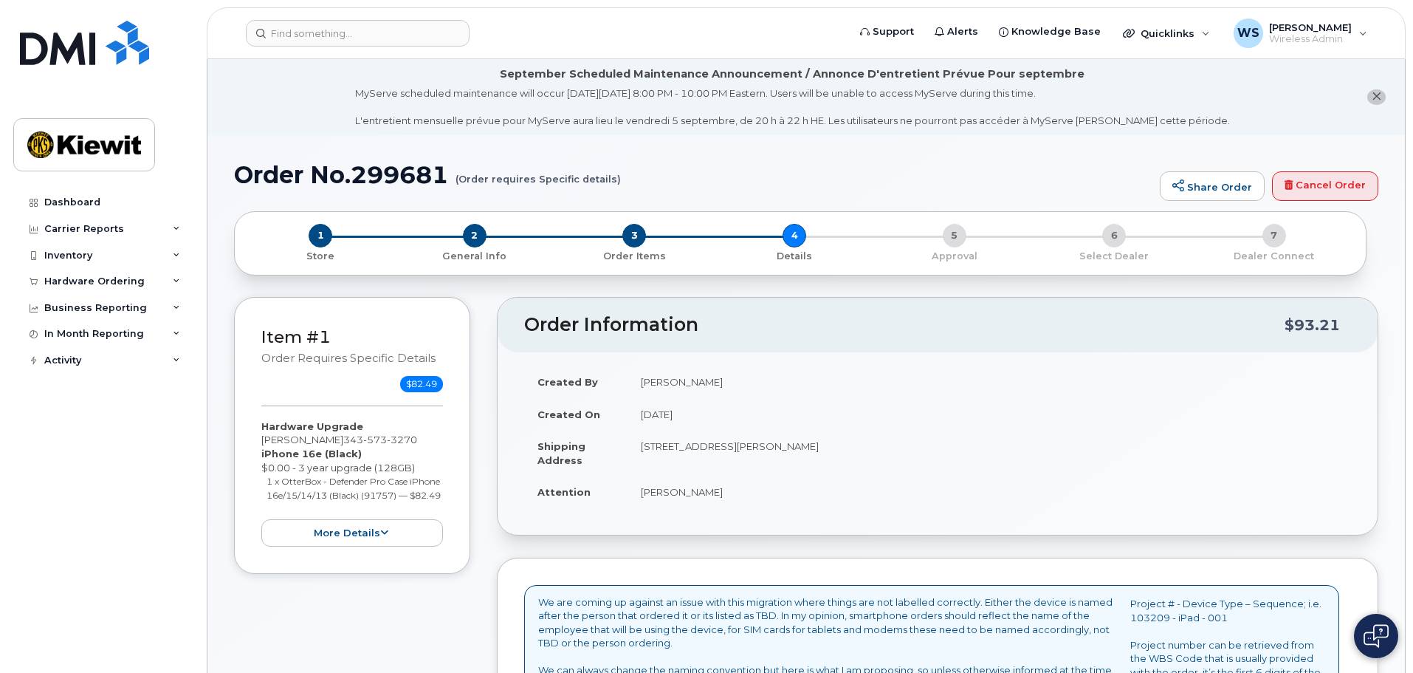
click at [388, 165] on h1 "Order No.299681 (Order requires Specific details)" at bounding box center [693, 175] width 918 height 26
copy h1 "299681"
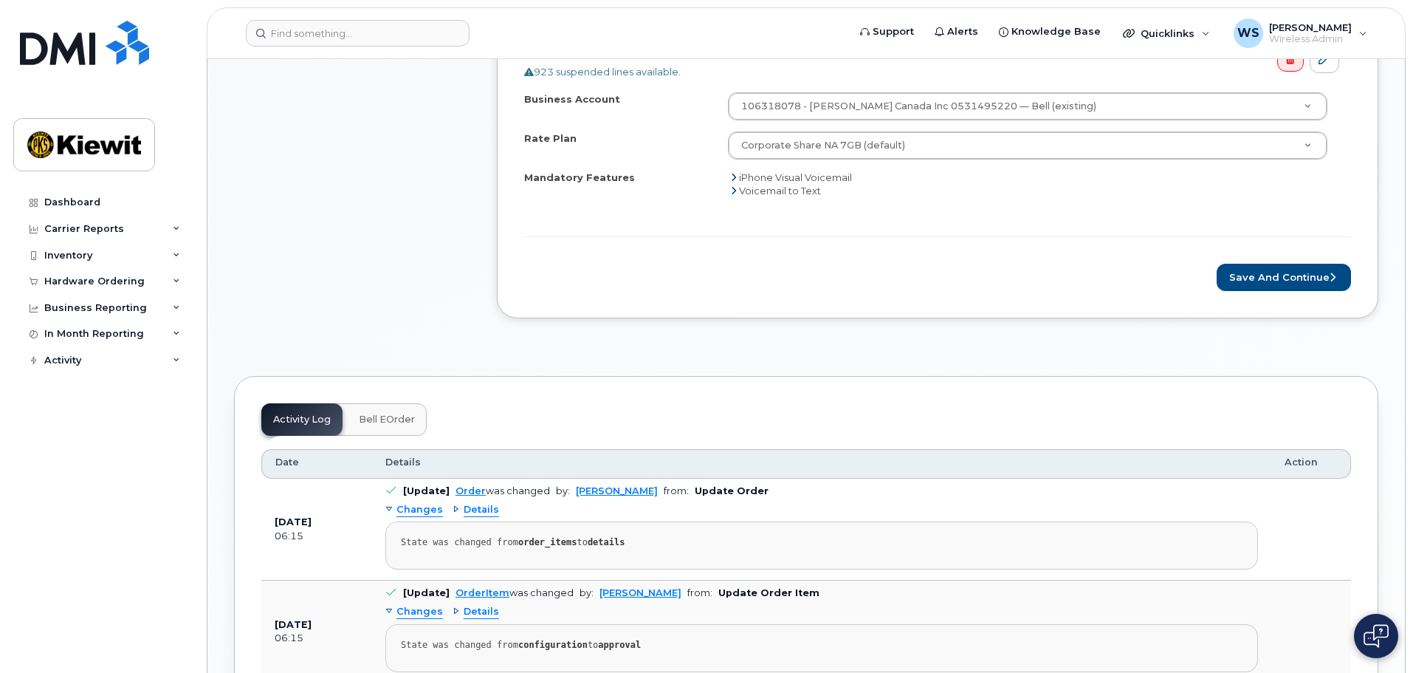
scroll to position [738, 0]
click at [1283, 281] on button "Save and Continue" at bounding box center [1284, 275] width 134 height 27
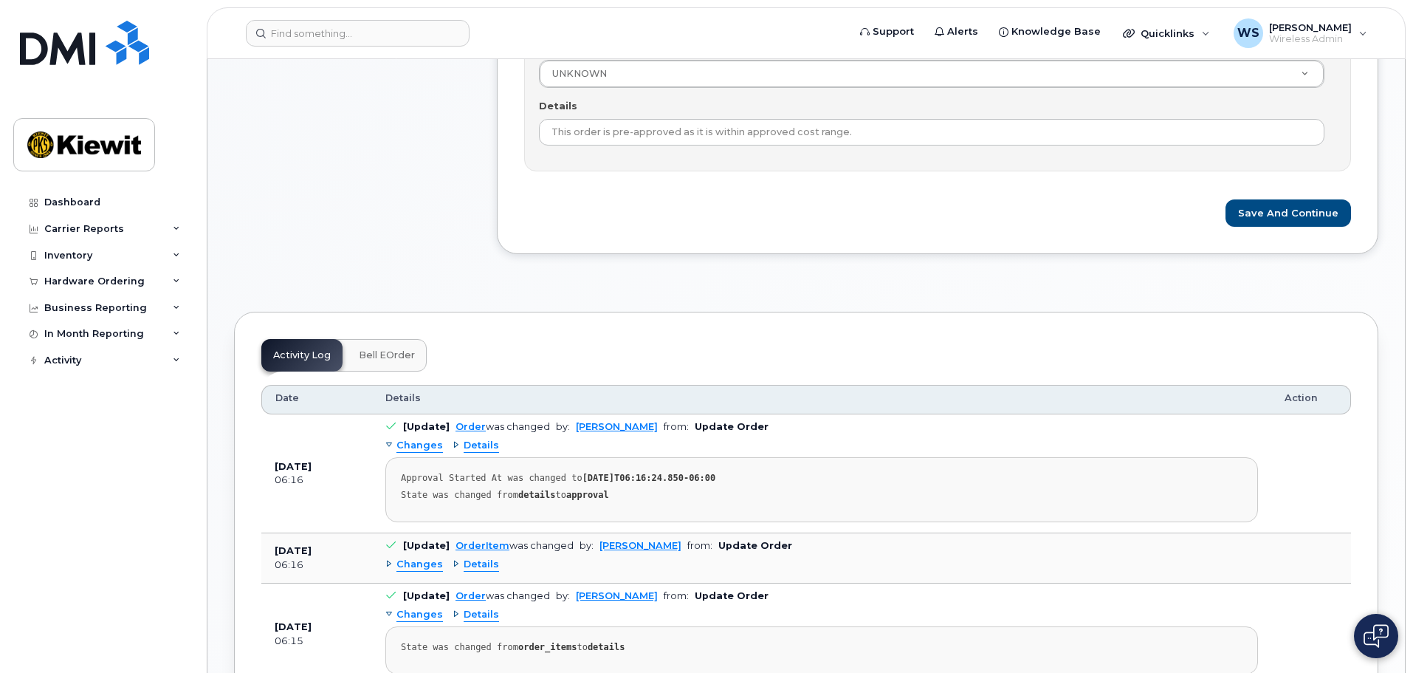
scroll to position [664, 0]
click at [1265, 209] on button "Save and Continue" at bounding box center [1289, 210] width 126 height 27
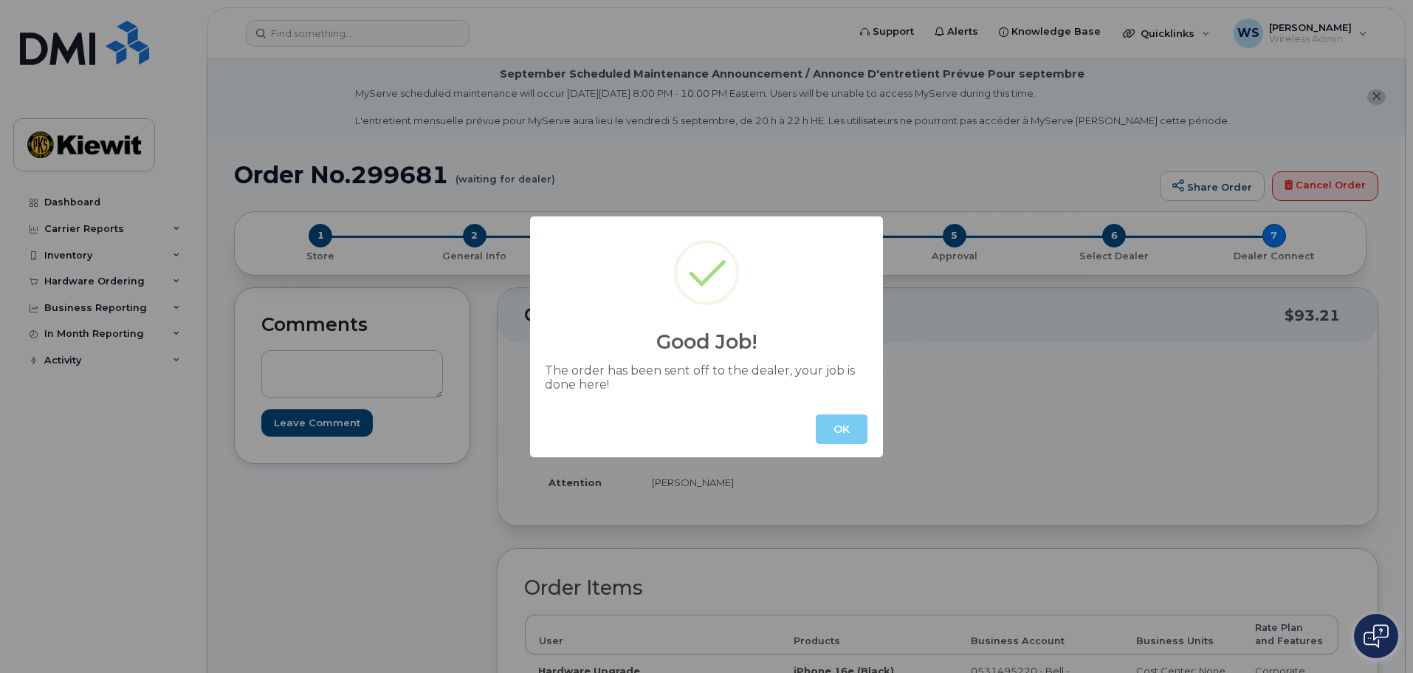
click at [842, 429] on button "OK" at bounding box center [842, 429] width 52 height 30
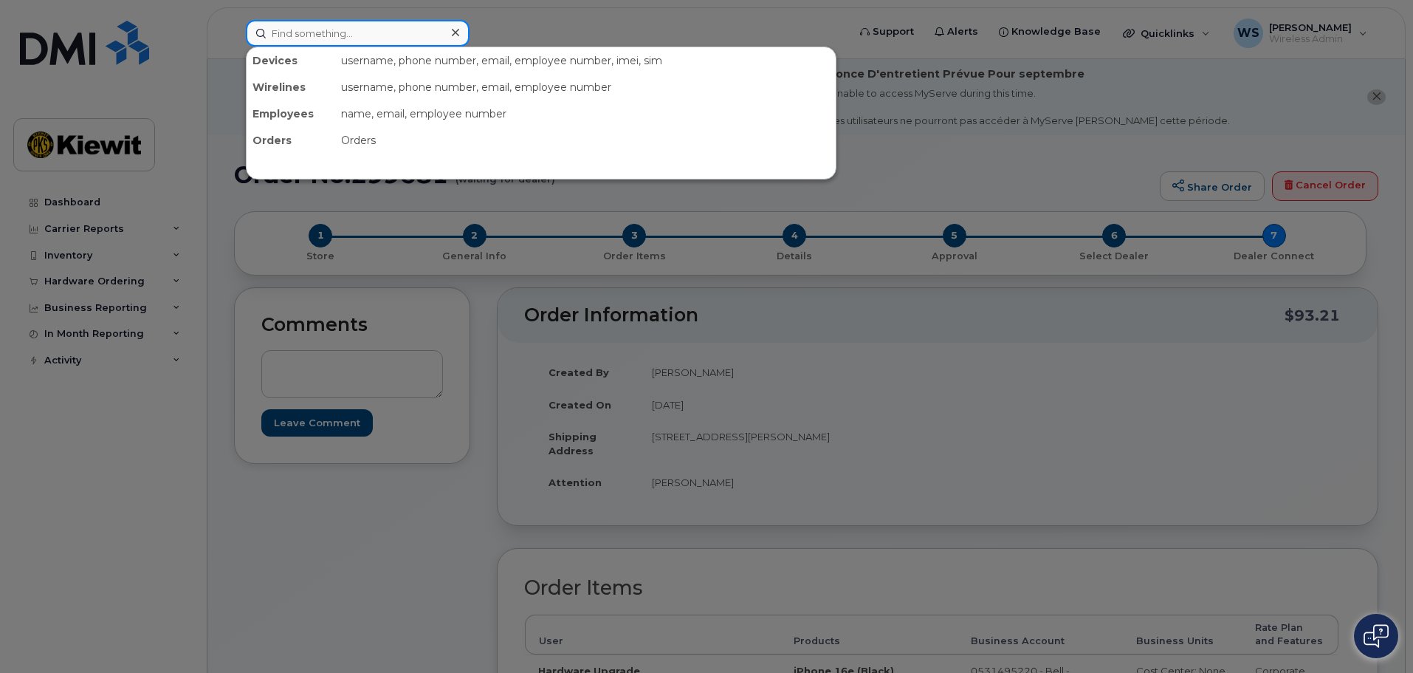
click at [368, 37] on input at bounding box center [358, 33] width 224 height 27
paste input "514-217-9711"
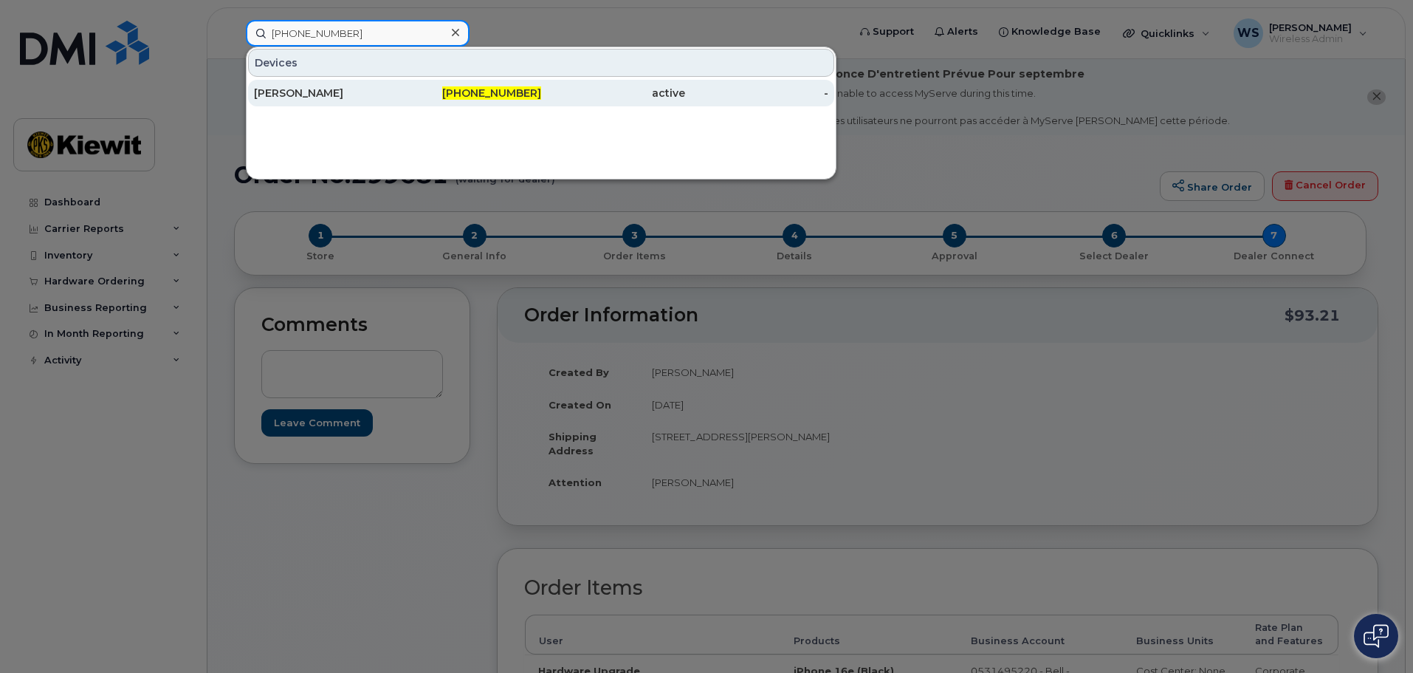
type input "514-217-9711"
click at [334, 95] on div "[PERSON_NAME]" at bounding box center [326, 93] width 144 height 15
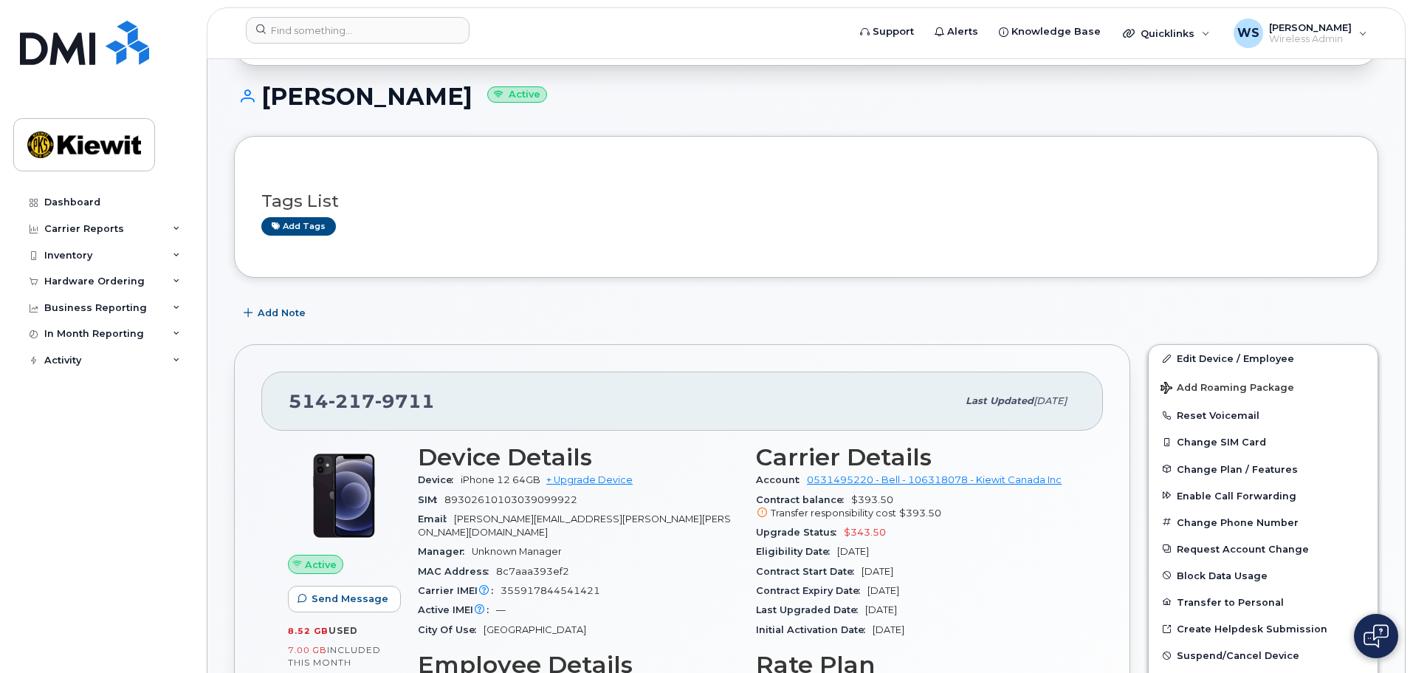
scroll to position [221, 0]
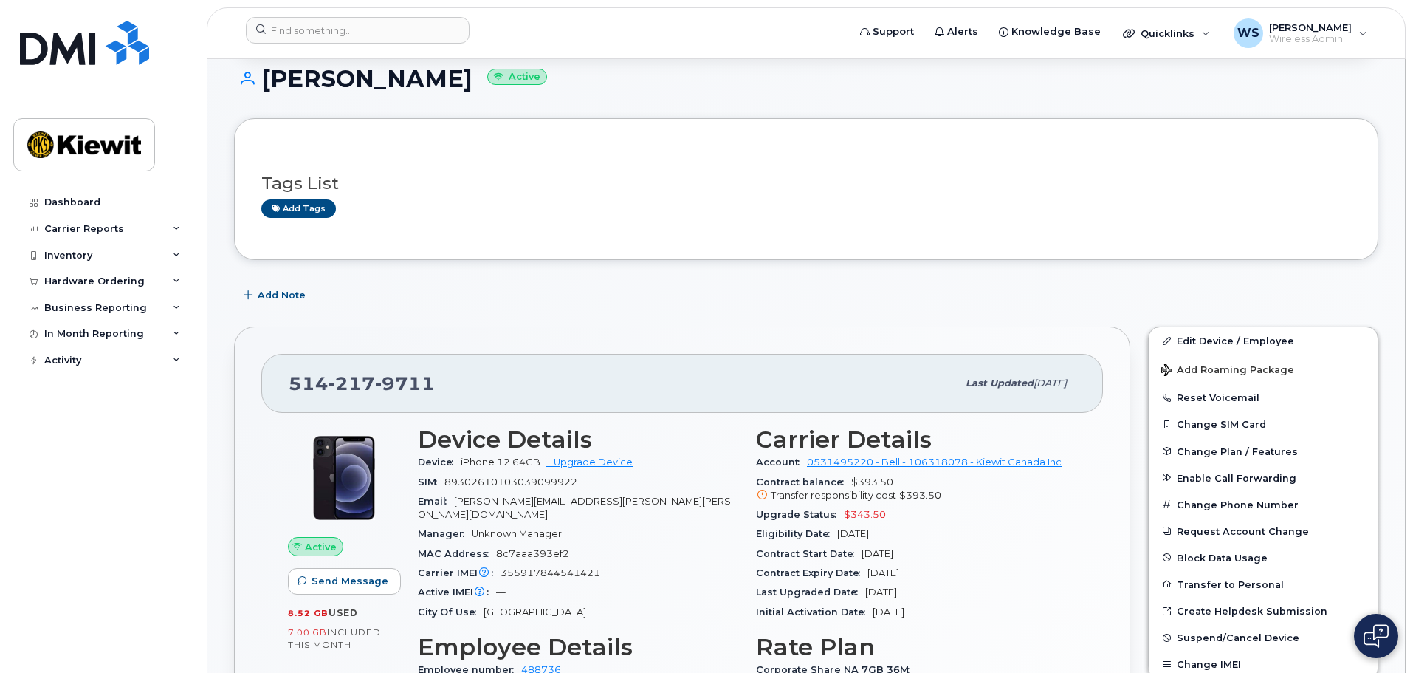
click at [718, 569] on div "Carrier IMEI Carrier IMEI is reported during the last billing cycle or change o…" at bounding box center [578, 572] width 320 height 19
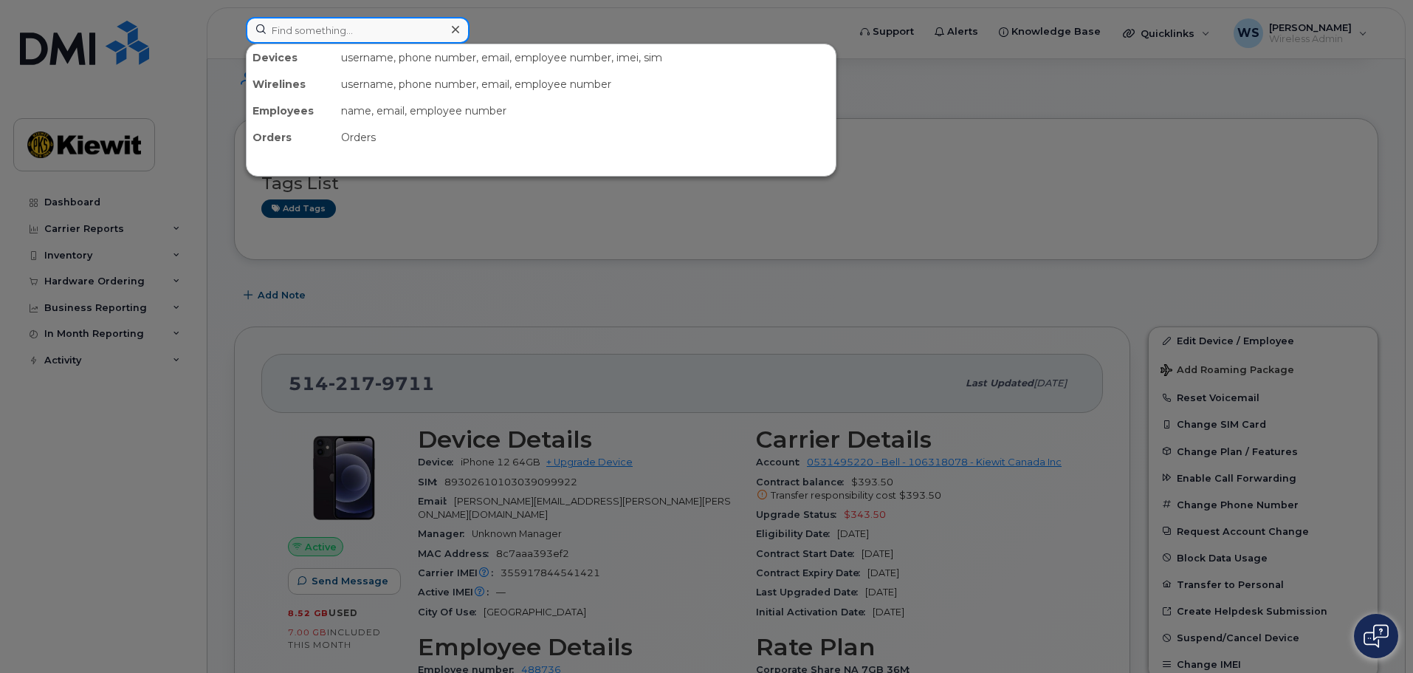
click at [306, 26] on input at bounding box center [358, 30] width 224 height 27
paste input "Saad.Khan"
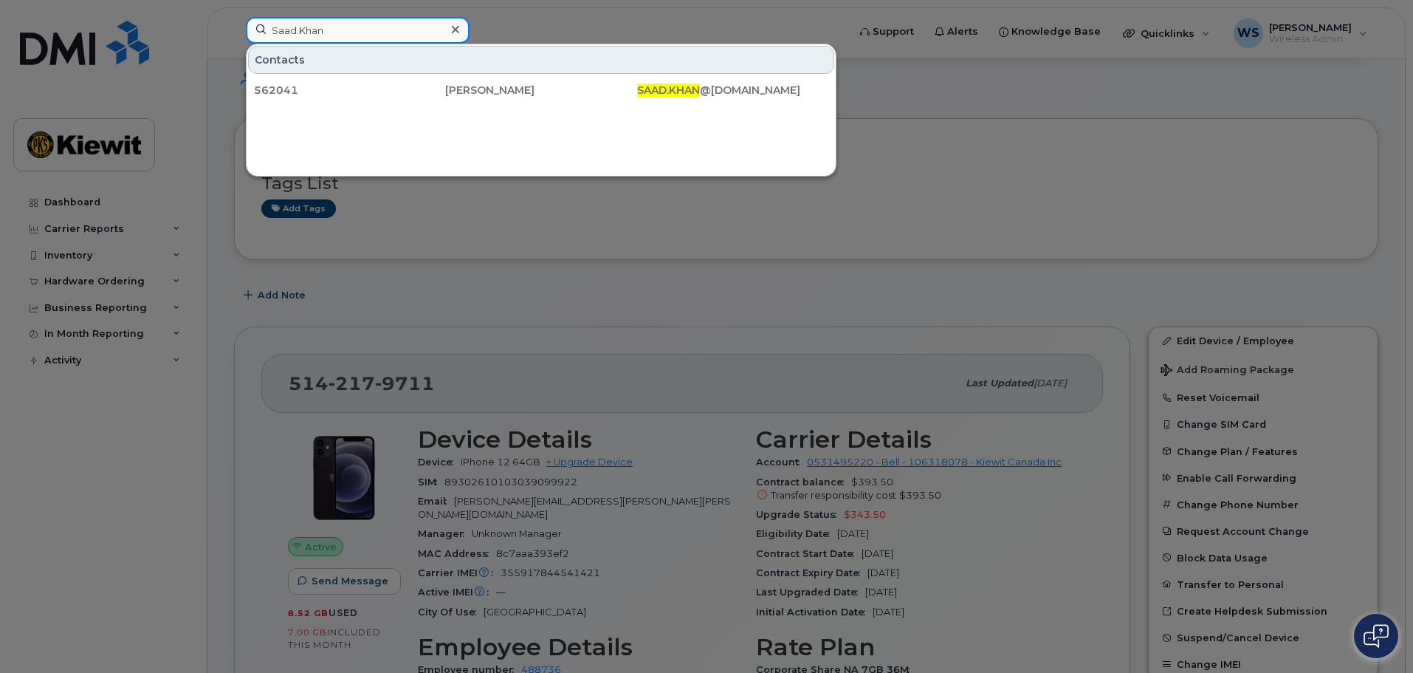
type input "Saad.Khan"
click at [987, 218] on div at bounding box center [706, 336] width 1413 height 673
